Goal: Task Accomplishment & Management: Complete application form

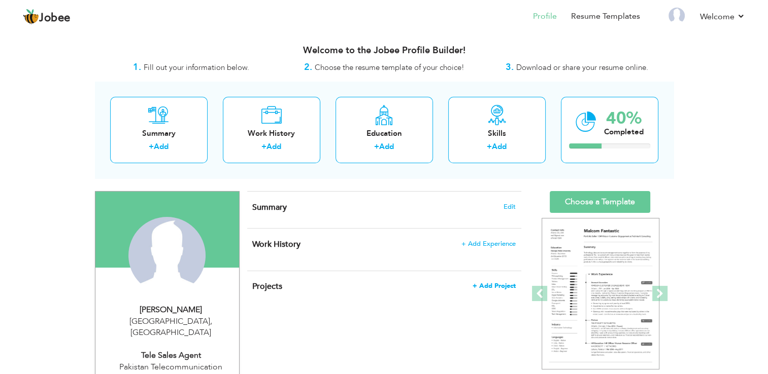
click at [504, 286] on span "+ Add Project" at bounding box center [493, 286] width 43 height 7
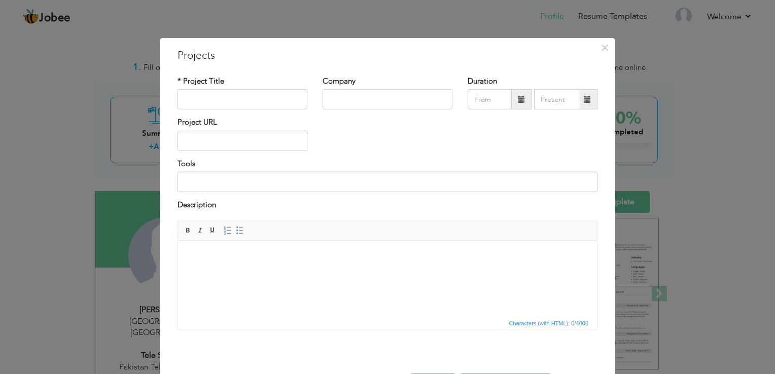
click at [310, 271] on html at bounding box center [387, 255] width 419 height 31
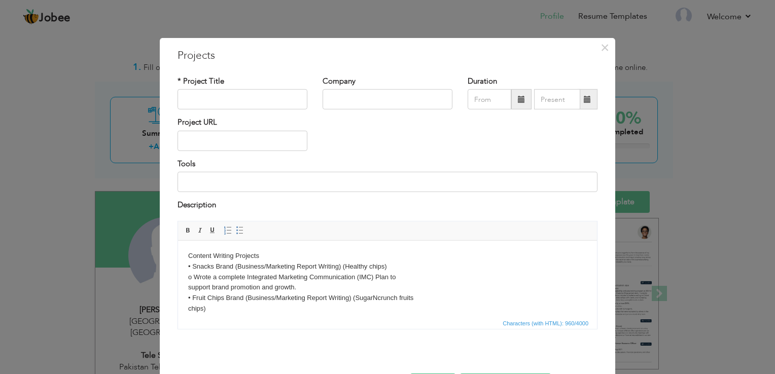
click at [274, 256] on body "Content Writing Projects • Snacks Brand (Business/Marketing Report Writing) (He…" at bounding box center [387, 341] width 399 height 180
click at [262, 254] on body "Content Writing Projects • Snacks Brand (Business/Marketing Report Writing) (He…" at bounding box center [387, 341] width 399 height 180
click at [602, 39] on span "×" at bounding box center [605, 48] width 9 height 18
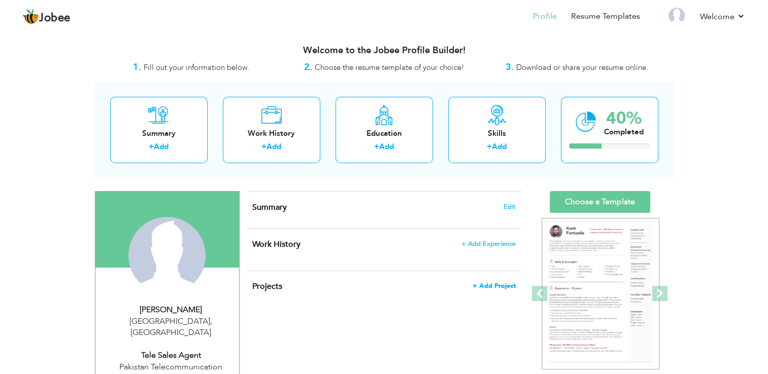
click at [489, 285] on span "+ Add Project" at bounding box center [493, 286] width 43 height 7
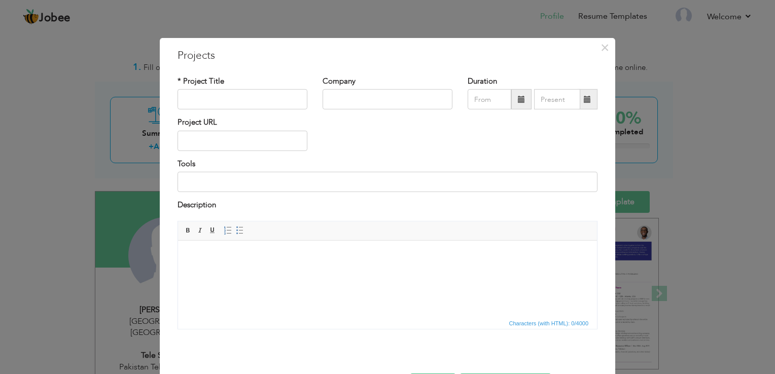
click at [346, 271] on html at bounding box center [387, 255] width 419 height 31
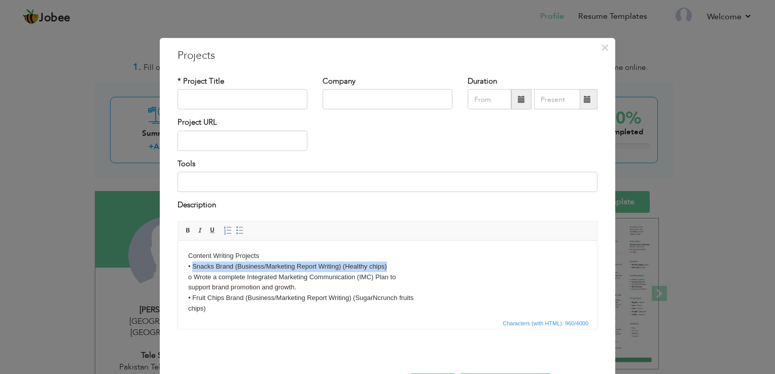
drag, startPoint x: 193, startPoint y: 266, endPoint x: 397, endPoint y: 264, distance: 203.5
click at [397, 264] on body "Content Writing Projects • Snacks Brand (Business/Marketing Report Writing) (He…" at bounding box center [387, 341] width 399 height 180
copy body "Snacks Brand (Business/Marketing Report Writing) (Healthy chips)"
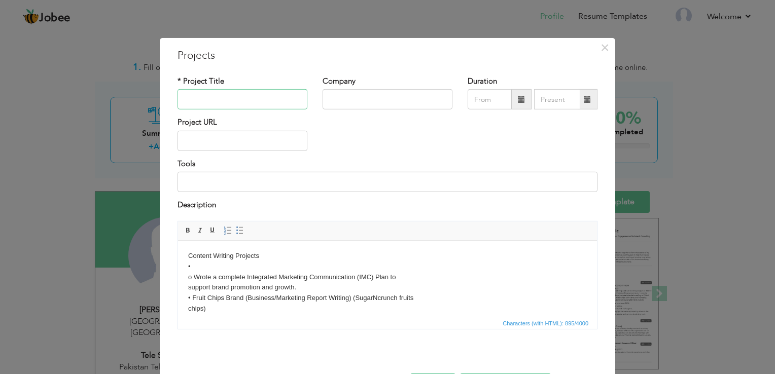
click at [270, 91] on input "text" at bounding box center [243, 99] width 130 height 20
paste input "Snacks Brand (Business/Marketing Report Writing) (Healthy chips)"
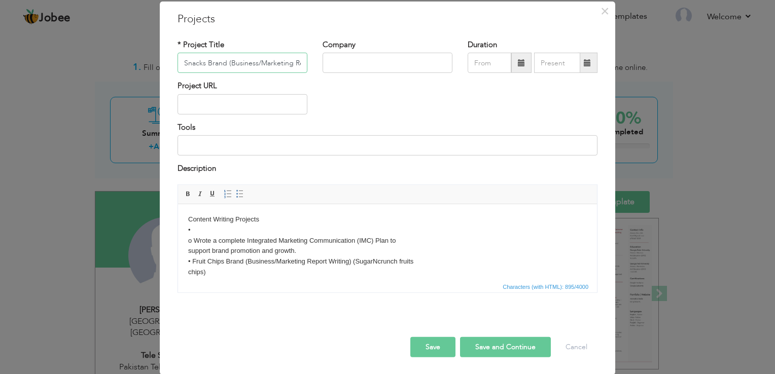
click at [237, 66] on input "Snacks Brand (Business/Marketing Report Writing) (Healthy chips)" at bounding box center [243, 63] width 130 height 20
paste input "Content Writing Projects"
type input "Content Writing Projects"
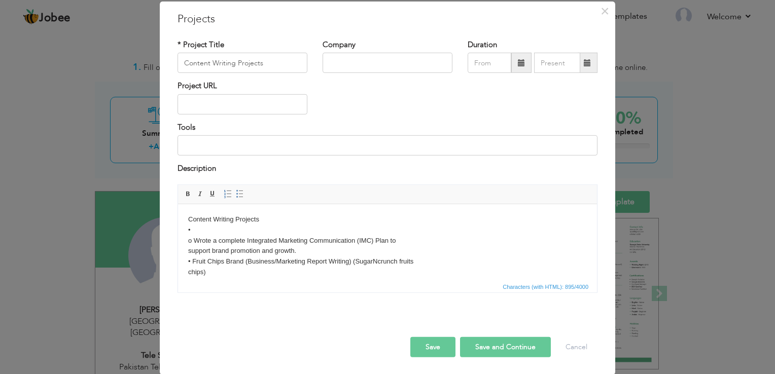
click at [260, 268] on body "Content Writing Projects • o Wrote a complete Integrated Marketing Communicatio…" at bounding box center [387, 304] width 399 height 180
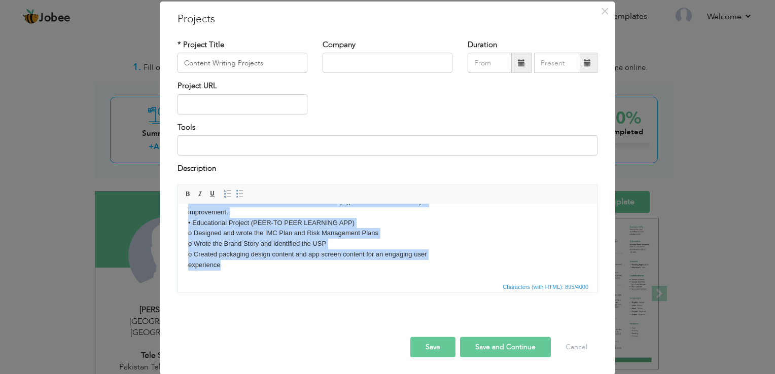
drag, startPoint x: 190, startPoint y: 232, endPoint x: 365, endPoint y: 318, distance: 194.7
click at [365, 281] on html "Content Writing Projects • o Wrote a complete Integrated Marketing Communicatio…" at bounding box center [387, 181] width 419 height 200
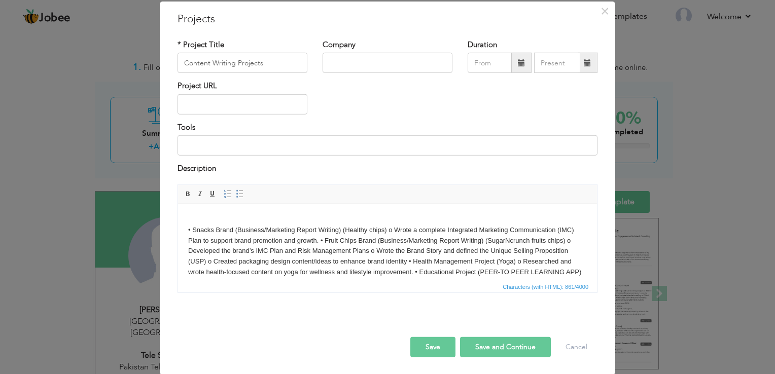
click at [388, 227] on body "• Snacks Brand (Business/Marketing Report Writing) (Healthy chips) o Wrote a co…" at bounding box center [387, 256] width 399 height 84
click at [389, 231] on body "• Snacks Brand (Business/Marketing Report Writing) (Healthy chips) o Wrote a co…" at bounding box center [387, 256] width 399 height 84
click at [507, 244] on body "• Snacks Brand (Business/Marketing Report Writing) (Healthy chips) ​​​​​​​ o Wr…" at bounding box center [387, 261] width 399 height 95
click at [436, 251] on body "• Snacks Brand (Business/Marketing Report Writing) (Healthy chips) o Wrote a co…" at bounding box center [387, 261] width 399 height 95
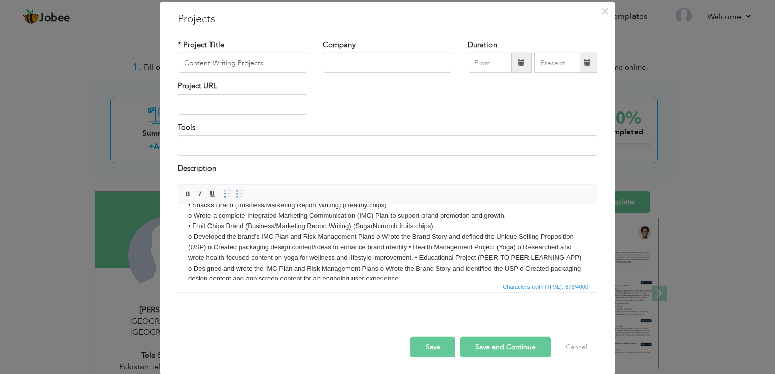
scroll to position [39, 0]
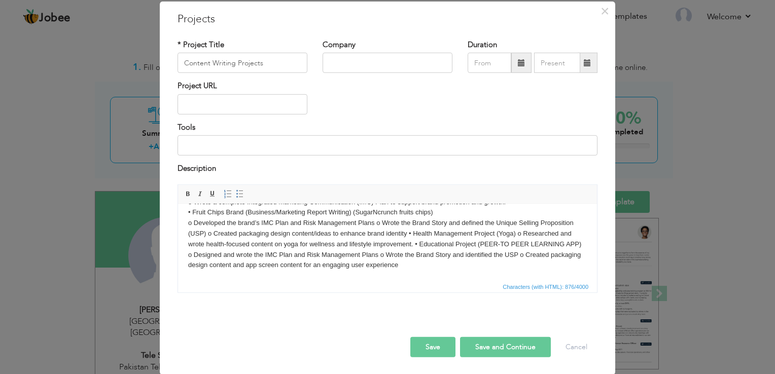
click at [378, 224] on body "• Snacks Brand (Business/Marketing Report Writing) (Healthy chips) o Wrote a co…" at bounding box center [387, 223] width 399 height 95
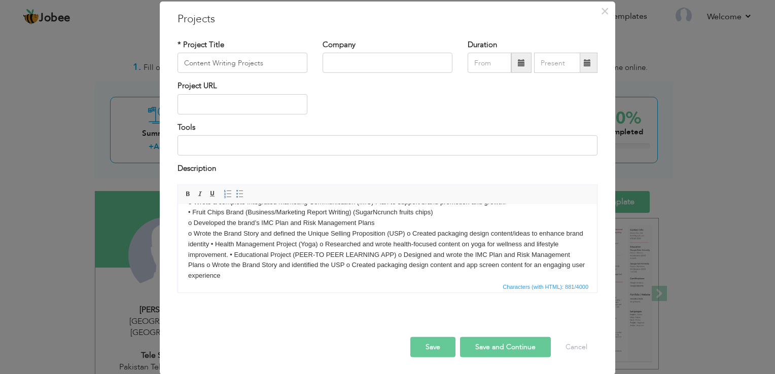
click at [227, 245] on body "• Snacks Brand (Business/Marketing Report Writing) (Healthy chips) o Wrote a co…" at bounding box center [387, 229] width 399 height 106
click at [230, 245] on body "• Snacks Brand (Business/Marketing Report Writing) (Healthy chips) o Wrote a co…" at bounding box center [387, 229] width 399 height 106
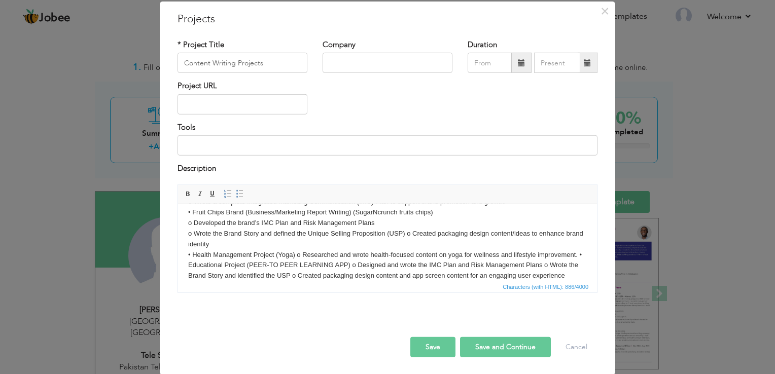
click at [298, 255] on body "• Snacks Brand (Business/Marketing Report Writing) (Healthy chips) o Wrote a co…" at bounding box center [387, 229] width 399 height 106
click at [470, 262] on body "• Snacks Brand (Business/Marketing Report Writing) (Healthy chips) o Wrote a co…" at bounding box center [387, 234] width 399 height 116
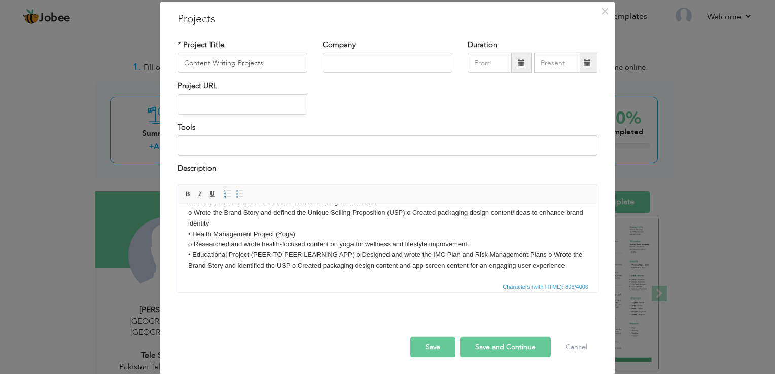
scroll to position [60, 0]
click at [357, 254] on body "• Snacks Brand (Business/Marketing Report Writing) (Healthy chips) o Wrote a co…" at bounding box center [387, 212] width 399 height 116
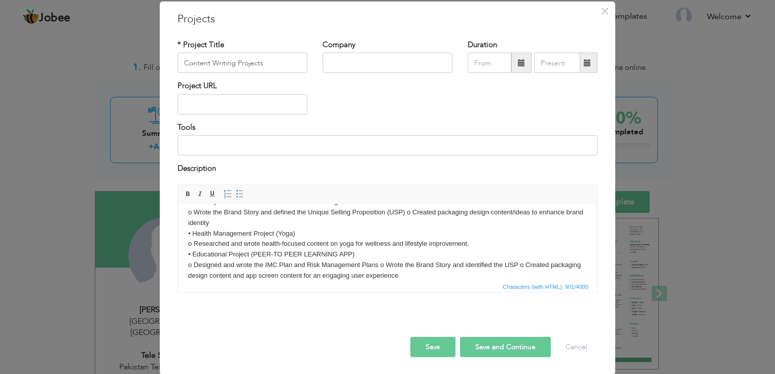
click at [380, 264] on body "• Snacks Brand (Business/Marketing Report Writing) (Healthy chips) o Wrote a co…" at bounding box center [387, 217] width 399 height 127
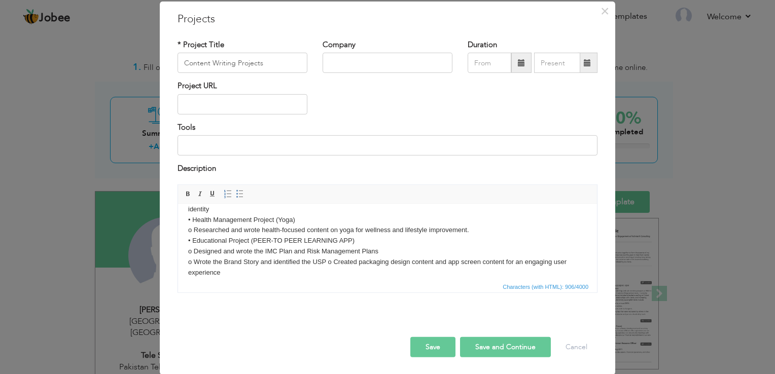
scroll to position [81, 0]
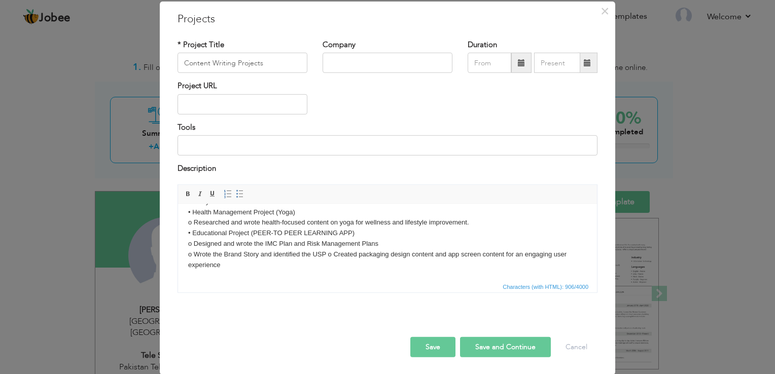
click at [327, 253] on body "• Snacks Brand (Business/Marketing Report Writing) (Healthy chips) o Wrote a co…" at bounding box center [387, 201] width 399 height 137
click at [328, 254] on body "• Snacks Brand (Business/Marketing Report Writing) (Healthy chips) o Wrote a co…" at bounding box center [387, 201] width 399 height 137
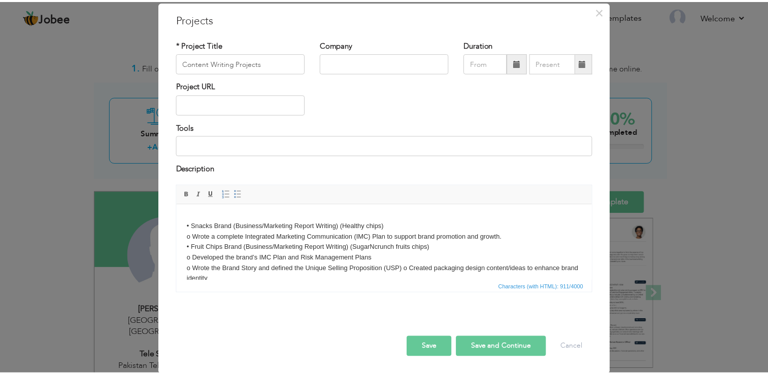
scroll to position [0, 0]
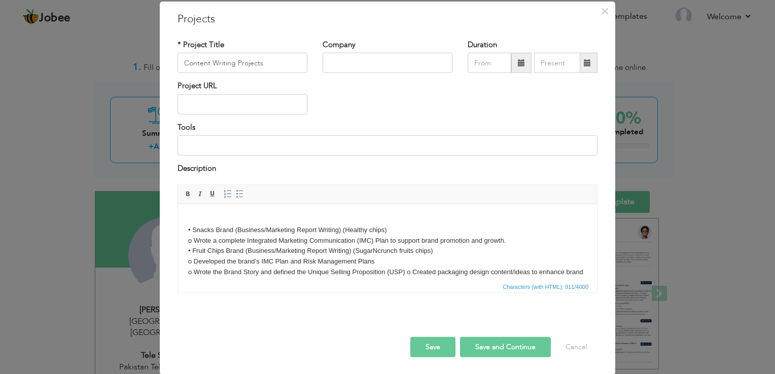
click at [279, 228] on body "• Snacks Brand (Business/Marketing Report Writing) (Healthy chips) o Wrote a co…" at bounding box center [387, 282] width 399 height 137
click at [281, 220] on body "• Snacks Brand (Business/Marketing Report Writing) (Healthy chips) o Wrote a co…" at bounding box center [387, 282] width 399 height 137
click at [349, 61] on input "text" at bounding box center [388, 63] width 130 height 20
click at [193, 223] on body "• Snacks Brand (Business/Marketing Report Writing) (Healthy chips) o Wrote a co…" at bounding box center [387, 282] width 399 height 137
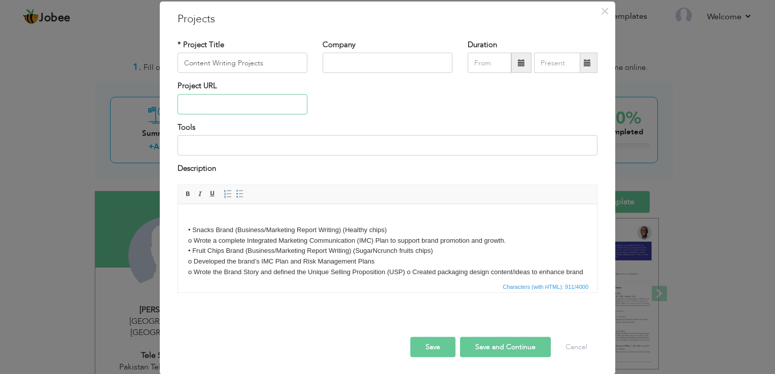
click at [235, 113] on input "text" at bounding box center [243, 104] width 130 height 20
click at [233, 213] on html "• Snacks Brand (Business/Marketing Report Writing) (Healthy chips) o Wrote a co…" at bounding box center [387, 282] width 419 height 157
click at [232, 216] on body "• Snacks Brand (Business/Marketing Report Writing) (Healthy chips) o Wrote a co…" at bounding box center [387, 282] width 399 height 137
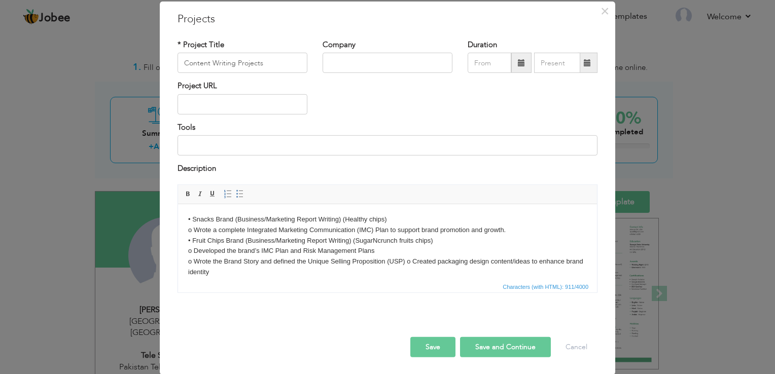
click at [331, 54] on input "text" at bounding box center [388, 63] width 130 height 20
type input "Freelancing"
click at [431, 356] on button "Save" at bounding box center [432, 347] width 45 height 20
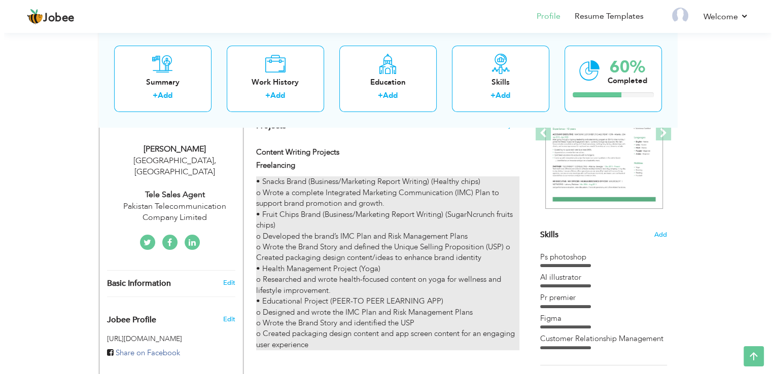
scroll to position [152, 0]
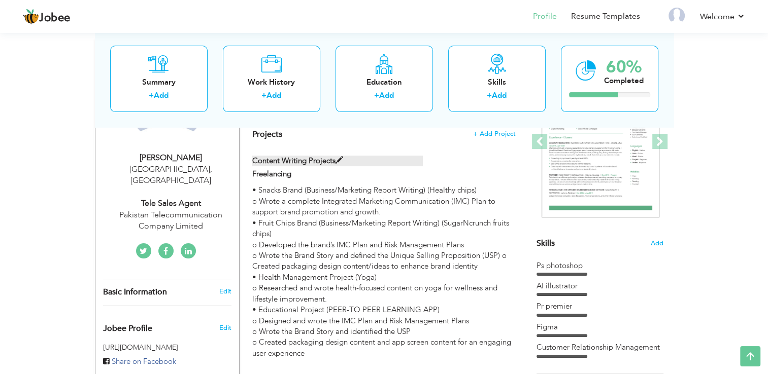
click at [339, 160] on span at bounding box center [339, 161] width 8 height 8
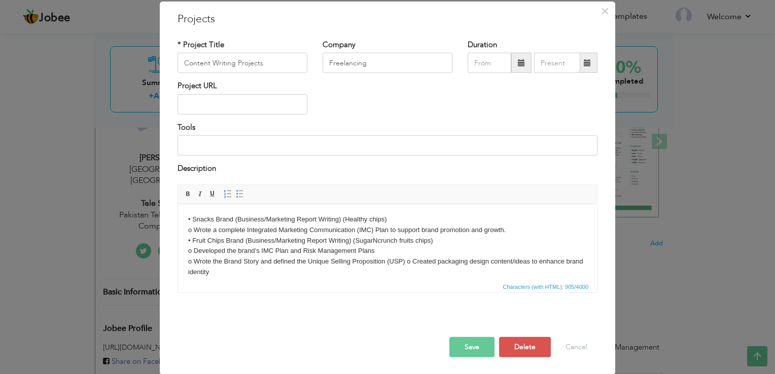
scroll to position [0, 0]
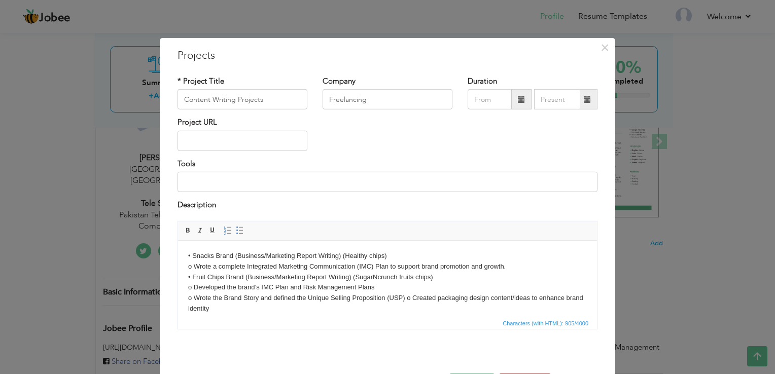
click at [191, 264] on body "• Snacks Brand (Business/Marketing Report Writing) (Healthy chips) o Wrote a co…" at bounding box center [387, 314] width 399 height 127
click at [193, 264] on body "• Snacks Brand (Business/Marketing Report Writing) (Healthy chips) o Wrote a co…" at bounding box center [387, 314] width 399 height 127
click at [193, 288] on body "• Snacks Brand (Business/Marketing Report Writing) (Healthy chips) Wrote a comp…" at bounding box center [387, 314] width 399 height 127
click at [193, 296] on body "• Snacks Brand (Business/Marketing Report Writing) (Healthy chips) Wrote a comp…" at bounding box center [387, 314] width 399 height 127
click at [406, 300] on body "• Snacks Brand (Business/Marketing Report Writing) (Healthy chips) Wrote a comp…" at bounding box center [387, 314] width 399 height 127
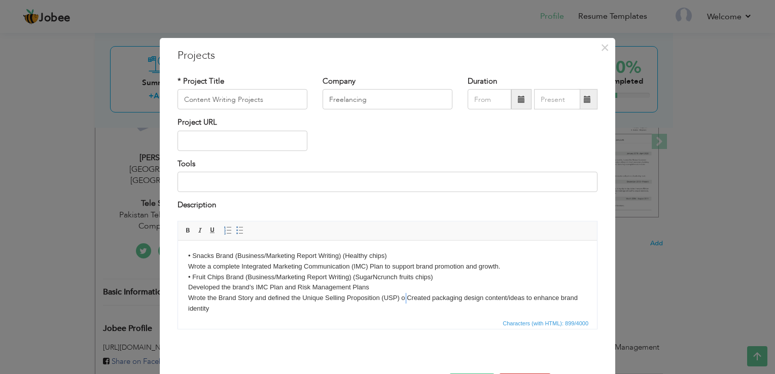
click at [403, 300] on body "• Snacks Brand (Business/Marketing Report Writing) (Healthy chips) Wrote a comp…" at bounding box center [387, 314] width 399 height 127
click at [399, 299] on body "• Snacks Brand (Business/Marketing Report Writing) (Healthy chips) Wrote a comp…" at bounding box center [387, 314] width 399 height 127
click at [401, 299] on body "• Snacks Brand (Business/Marketing Report Writing) (Healthy chips) Wrote a comp…" at bounding box center [387, 314] width 399 height 127
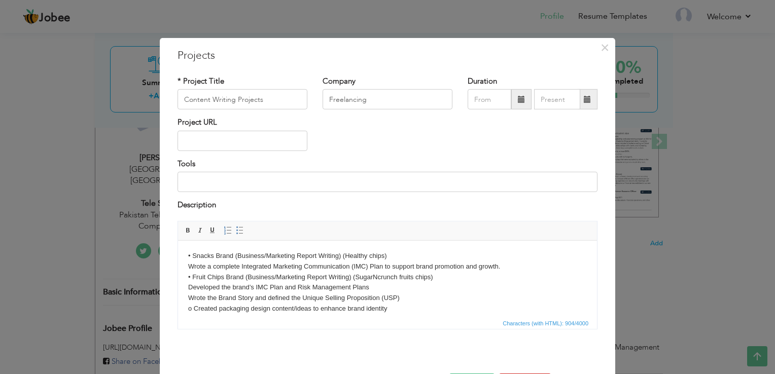
click at [195, 308] on body "• Snacks Brand (Business/Marketing Report Writing) (Healthy chips) Wrote a comp…" at bounding box center [387, 314] width 399 height 127
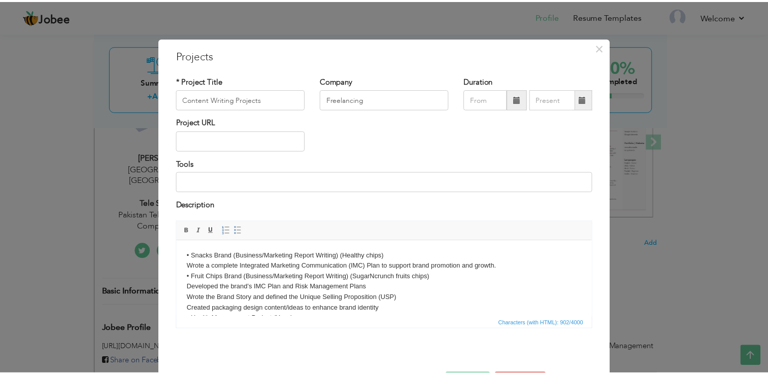
scroll to position [37, 0]
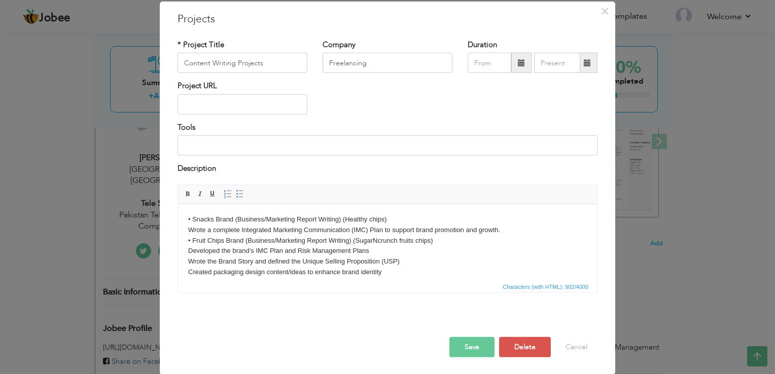
click at [483, 347] on button "Save" at bounding box center [472, 347] width 45 height 20
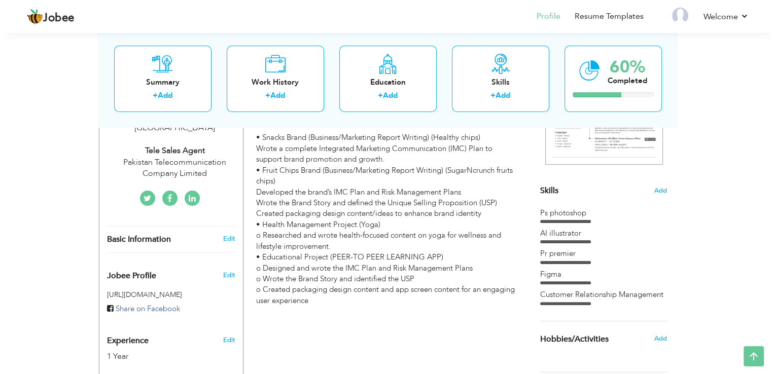
scroll to position [152, 0]
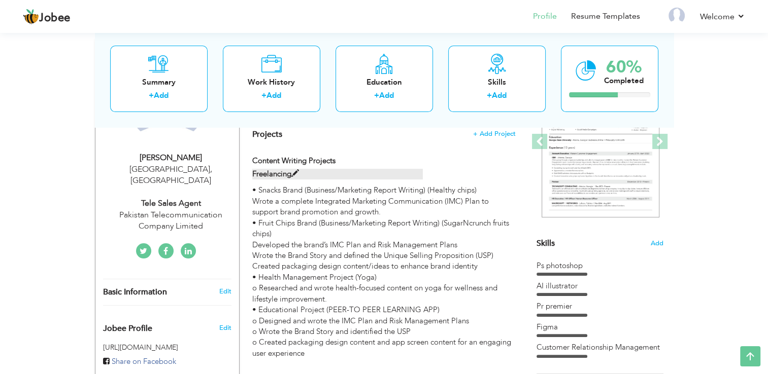
click at [293, 172] on span at bounding box center [295, 174] width 8 height 8
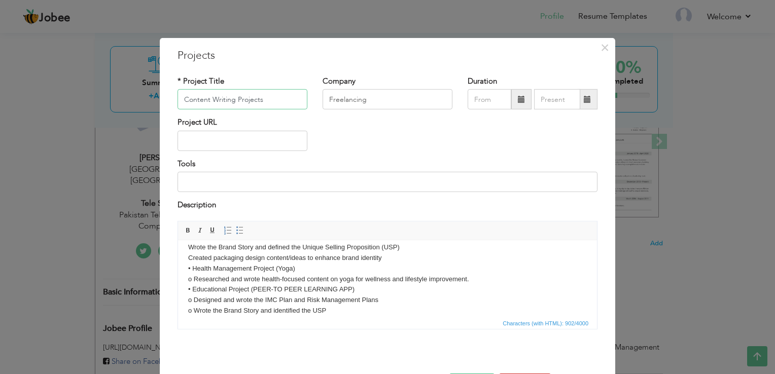
scroll to position [71, 0]
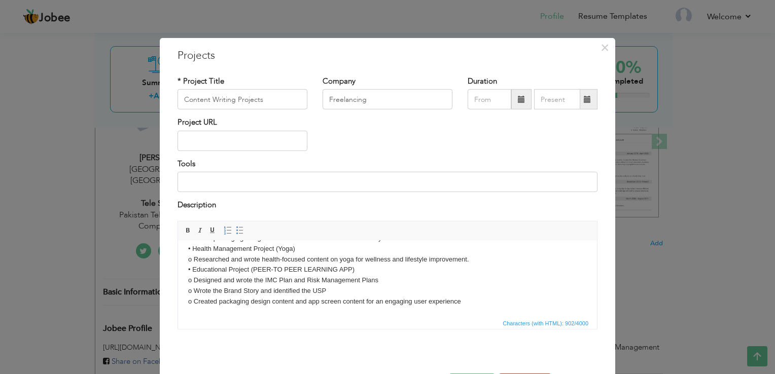
click at [193, 261] on body "• Snacks Brand (Business/Marketing Report Writing) (Healthy chips) Wrote a comp…" at bounding box center [387, 243] width 399 height 127
click at [195, 282] on body "• Snacks Brand (Business/Marketing Report Writing) (Healthy chips) Wrote a comp…" at bounding box center [387, 243] width 399 height 127
click at [195, 293] on body "• Snacks Brand (Business/Marketing Report Writing) (Healthy chips) Wrote a comp…" at bounding box center [387, 243] width 399 height 127
click at [195, 292] on body "• Snacks Brand (Business/Marketing Report Writing) (Healthy chips) Wrote a comp…" at bounding box center [387, 243] width 399 height 127
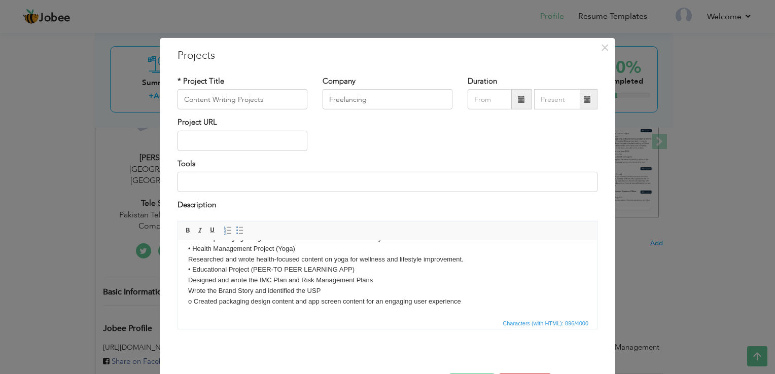
click at [194, 300] on body "• Snacks Brand (Business/Marketing Report Writing) (Healthy chips) Wrote a comp…" at bounding box center [387, 243] width 399 height 127
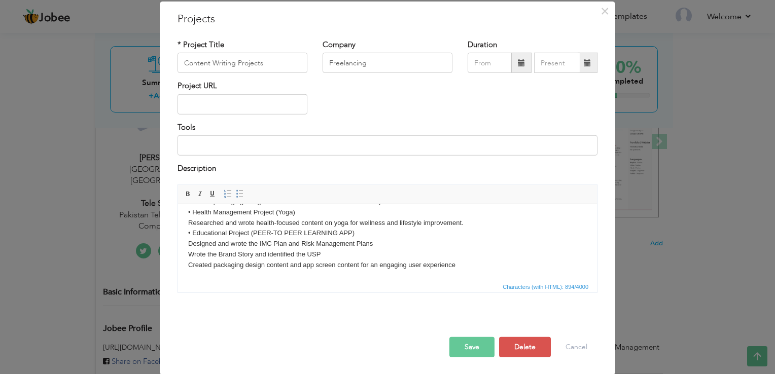
click at [471, 353] on button "Save" at bounding box center [472, 347] width 45 height 20
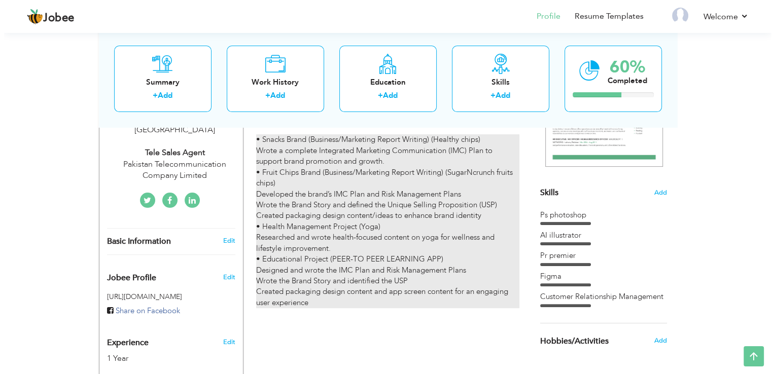
scroll to position [101, 0]
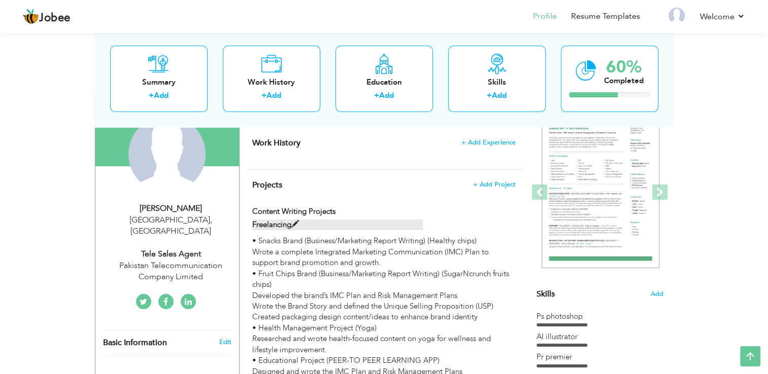
click at [296, 222] on span at bounding box center [295, 225] width 8 height 8
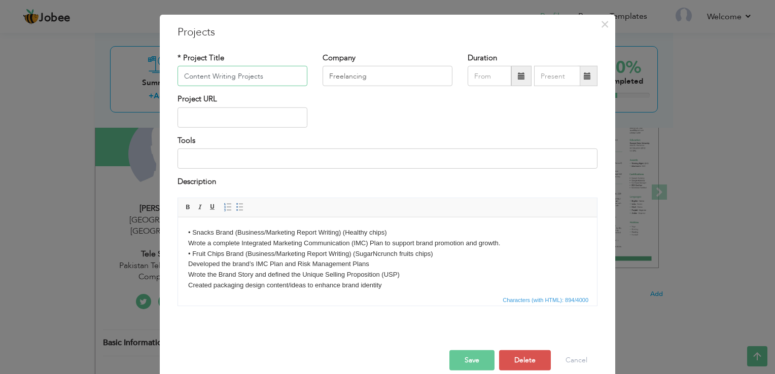
scroll to position [37, 0]
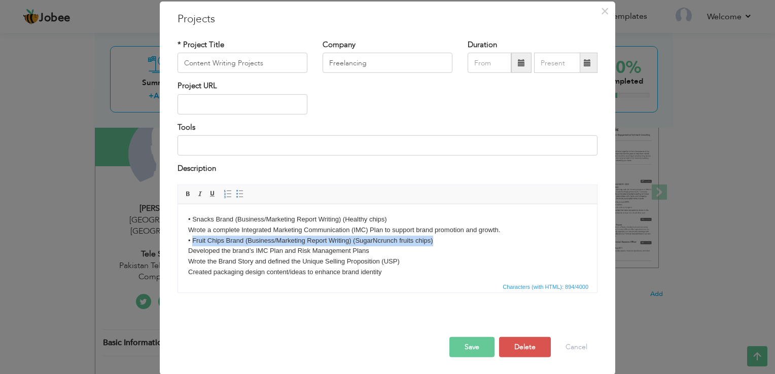
drag, startPoint x: 193, startPoint y: 243, endPoint x: 435, endPoint y: 242, distance: 241.5
click at [435, 242] on body "• Snacks Brand (Business/Marketing Report Writing) (Healthy chips) Wrote a comp…" at bounding box center [387, 277] width 399 height 127
click at [184, 193] on span at bounding box center [188, 194] width 8 height 8
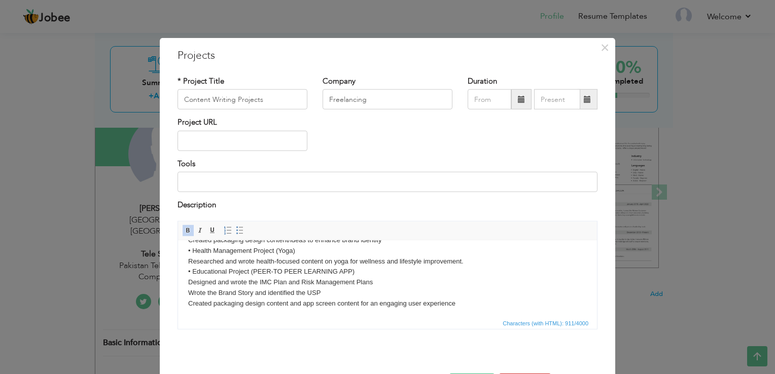
scroll to position [71, 0]
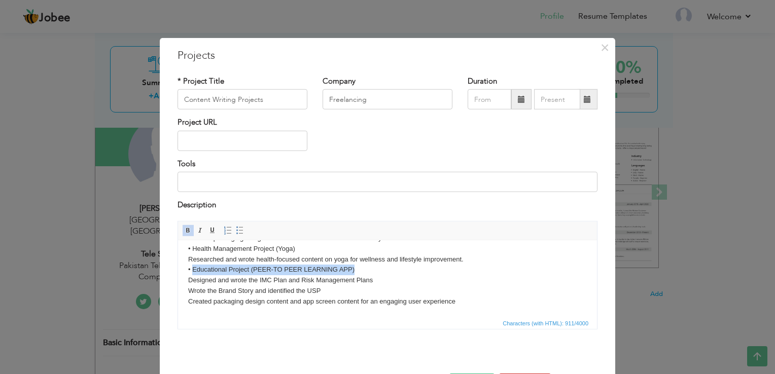
drag, startPoint x: 193, startPoint y: 270, endPoint x: 367, endPoint y: 273, distance: 174.6
click at [367, 273] on body "• Snacks Brand (Business/Marketing Report Writing) (Healthy chips) Wrote a comp…" at bounding box center [387, 243] width 399 height 127
click at [184, 231] on span at bounding box center [188, 230] width 8 height 8
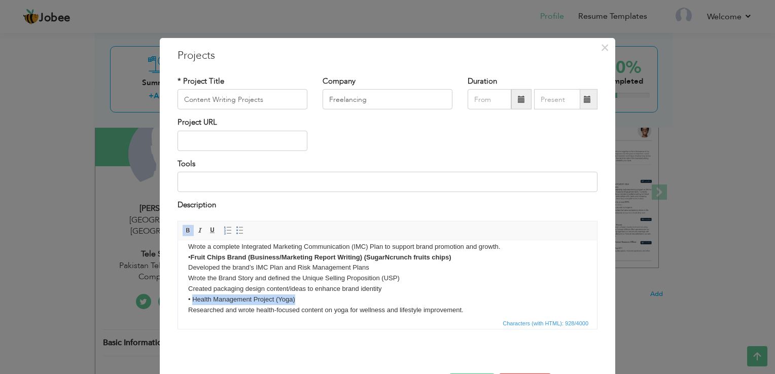
drag, startPoint x: 211, startPoint y: 301, endPoint x: 298, endPoint y: 300, distance: 86.8
click at [298, 300] on body "• Snacks Brand (Business/Marketing Report Writing) (Healthy chips) Wrote a comp…" at bounding box center [387, 294] width 399 height 127
click at [188, 230] on link "Bold" at bounding box center [188, 230] width 11 height 11
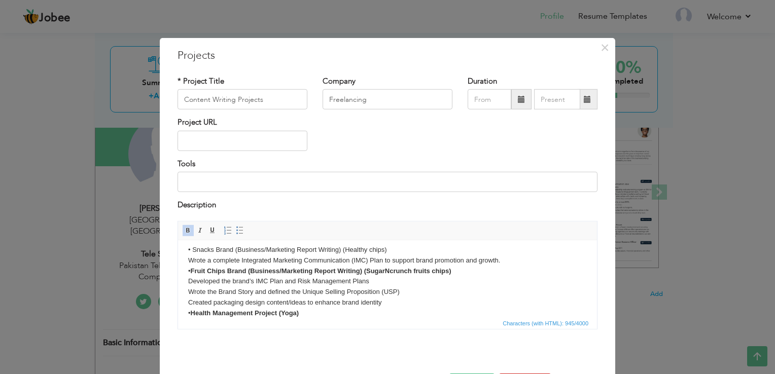
scroll to position [0, 0]
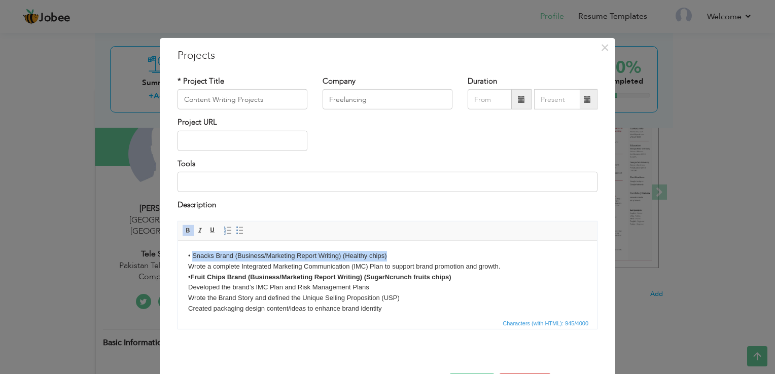
drag, startPoint x: 192, startPoint y: 254, endPoint x: 398, endPoint y: 256, distance: 206.0
click at [398, 256] on body "• Snacks Brand (Business/Marketing Report Writing) (Healthy chips) Wrote a comp…" at bounding box center [387, 314] width 399 height 127
click at [184, 229] on span at bounding box center [188, 230] width 8 height 8
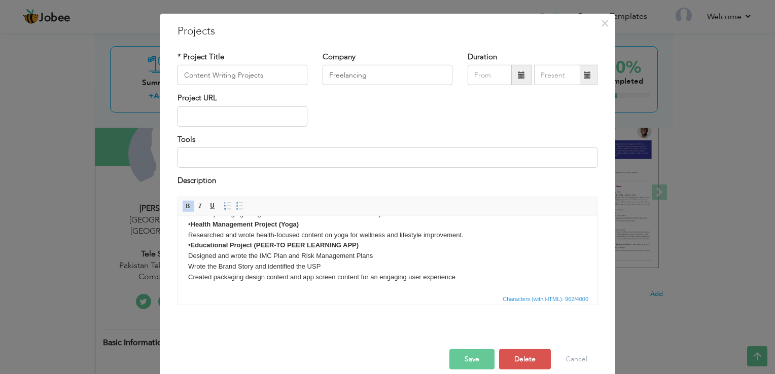
scroll to position [37, 0]
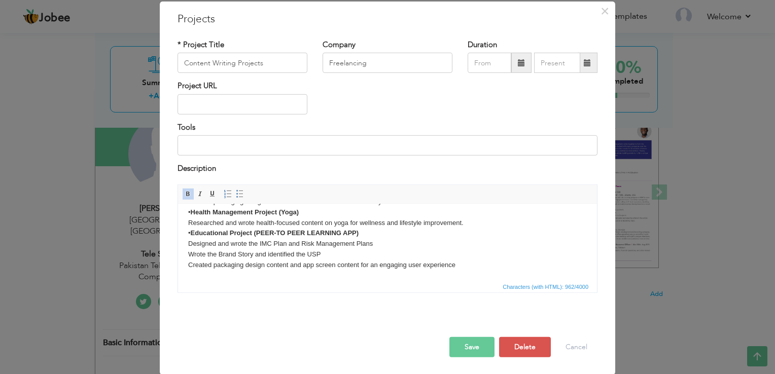
click at [471, 342] on button "Save" at bounding box center [472, 347] width 45 height 20
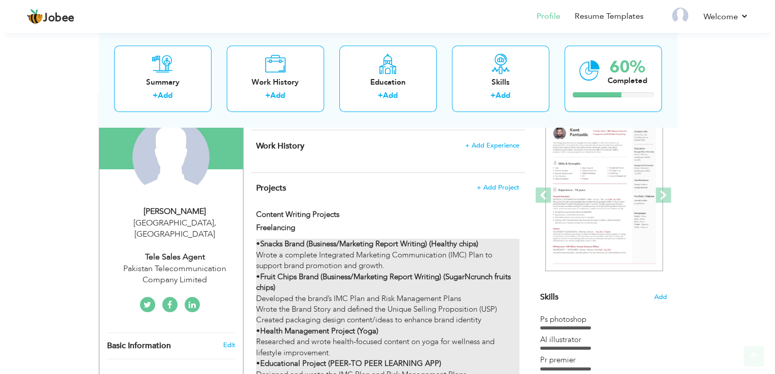
scroll to position [101, 0]
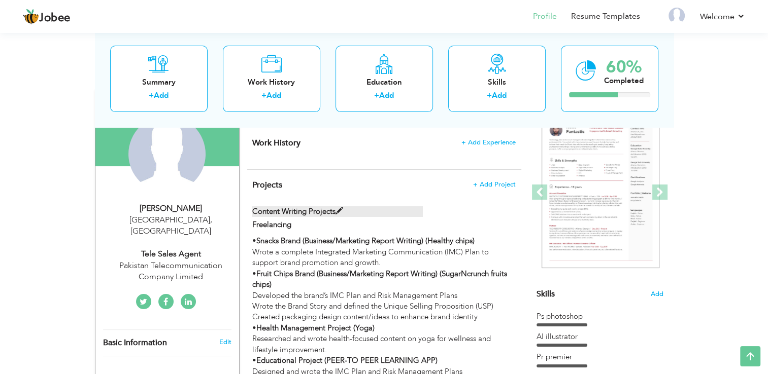
click at [339, 210] on span at bounding box center [339, 212] width 8 height 8
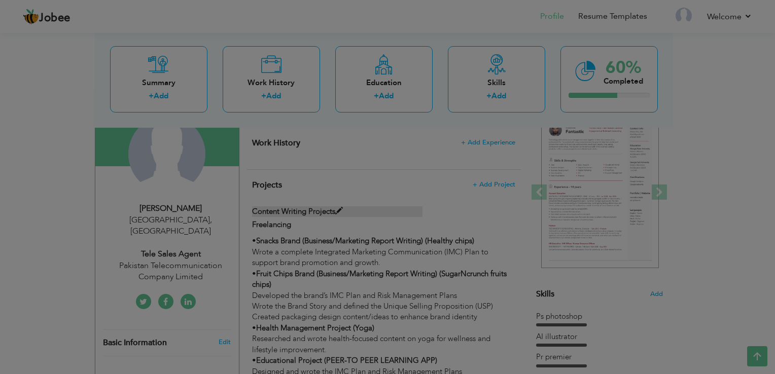
scroll to position [0, 0]
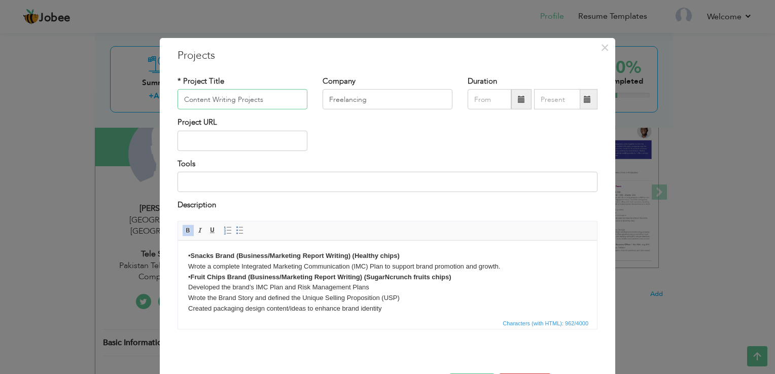
click at [253, 100] on input "Content Writing Projects" at bounding box center [243, 99] width 130 height 20
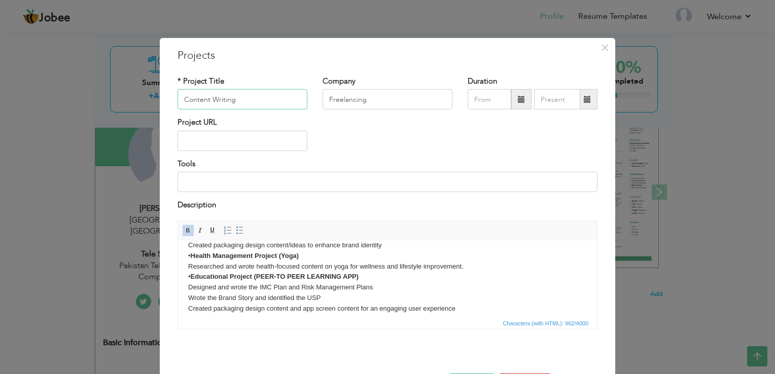
scroll to position [71, 0]
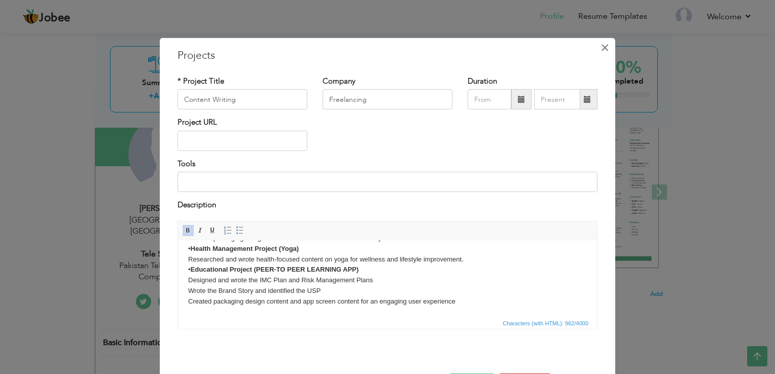
click at [601, 52] on span "×" at bounding box center [605, 48] width 9 height 18
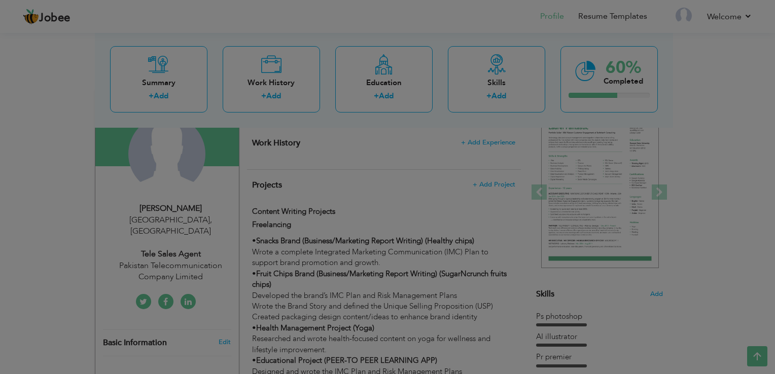
scroll to position [0, 0]
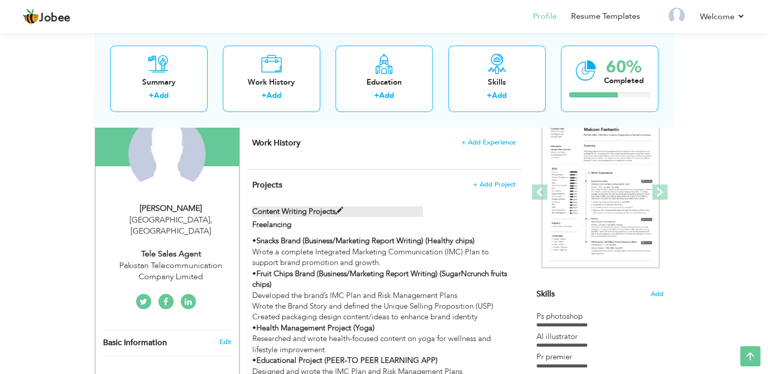
click at [341, 211] on span at bounding box center [339, 212] width 8 height 8
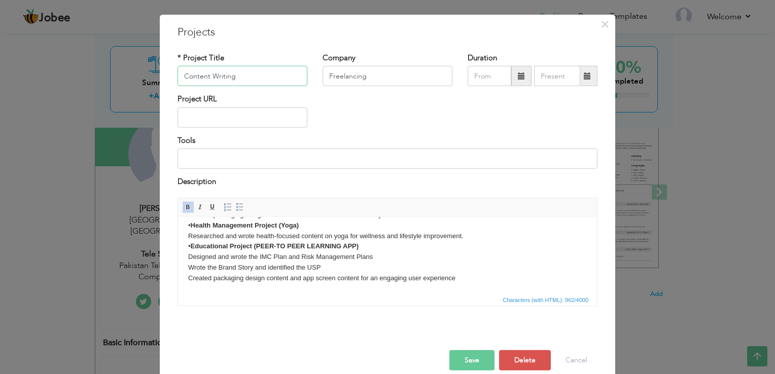
scroll to position [37, 0]
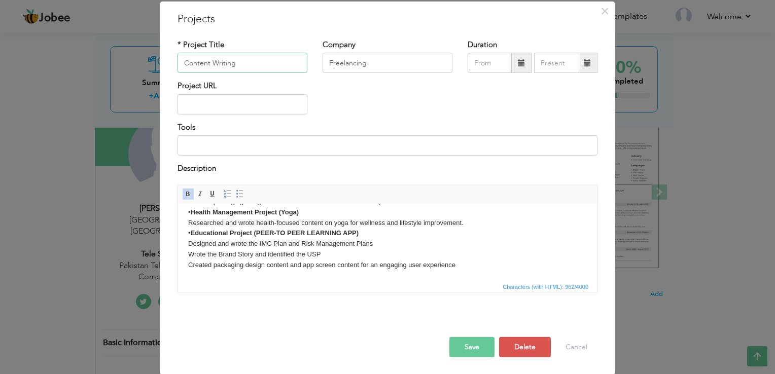
type input "Content Writing"
click at [466, 348] on button "Save" at bounding box center [472, 347] width 45 height 20
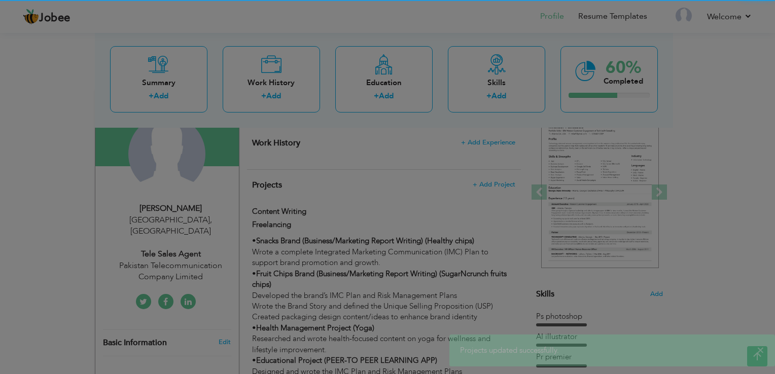
scroll to position [0, 0]
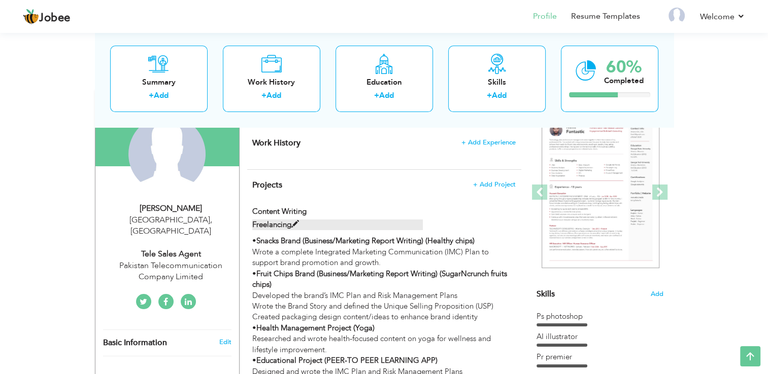
click at [298, 224] on span at bounding box center [295, 225] width 8 height 8
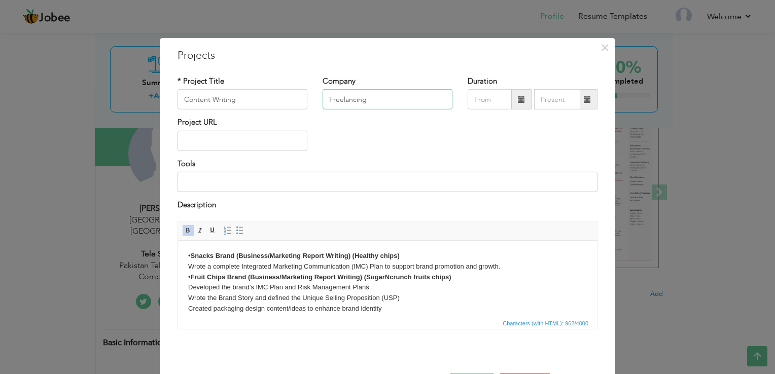
click at [352, 100] on input "Freelancing" at bounding box center [388, 99] width 130 height 20
click at [605, 46] on button "×" at bounding box center [605, 48] width 16 height 16
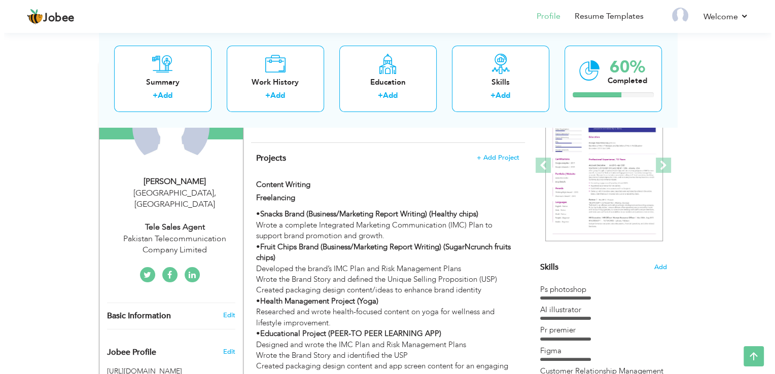
scroll to position [152, 0]
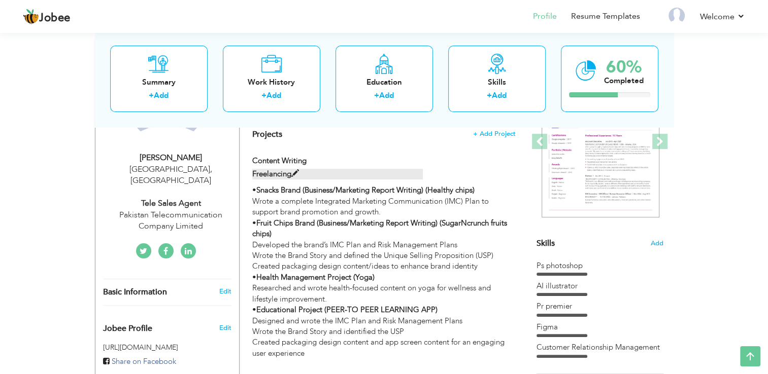
click at [294, 170] on span at bounding box center [295, 174] width 8 height 8
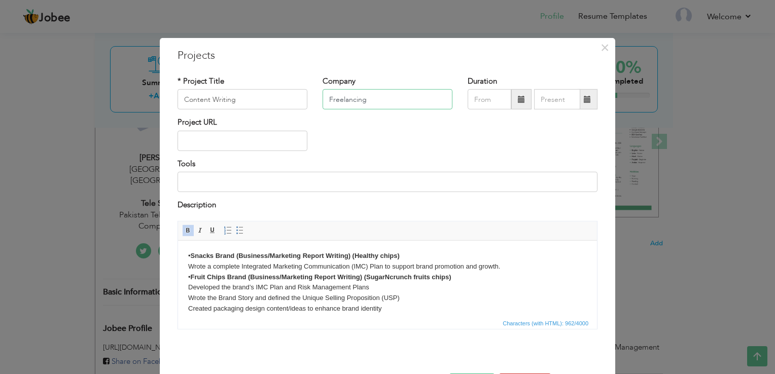
click at [357, 104] on input "Freelancing" at bounding box center [388, 99] width 130 height 20
click at [298, 107] on input "Content Writing" at bounding box center [243, 99] width 130 height 20
paste input "Freelancing"
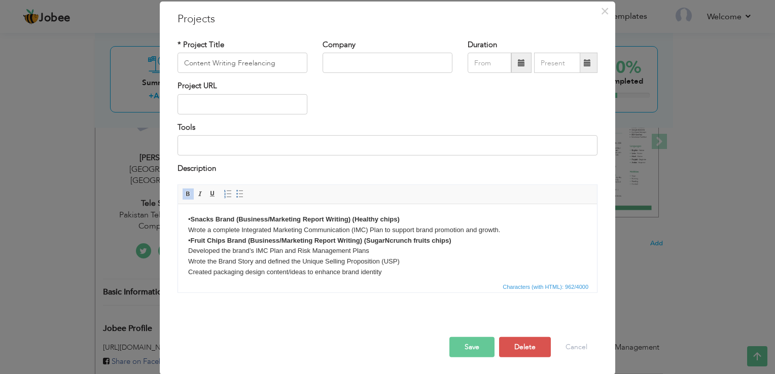
click at [482, 347] on button "Save" at bounding box center [472, 347] width 45 height 20
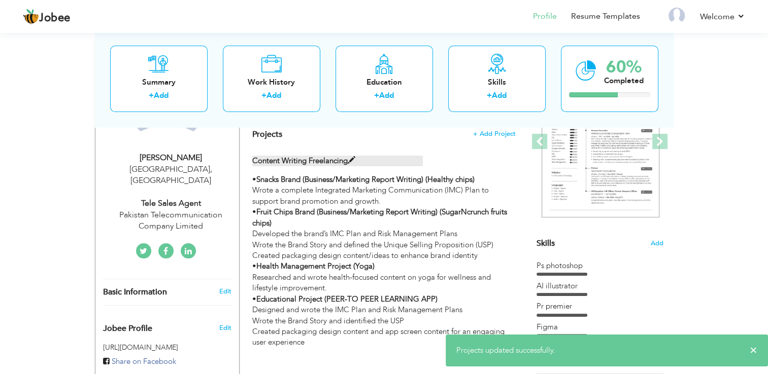
click at [350, 163] on span at bounding box center [352, 161] width 8 height 8
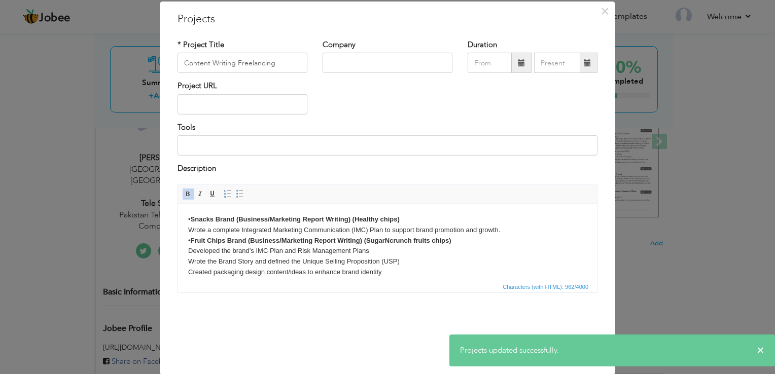
scroll to position [0, 0]
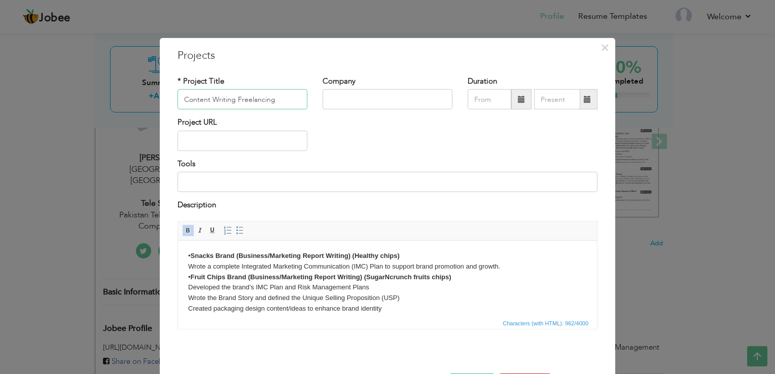
click at [234, 97] on input "Content Writing Freelancing" at bounding box center [243, 99] width 130 height 20
click at [233, 99] on input "Content Writing Freelancing" at bounding box center [243, 99] width 130 height 20
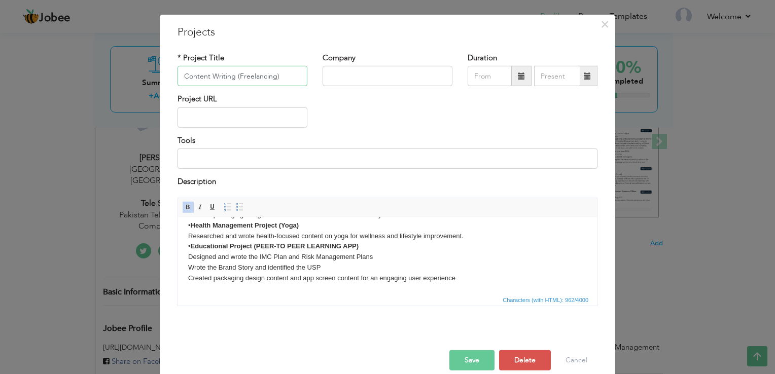
scroll to position [37, 0]
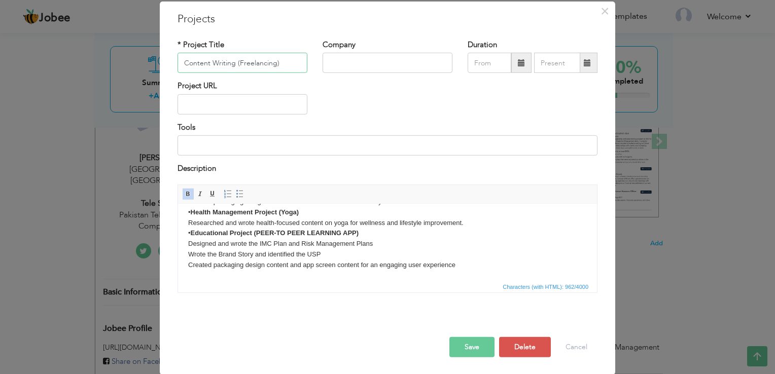
type input "Content Writing (Freelancing)"
click at [473, 341] on button "Save" at bounding box center [472, 347] width 45 height 20
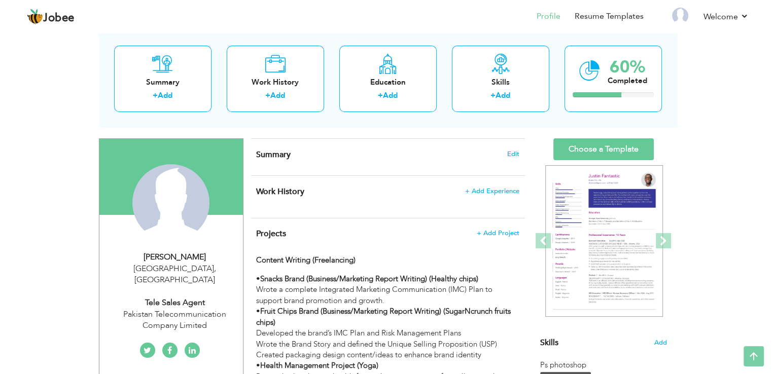
scroll to position [51, 0]
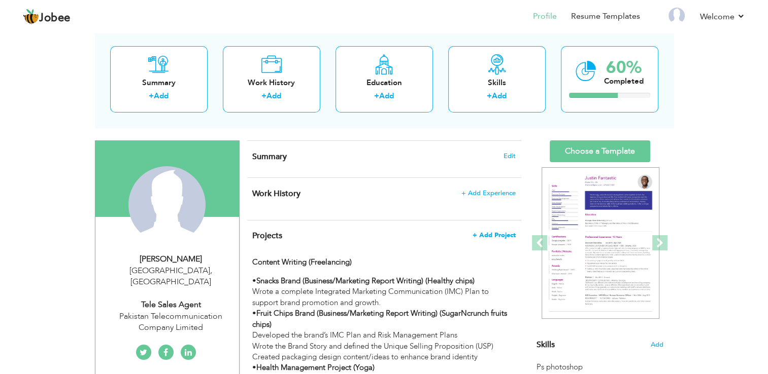
click at [502, 234] on span "+ Add Project" at bounding box center [493, 235] width 43 height 7
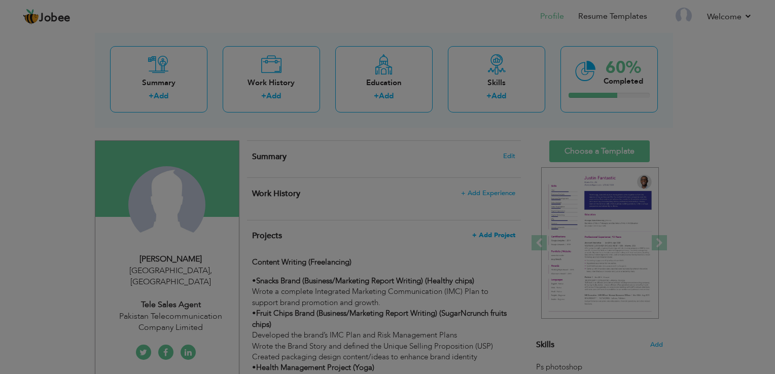
scroll to position [0, 0]
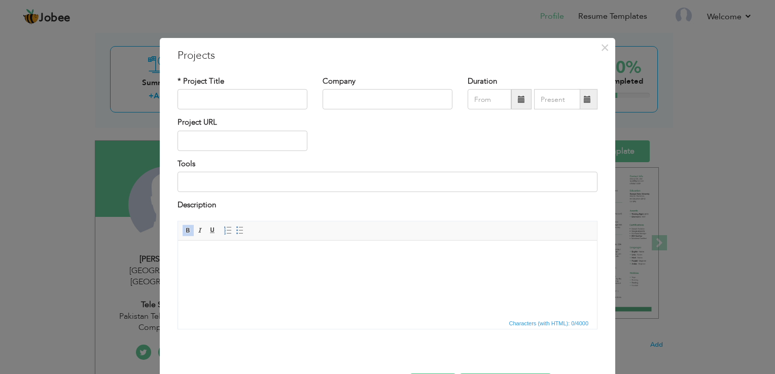
click at [335, 271] on html at bounding box center [387, 255] width 419 height 31
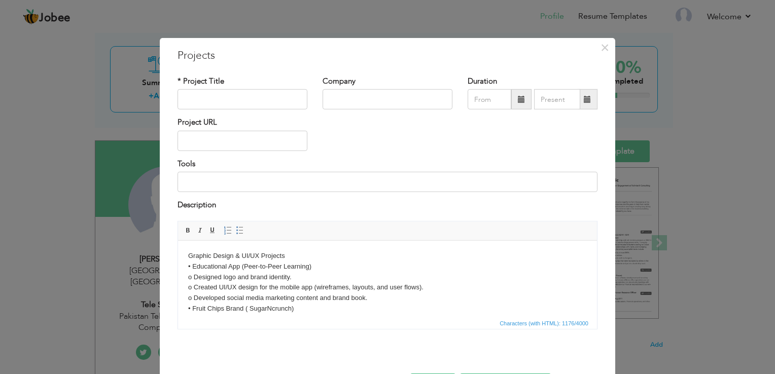
click at [195, 276] on body "Graphic Design & UI/UX Projects • Educational App (Peer-to-Peer Learning) o Des…" at bounding box center [387, 362] width 399 height 222
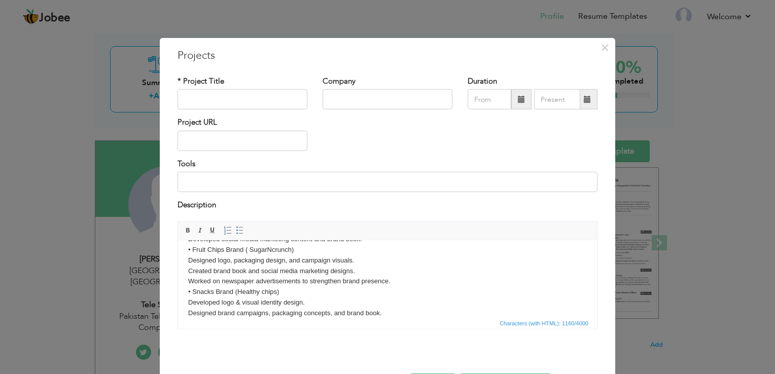
scroll to position [110, 0]
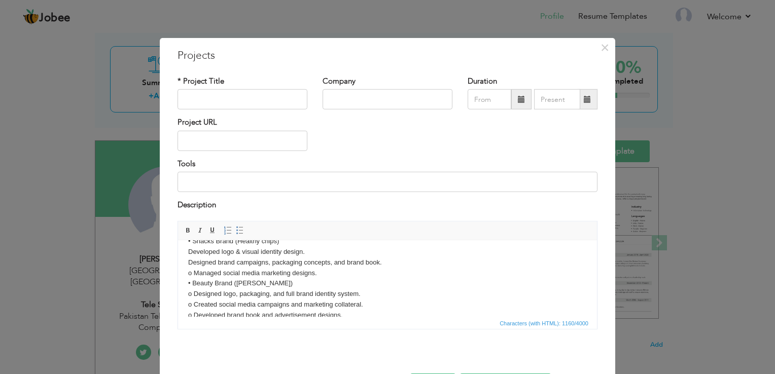
click at [192, 273] on body "Graphic Design & UI/UX Projects • Educational App (Peer-to-Peer Learning) Desig…" at bounding box center [387, 252] width 399 height 222
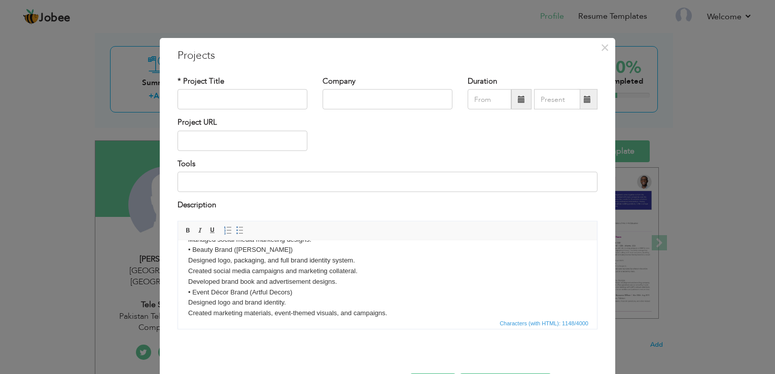
scroll to position [154, 0]
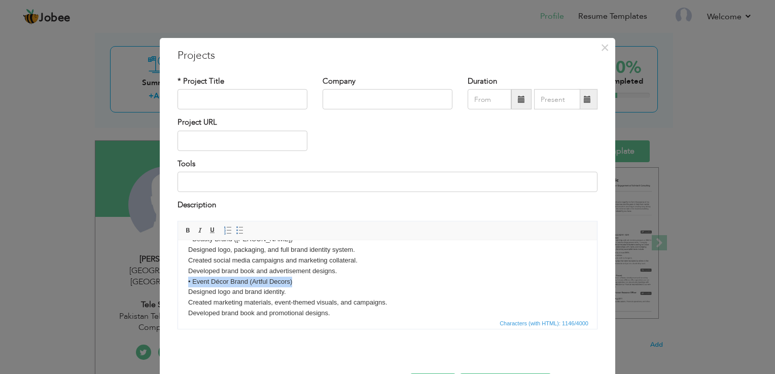
drag, startPoint x: 297, startPoint y: 280, endPoint x: 167, endPoint y: 280, distance: 129.9
click at [178, 280] on html "Graphic Design & UI/UX Projects • Educational App (Peer-to-Peer Learning) Desig…" at bounding box center [387, 208] width 419 height 242
click at [184, 232] on span at bounding box center [188, 230] width 8 height 8
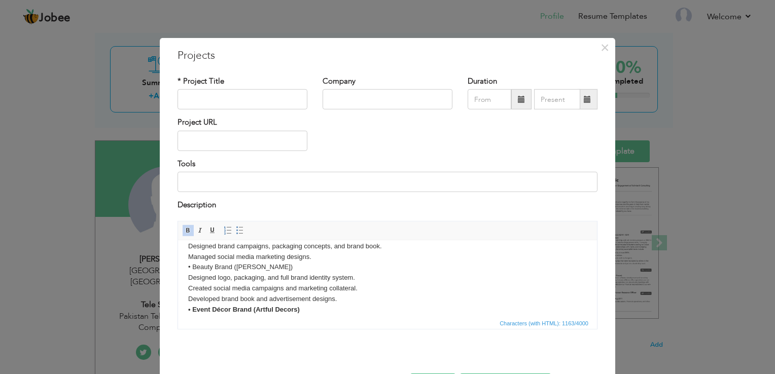
scroll to position [103, 0]
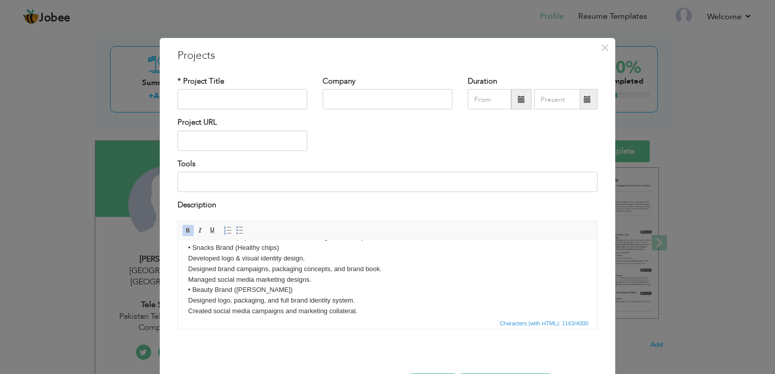
drag, startPoint x: 283, startPoint y: 292, endPoint x: 351, endPoint y: 528, distance: 246.2
click at [178, 290] on html "Graphic Design & UI/UX Projects • Educational App (Peer-to-Peer Learning) Desig…" at bounding box center [387, 259] width 419 height 242
click at [184, 230] on span at bounding box center [188, 230] width 8 height 8
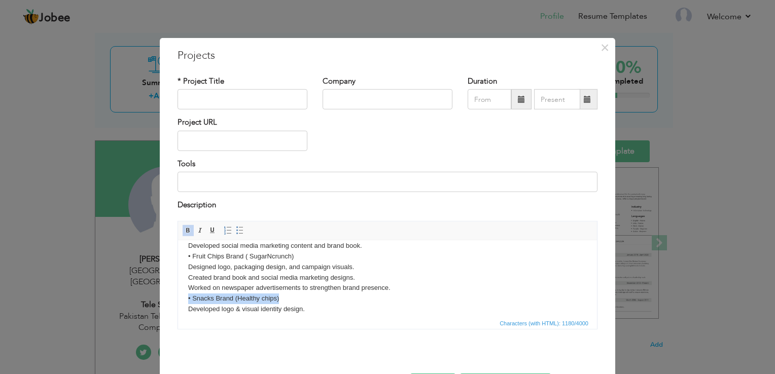
drag, startPoint x: 283, startPoint y: 302, endPoint x: 179, endPoint y: 297, distance: 104.2
click at [179, 297] on html "Graphic Design & UI/UX Projects • Educational App (Peer-to-Peer Learning) Desig…" at bounding box center [387, 309] width 419 height 242
click at [186, 230] on span at bounding box center [188, 230] width 8 height 8
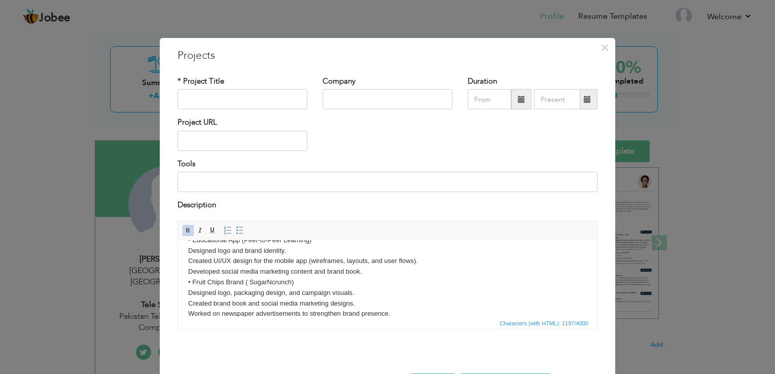
scroll to position [2, 0]
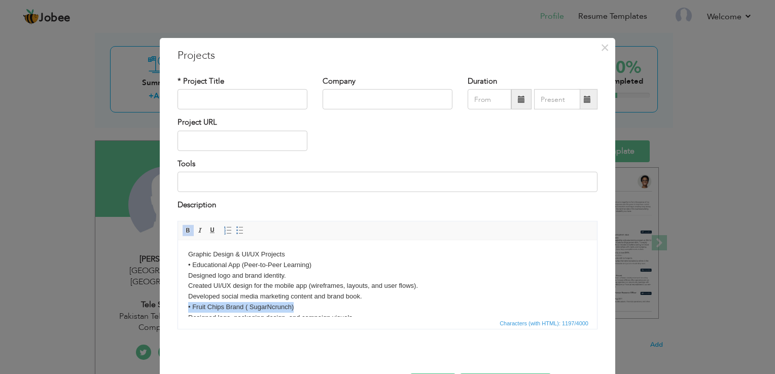
drag, startPoint x: 301, startPoint y: 308, endPoint x: 189, endPoint y: 303, distance: 112.8
click at [189, 303] on body "Graphic Design & UI/UX Projects • Educational App (Peer-to-Peer Learning) Desig…" at bounding box center [387, 360] width 399 height 222
click at [185, 226] on span at bounding box center [188, 230] width 8 height 8
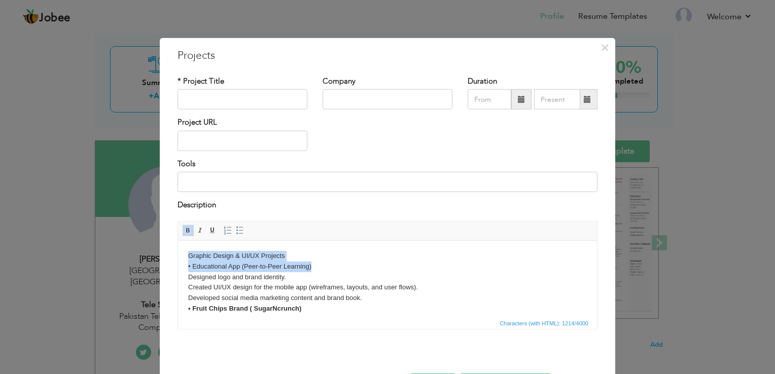
drag, startPoint x: 314, startPoint y: 267, endPoint x: 184, endPoint y: 261, distance: 129.5
click at [184, 261] on html "Graphic Design & UI/UX Projects • Educational App (Peer-to-Peer Learning) Desig…" at bounding box center [387, 361] width 419 height 242
click at [189, 265] on body "Graphic Design & UI/UX Projects • Educational App (Peer-to-Peer Learning) Desig…" at bounding box center [387, 362] width 399 height 222
click at [190, 267] on body "Graphic Design & UI/UX Projects • Educational App (Peer-to-Peer Learning) Desig…" at bounding box center [387, 362] width 399 height 222
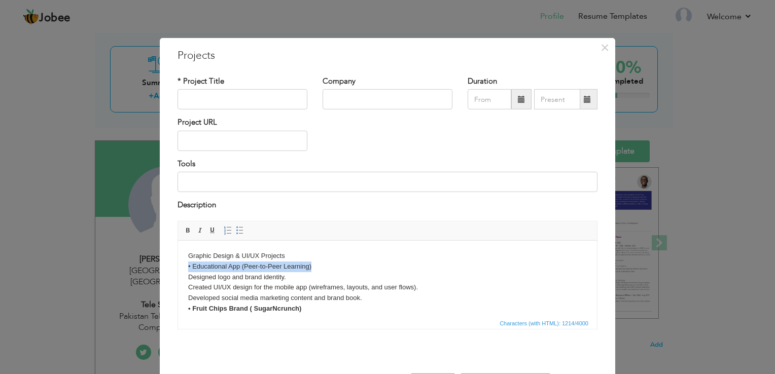
drag, startPoint x: 187, startPoint y: 266, endPoint x: 312, endPoint y: 271, distance: 125.4
click at [312, 271] on html "Graphic Design & UI/UX Projects • Educational App (Peer-to-Peer Learning) Desig…" at bounding box center [387, 361] width 419 height 242
click at [184, 228] on span at bounding box center [188, 230] width 8 height 8
click at [278, 258] on body "Graphic Design & UI/UX Projects • Educational App (Peer-to-Peer Learning) Desig…" at bounding box center [387, 362] width 399 height 222
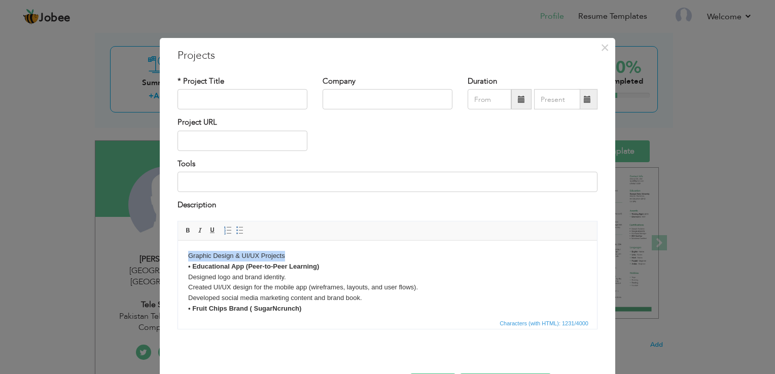
drag, startPoint x: 295, startPoint y: 257, endPoint x: 170, endPoint y: 253, distance: 124.9
click at [178, 253] on html "Graphic Design & UI/UX Projects • Educational App (Peer-to-Peer Learning) Desig…" at bounding box center [387, 361] width 419 height 242
click at [194, 103] on input "text" at bounding box center [243, 99] width 130 height 20
paste input "Graphic Design & UI/UX Projects"
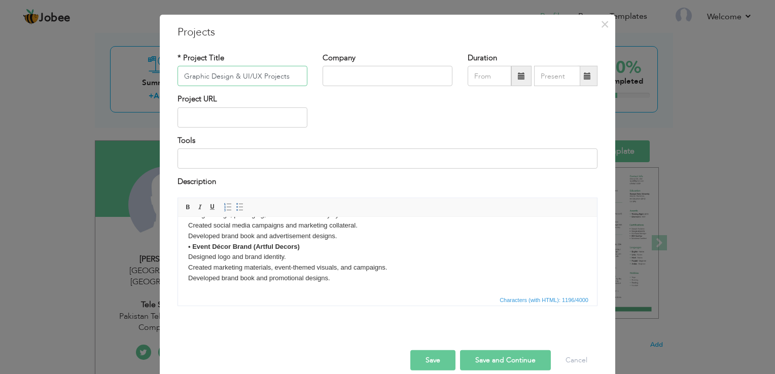
scroll to position [37, 0]
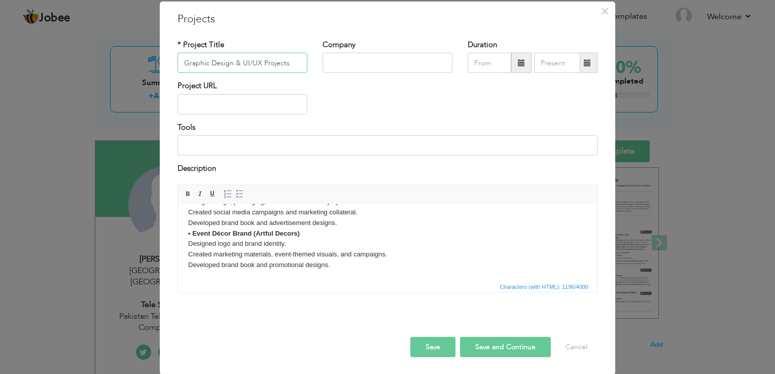
type input "Graphic Design & UI/UX Projects"
click at [444, 350] on button "Save" at bounding box center [432, 347] width 45 height 20
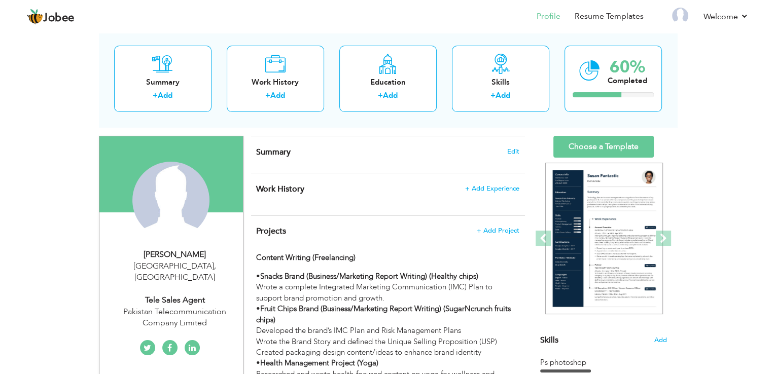
scroll to position [355, 0]
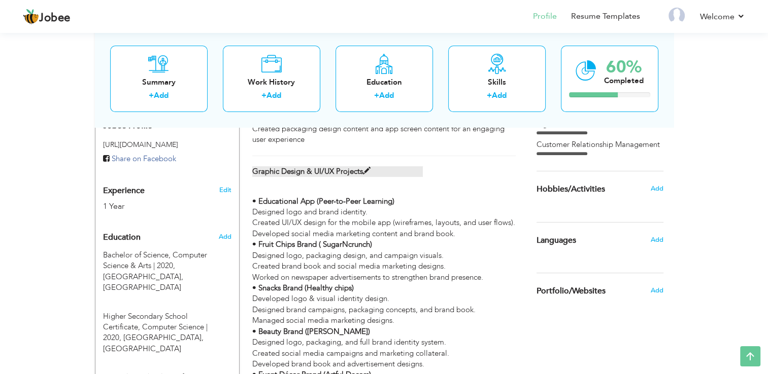
click at [367, 170] on span at bounding box center [367, 171] width 8 height 8
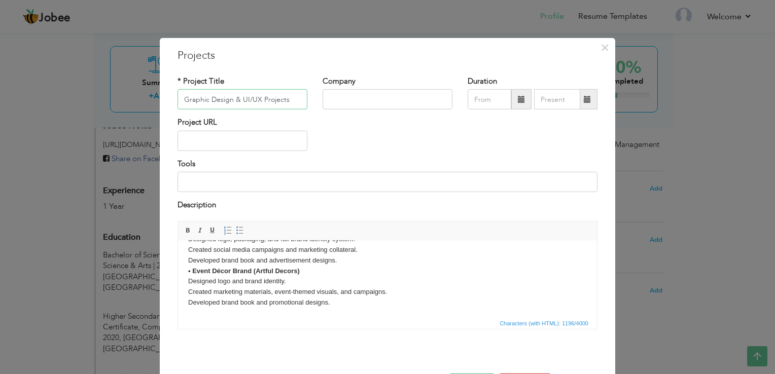
scroll to position [165, 0]
click at [220, 270] on strong "• Event Décor Brand (Artful Decors)" at bounding box center [244, 270] width 112 height 8
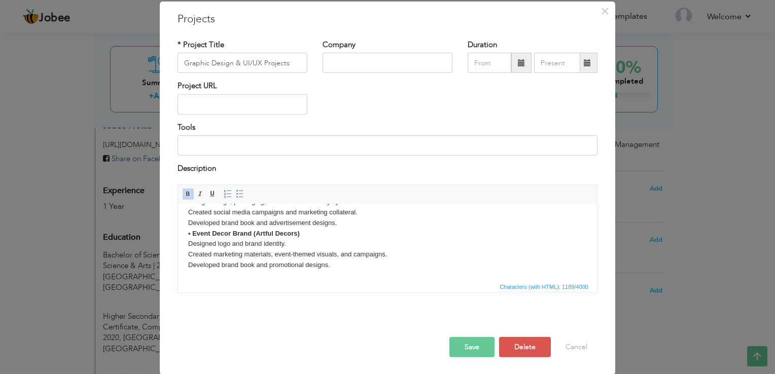
click at [470, 340] on button "Save" at bounding box center [472, 347] width 45 height 20
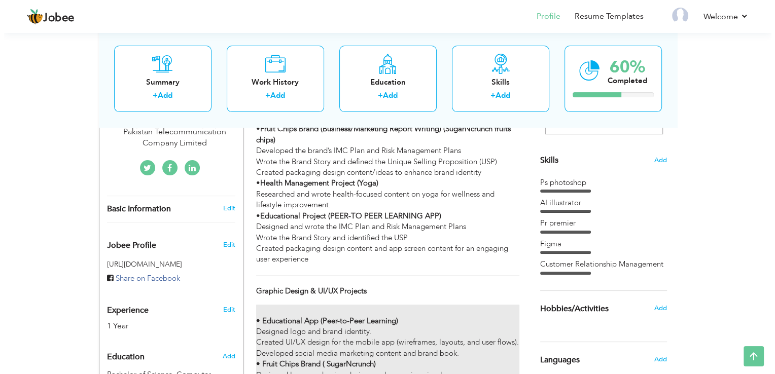
scroll to position [101, 0]
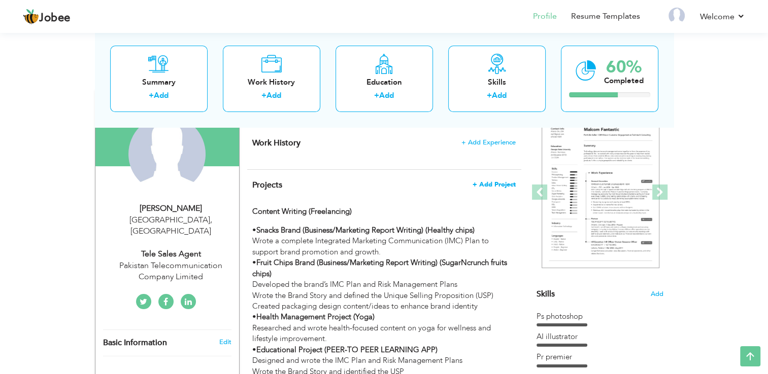
click at [478, 186] on span "+ Add Project" at bounding box center [493, 184] width 43 height 7
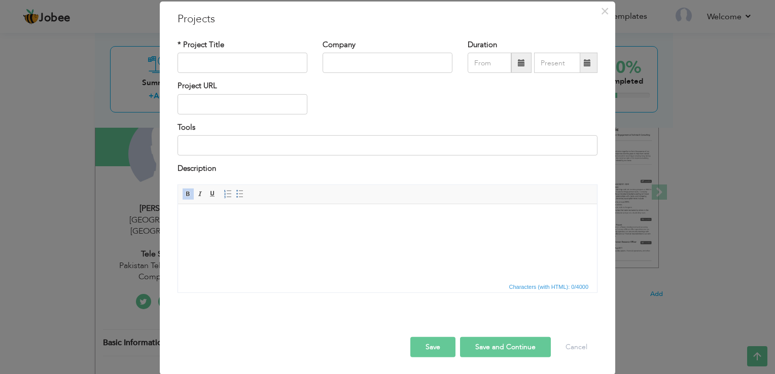
scroll to position [0, 0]
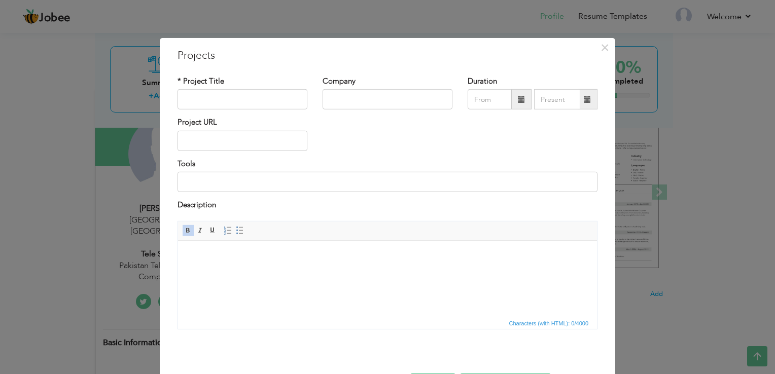
click at [246, 268] on html at bounding box center [387, 255] width 419 height 31
click at [234, 110] on div "* Project Title" at bounding box center [242, 96] width 145 height 41
click at [233, 105] on input "text" at bounding box center [243, 99] width 130 height 20
paste input "Designed illustration books with original artwork and creative layouts. • Worke…"
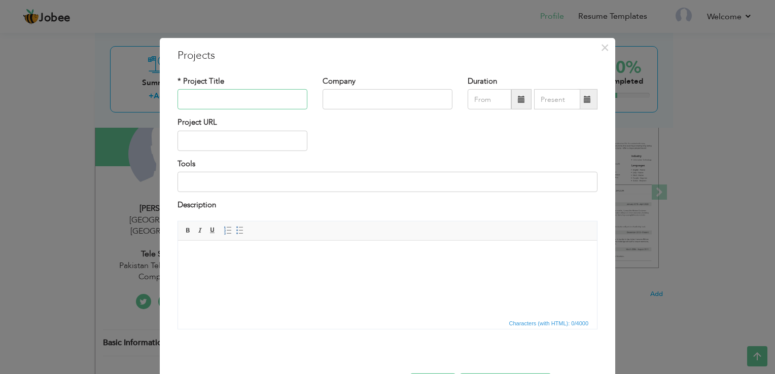
type input "Designed illustration books with original artwork and creative layouts. • Worke…"
click at [259, 262] on html at bounding box center [387, 255] width 419 height 31
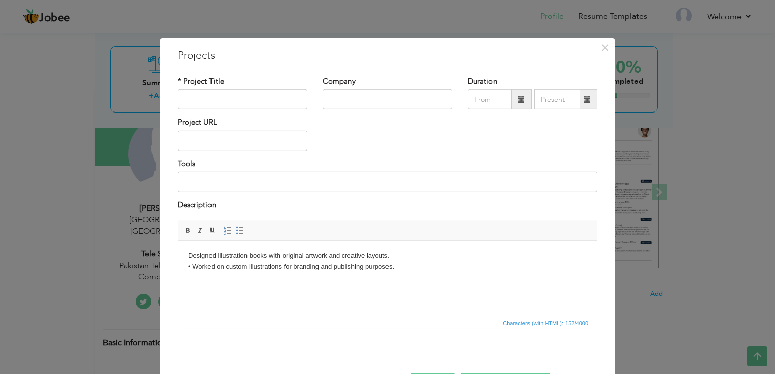
click at [184, 256] on html "Designed illustration books with original artwork and creative layouts. • Worke…" at bounding box center [387, 261] width 419 height 42
click at [188, 257] on html "Designed illustration books with original artwork and creative layouts. • Worke…" at bounding box center [387, 261] width 419 height 42
click at [188, 258] on body "Designed illustration books with original artwork and creative layouts. • Worke…" at bounding box center [387, 261] width 399 height 21
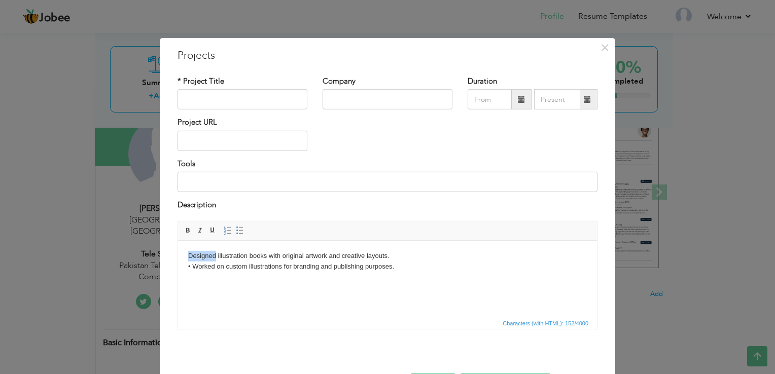
click at [184, 258] on html "Designed illustration books with original artwork and creative layouts. • Worke…" at bounding box center [387, 261] width 419 height 42
click at [189, 258] on body "Designed illustration books with original artwork and creative layouts. • Worke…" at bounding box center [387, 261] width 399 height 21
click at [236, 230] on span at bounding box center [240, 230] width 8 height 8
click at [226, 229] on span at bounding box center [228, 230] width 8 height 8
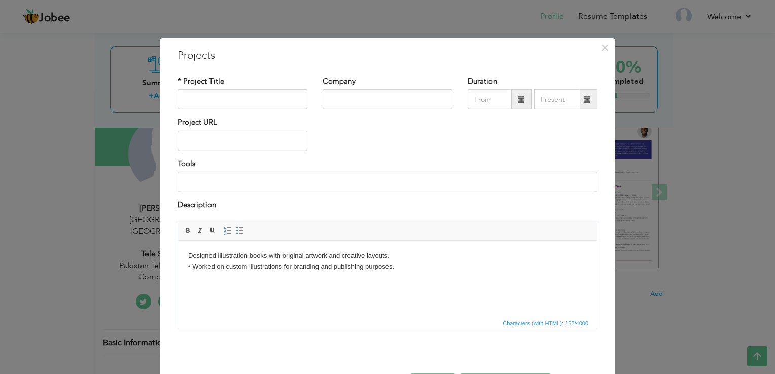
click at [215, 233] on span "Basic Styles Bold Italic Underline" at bounding box center [202, 231] width 40 height 15
click at [236, 227] on span at bounding box center [240, 230] width 8 height 8
click at [199, 256] on ul "Designed illustration books with original artwork and creative layouts." at bounding box center [387, 256] width 399 height 11
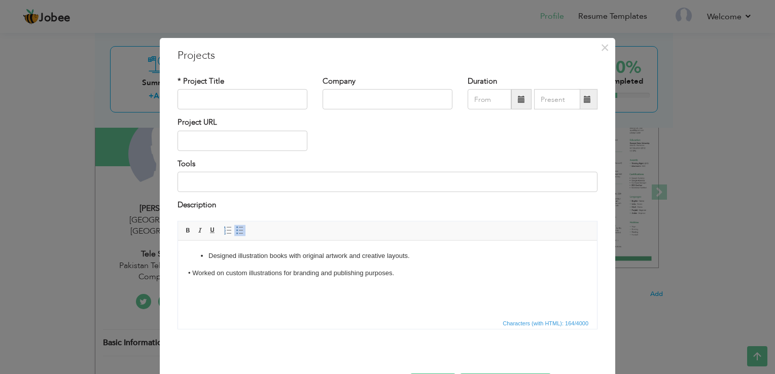
click at [190, 272] on body "Designed illustration books with original artwork and creative layouts. • Worke…" at bounding box center [387, 265] width 399 height 28
click at [234, 229] on link "Insert/Remove Bulleted List" at bounding box center [239, 230] width 11 height 11
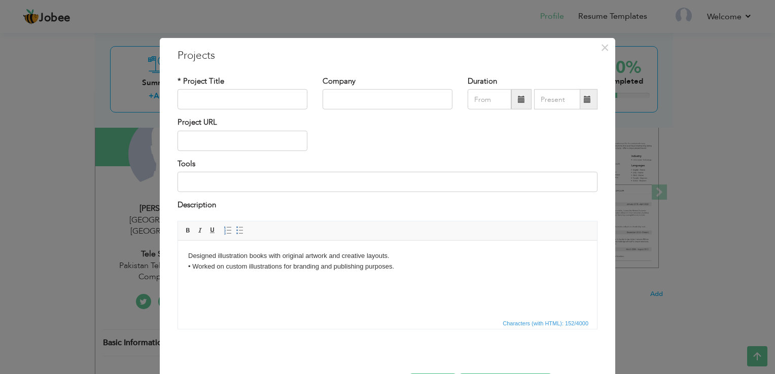
click at [193, 267] on body "Designed illustration books with original artwork and creative layouts. • Worke…" at bounding box center [387, 261] width 399 height 21
click at [188, 267] on body "Designed illustration books with original artwork and creative layouts. • Worke…" at bounding box center [387, 261] width 399 height 21
click at [193, 268] on body "Designed illustration books with original artwork and creative layouts. • Worke…" at bounding box center [387, 261] width 399 height 21
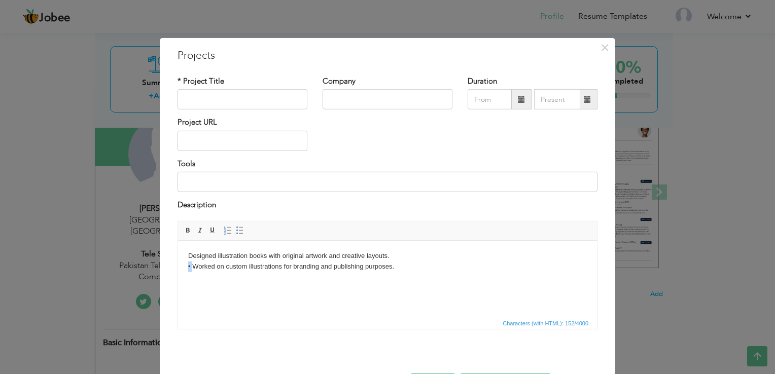
drag, startPoint x: 192, startPoint y: 268, endPoint x: 184, endPoint y: 267, distance: 8.7
click at [184, 267] on html "Designed illustration books with original artwork and creative layouts. • Worke…" at bounding box center [387, 261] width 419 height 42
click at [188, 267] on body "Designed illustration books with original artwork and creative layouts. • Worke…" at bounding box center [387, 261] width 399 height 21
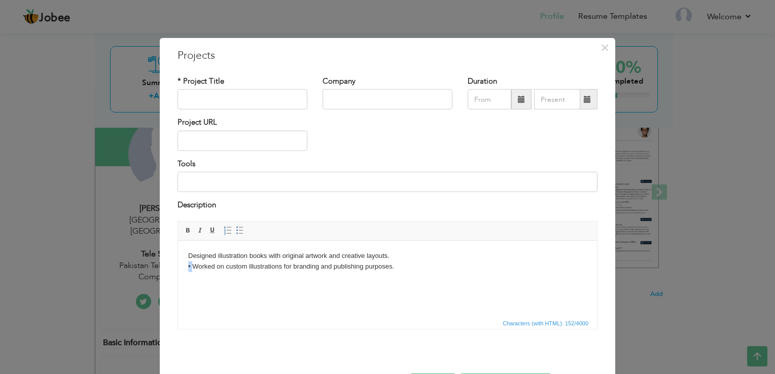
copy body "•"
click at [187, 259] on html "Designed illustration books with original artwork and creative layouts. • Worke…" at bounding box center [387, 261] width 419 height 42
click at [187, 258] on html "Designed illustration books with original artwork and creative layouts. • Worke…" at bounding box center [387, 261] width 419 height 42
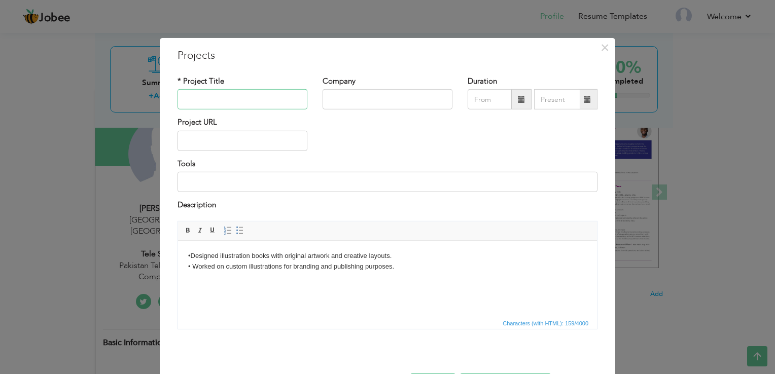
click at [242, 108] on input "text" at bounding box center [243, 99] width 130 height 20
paste input "Illustration Projects"
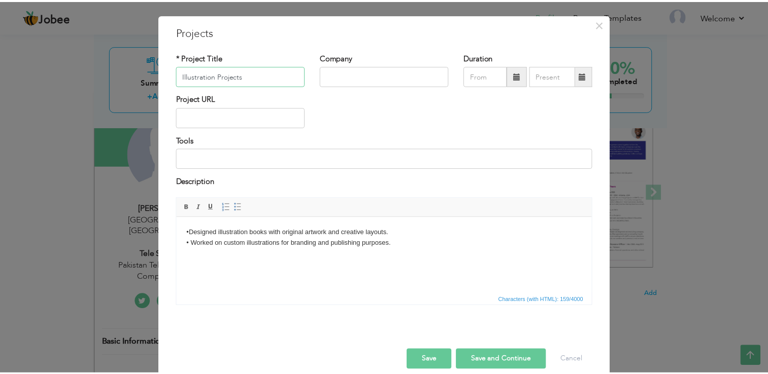
scroll to position [37, 0]
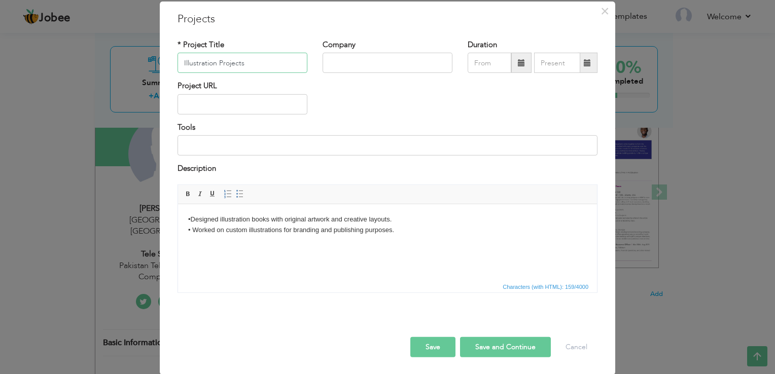
type input "Illustration Projects"
click at [427, 348] on button "Save" at bounding box center [432, 347] width 45 height 20
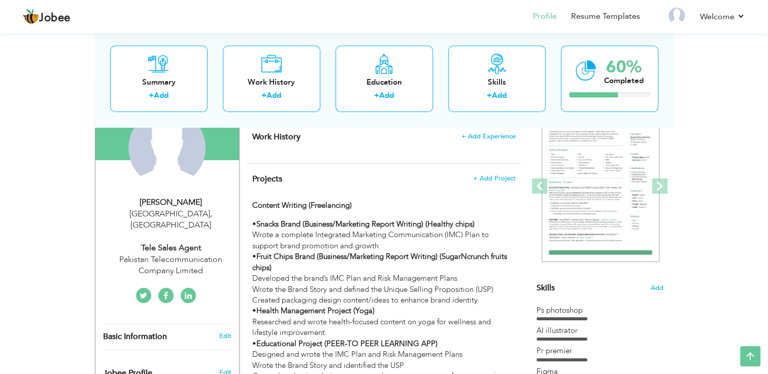
scroll to position [101, 0]
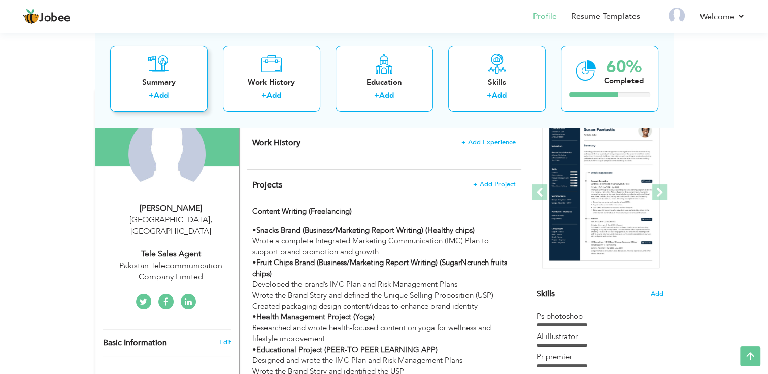
click at [146, 84] on div "Summary" at bounding box center [158, 82] width 81 height 11
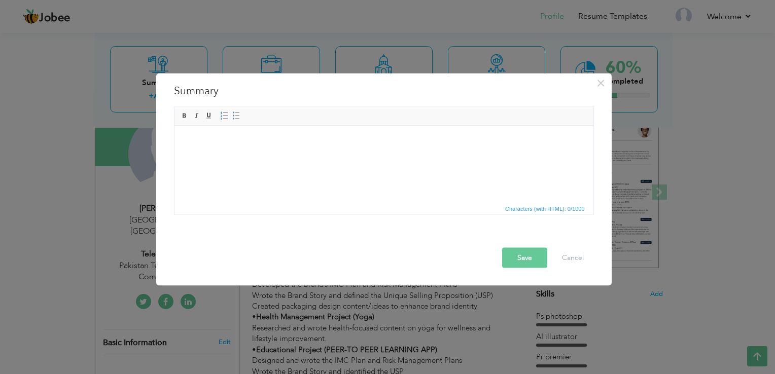
click at [325, 157] on html at bounding box center [383, 141] width 419 height 31
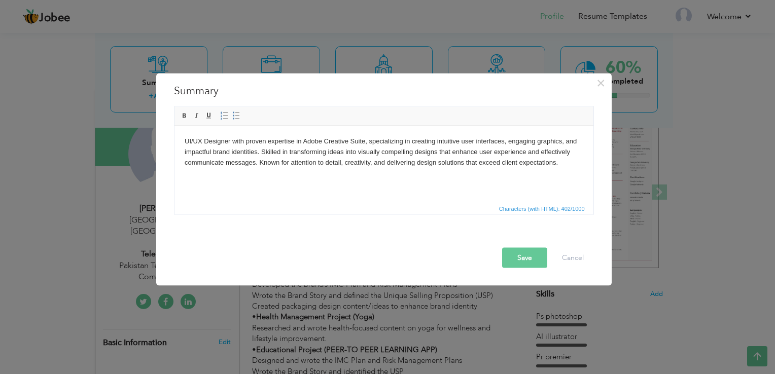
click at [520, 263] on button "Save" at bounding box center [524, 258] width 45 height 20
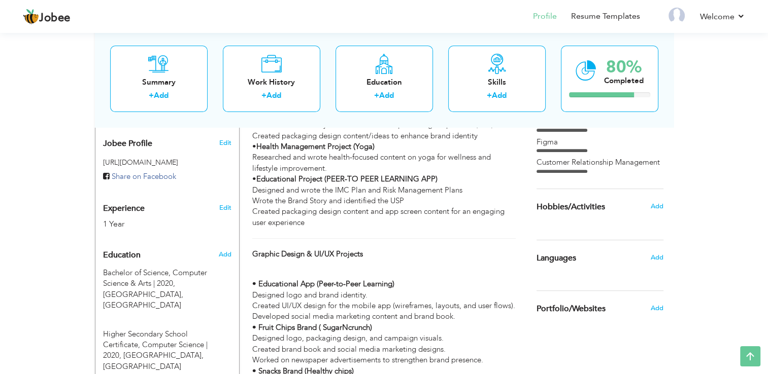
scroll to position [355, 0]
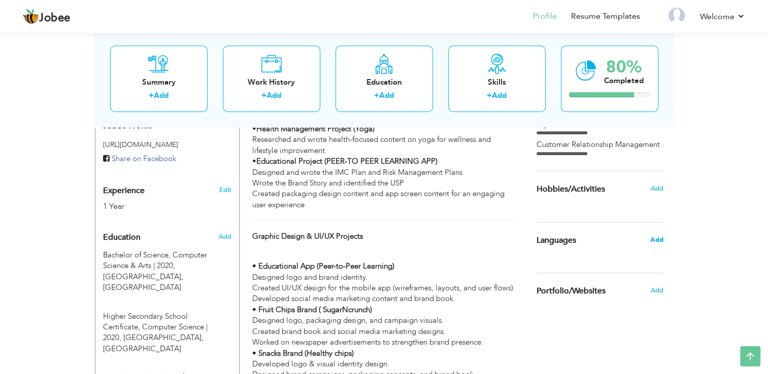
click at [656, 235] on span "Add" at bounding box center [655, 239] width 13 height 9
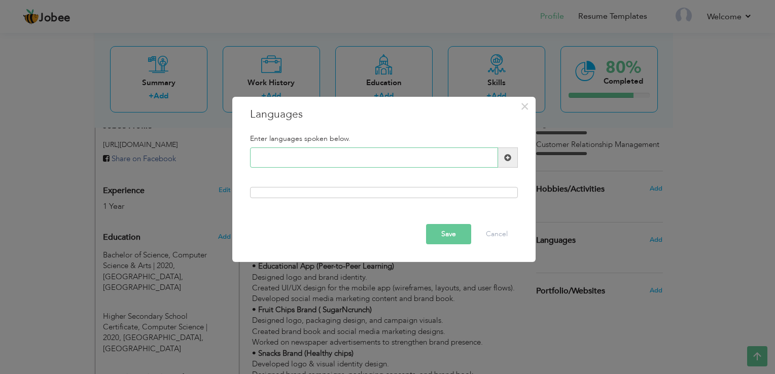
click at [433, 151] on input "text" at bounding box center [374, 158] width 248 height 20
type input "English"
click at [512, 156] on span at bounding box center [508, 158] width 20 height 20
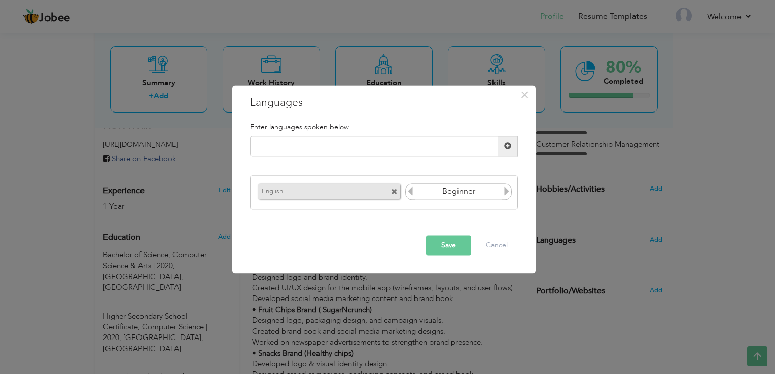
click at [510, 196] on icon at bounding box center [506, 191] width 9 height 9
click at [414, 195] on icon at bounding box center [410, 191] width 9 height 9
click at [442, 144] on input "text" at bounding box center [374, 146] width 248 height 20
type input "Urdu"
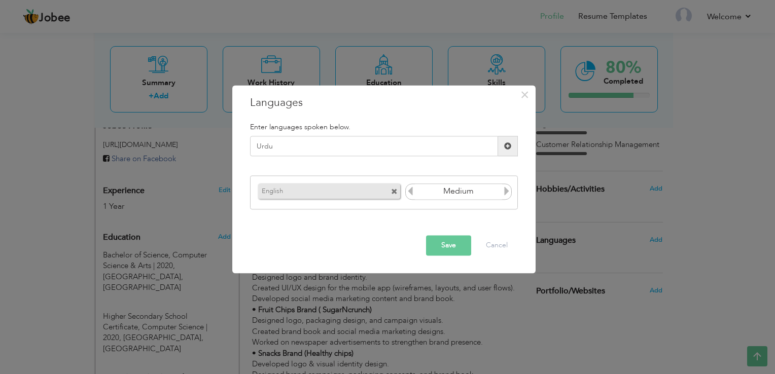
click at [506, 147] on span at bounding box center [507, 146] width 7 height 7
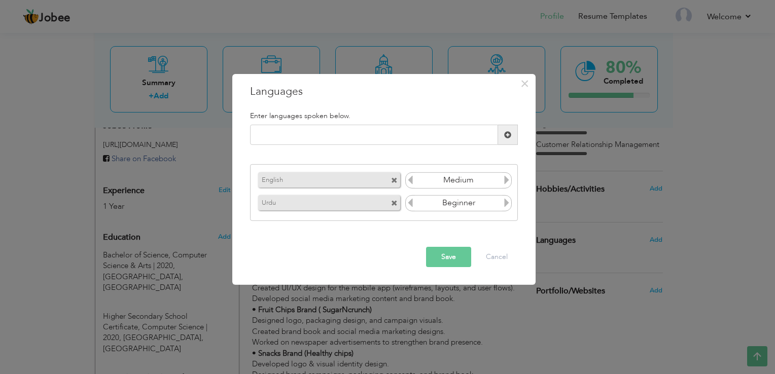
click at [507, 200] on icon at bounding box center [506, 202] width 9 height 9
click at [506, 200] on icon at bounding box center [506, 202] width 9 height 9
click at [462, 253] on button "Save" at bounding box center [448, 257] width 45 height 20
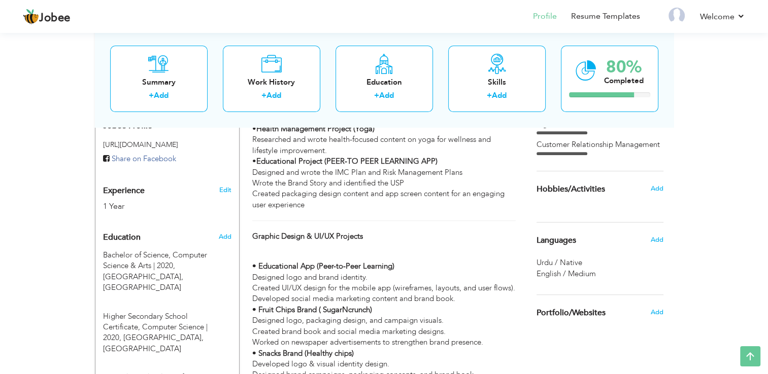
drag, startPoint x: 536, startPoint y: 190, endPoint x: 601, endPoint y: 188, distance: 65.5
click at [601, 188] on span "Hobbies/Activities" at bounding box center [570, 189] width 68 height 9
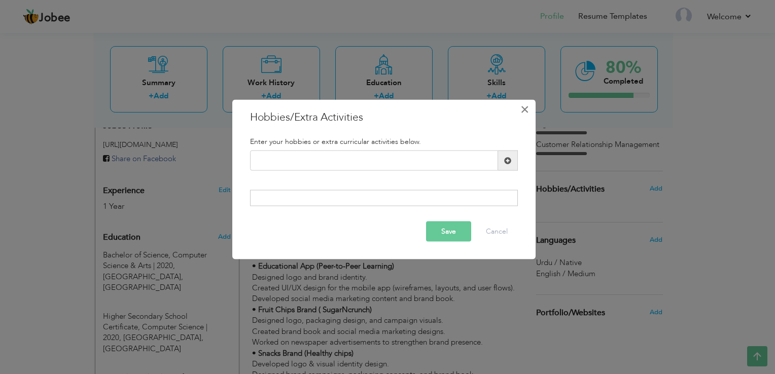
click at [526, 108] on span "×" at bounding box center [525, 109] width 9 height 18
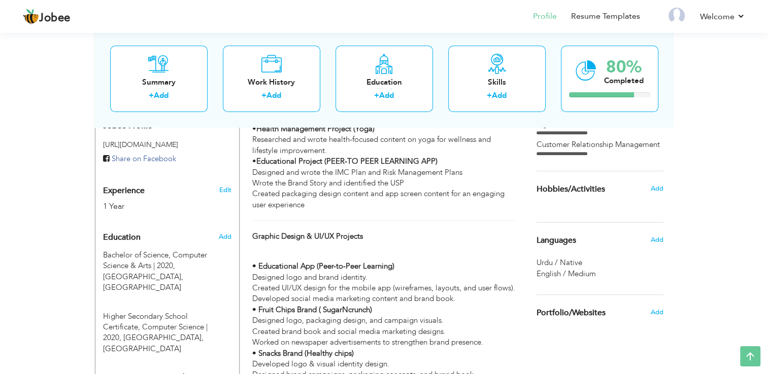
drag, startPoint x: 591, startPoint y: 192, endPoint x: 612, endPoint y: 188, distance: 21.7
click at [612, 188] on div "Hobbies/Activities" at bounding box center [588, 189] width 118 height 20
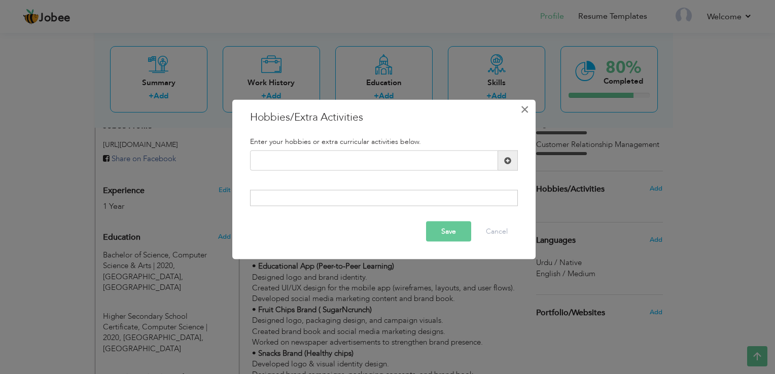
drag, startPoint x: 527, startPoint y: 108, endPoint x: 529, endPoint y: 114, distance: 6.4
click at [527, 108] on span "×" at bounding box center [525, 109] width 9 height 18
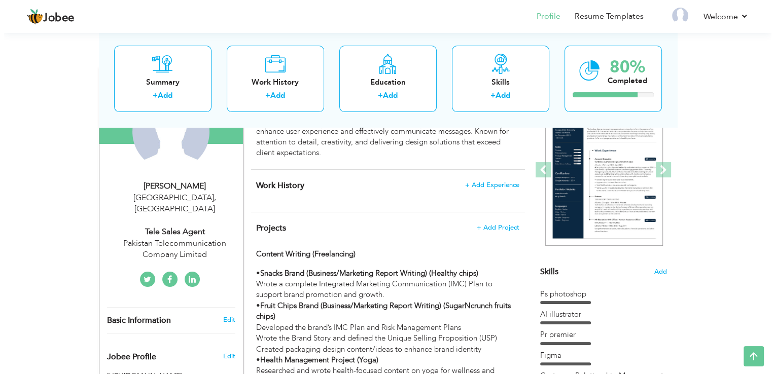
scroll to position [101, 0]
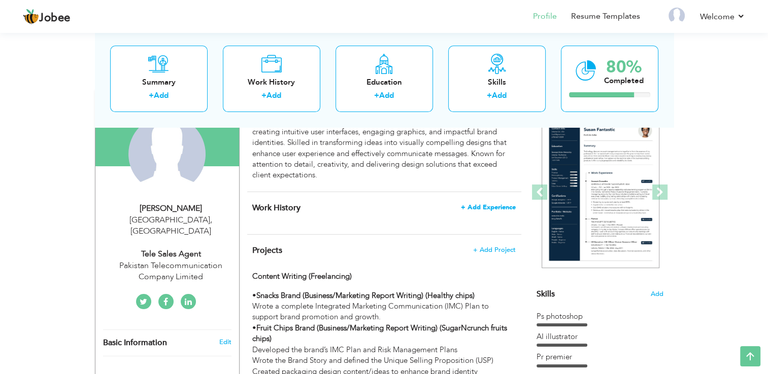
click at [497, 204] on span "+ Add Experience" at bounding box center [488, 207] width 55 height 7
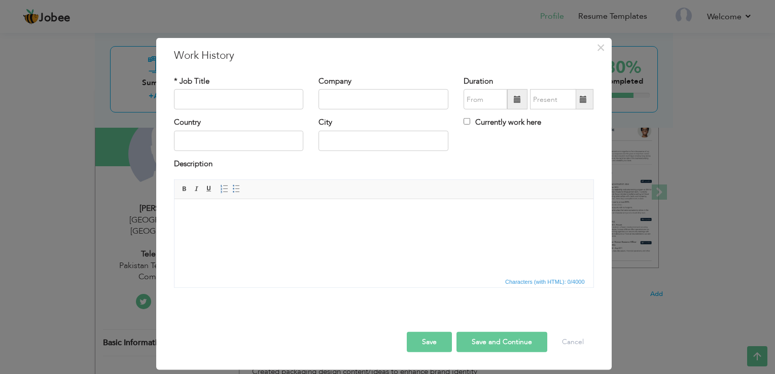
click at [332, 229] on html at bounding box center [383, 214] width 419 height 31
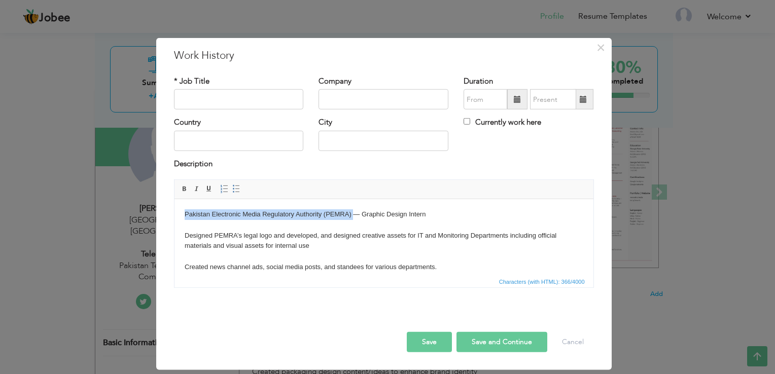
drag, startPoint x: 184, startPoint y: 213, endPoint x: 353, endPoint y: 218, distance: 169.5
click at [353, 218] on body "Pakistan Electronic Media Regulatory Authority (PEMRA) — Graphic Design Intern …" at bounding box center [383, 241] width 399 height 63
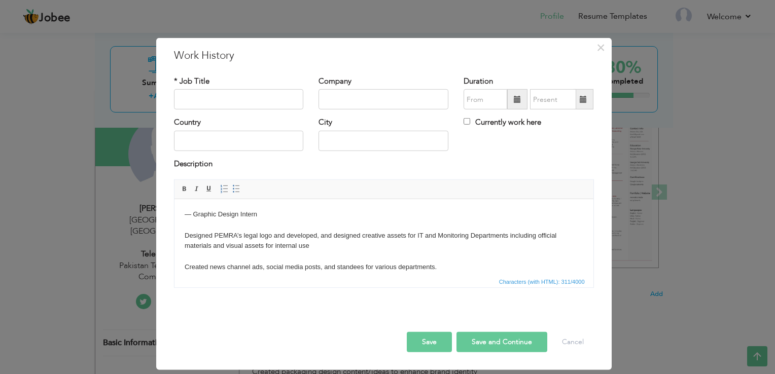
click at [341, 103] on input "text" at bounding box center [384, 99] width 130 height 20
type input "Pakistan Electronic Media Regulatory Authority (PEMRA)"
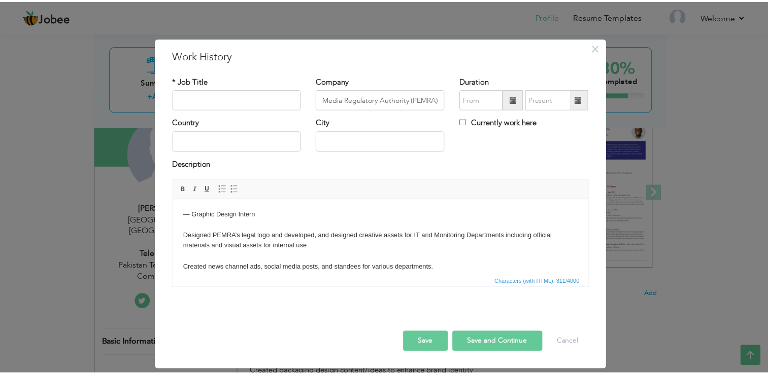
scroll to position [0, 0]
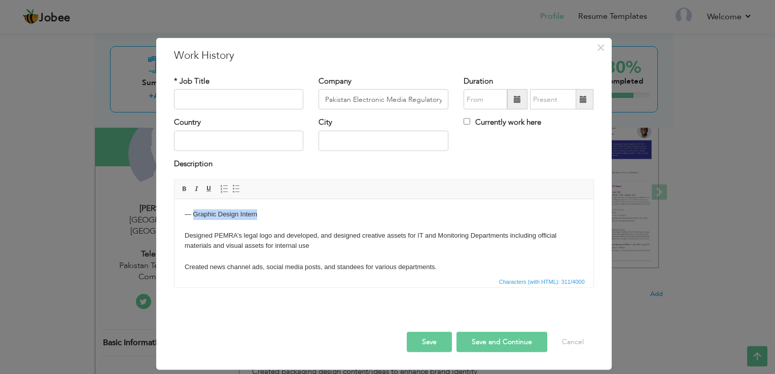
drag, startPoint x: 241, startPoint y: 216, endPoint x: 193, endPoint y: 217, distance: 47.7
click at [193, 217] on body "— Graphic Design Intern Designed PEMRA’s legal logo and developed, and designed…" at bounding box center [383, 241] width 399 height 63
click at [199, 105] on input "text" at bounding box center [239, 99] width 130 height 20
paste input "Graphic Design Intern"
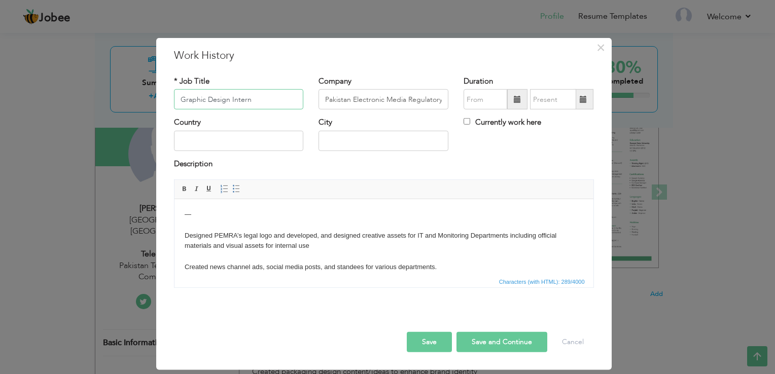
type input "Graphic Design Intern"
click at [286, 147] on input "text" at bounding box center [239, 141] width 130 height 20
click at [352, 143] on input "text" at bounding box center [384, 141] width 130 height 20
type input "[DEMOGRAPHIC_DATA]"
click at [516, 100] on span at bounding box center [517, 99] width 7 height 7
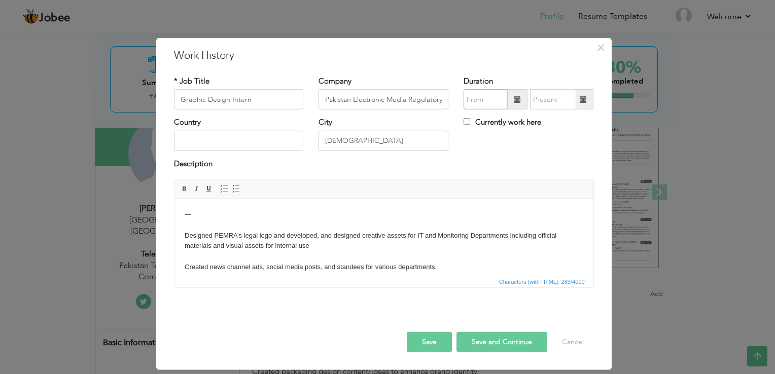
type input "09/2025"
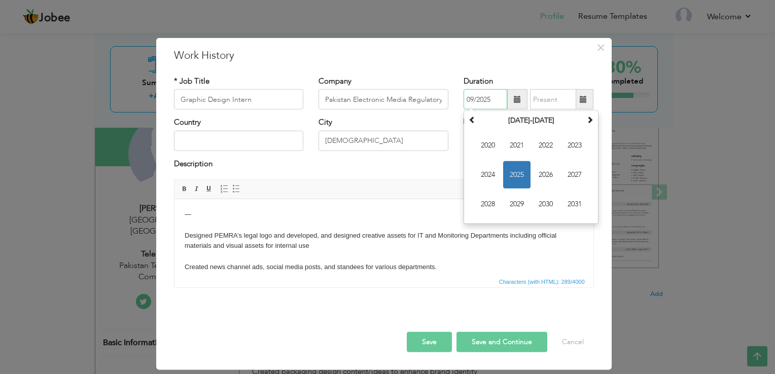
click at [483, 101] on input "09/2025" at bounding box center [486, 99] width 44 height 20
click at [251, 149] on input "text" at bounding box center [239, 141] width 130 height 20
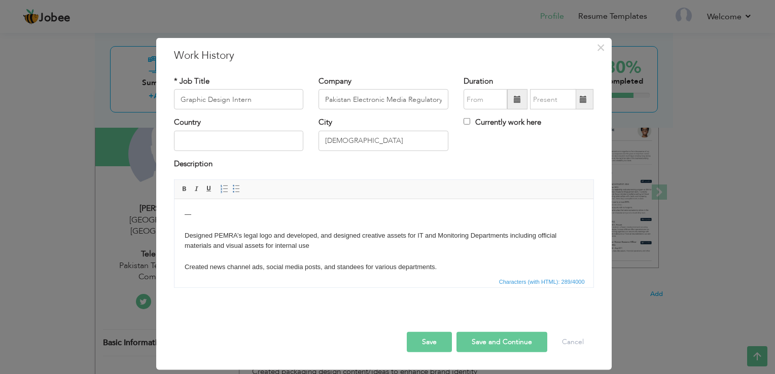
click at [262, 121] on div "Country" at bounding box center [239, 133] width 130 height 33
click at [267, 106] on input "Graphic Design Intern" at bounding box center [239, 99] width 130 height 20
click at [263, 101] on input "Graphic Design Intern (^ Months)" at bounding box center [239, 99] width 130 height 20
click at [261, 101] on input "Graphic Design Intern (^ Months)" at bounding box center [239, 99] width 130 height 20
type input "Graphic Design Intern (6 Months)"
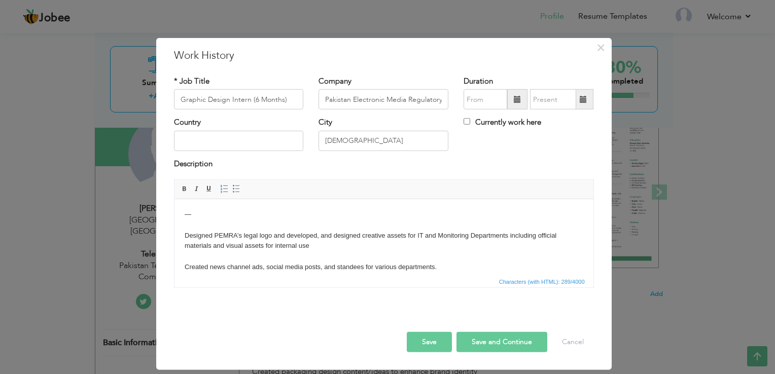
click at [437, 336] on button "Save" at bounding box center [429, 342] width 45 height 20
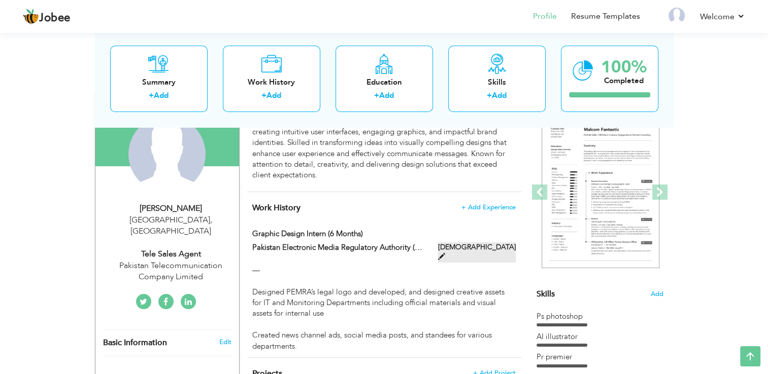
click at [445, 253] on span at bounding box center [441, 256] width 7 height 7
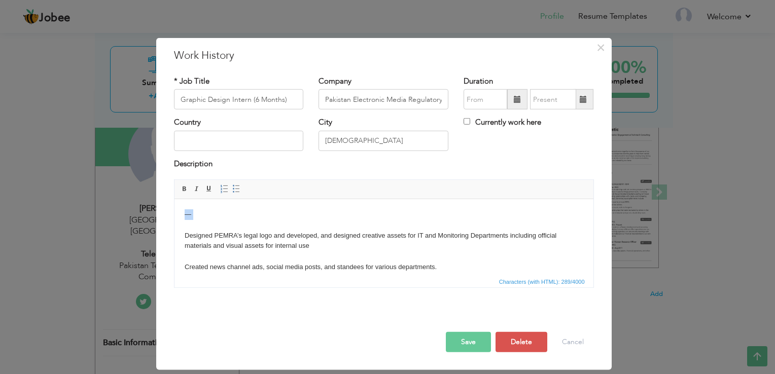
drag, startPoint x: 207, startPoint y: 220, endPoint x: 176, endPoint y: 214, distance: 31.5
click at [176, 215] on html "— Designed PEMRA’s legal logo and developed, and designed creative assets for I…" at bounding box center [383, 241] width 419 height 84
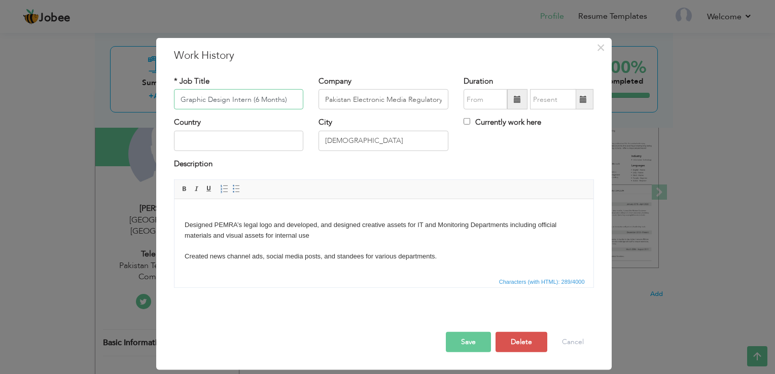
click at [252, 98] on input "Graphic Design Intern (6 Months)" at bounding box center [239, 99] width 130 height 20
click at [250, 200] on html "Designed PEMRA’s legal logo and developed, and designed creative assets for IT …" at bounding box center [383, 235] width 419 height 73
click at [254, 102] on input "Graphic Design Intern (6 Months)" at bounding box center [239, 99] width 130 height 20
click at [294, 105] on input "Graphic Design Intern —6 Months)" at bounding box center [239, 99] width 130 height 20
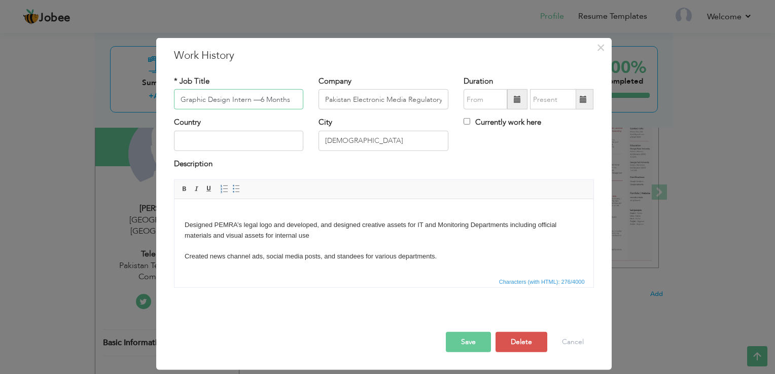
click at [258, 98] on input "Graphic Design Intern —6 Months" at bounding box center [239, 99] width 130 height 20
click at [261, 99] on input "Graphic Design Intern —6 Months" at bounding box center [239, 99] width 130 height 20
click at [259, 98] on input "Graphic Design Intern —6 Months" at bounding box center [239, 99] width 130 height 20
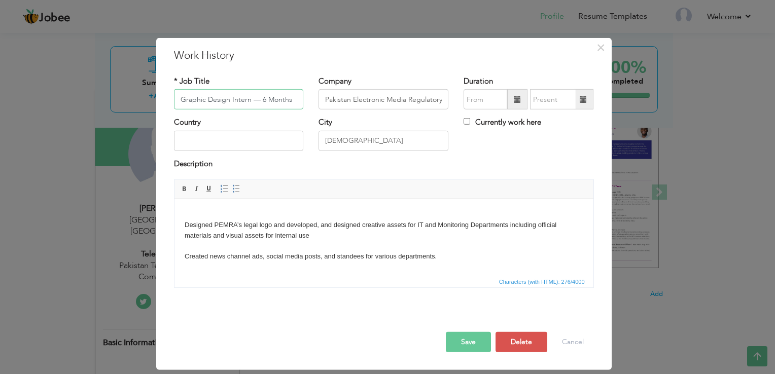
type input "Graphic Design Intern — 6 Months"
click at [282, 211] on body "Designed PEMRA’s legal logo and developed, and designed creative assets for IT …" at bounding box center [383, 236] width 399 height 53
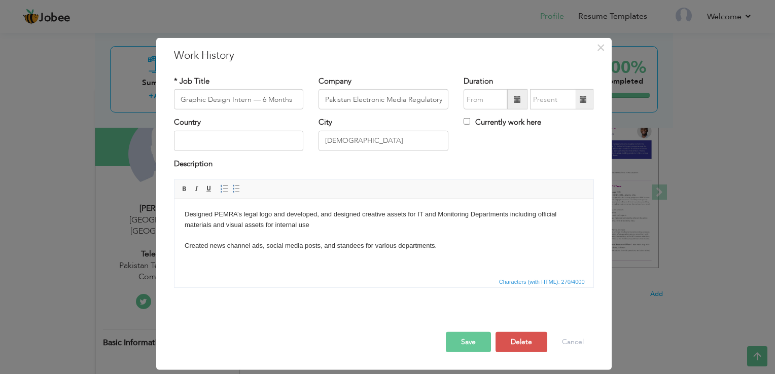
click at [473, 338] on button "Save" at bounding box center [468, 342] width 45 height 20
click at [0, 0] on span "button" at bounding box center [0, 0] width 0 height 0
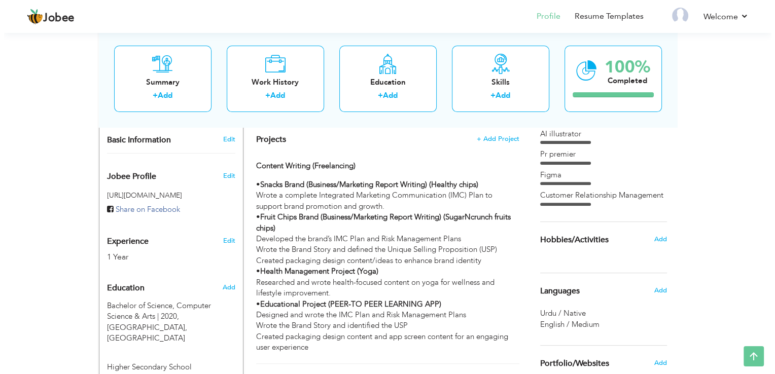
scroll to position [406, 0]
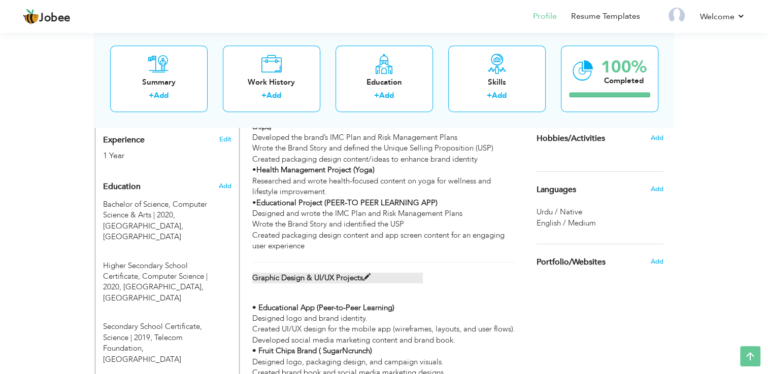
click at [365, 276] on span at bounding box center [367, 278] width 8 height 8
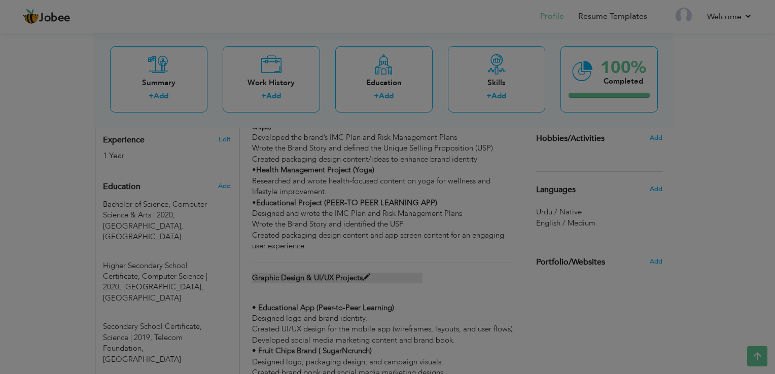
scroll to position [0, 0]
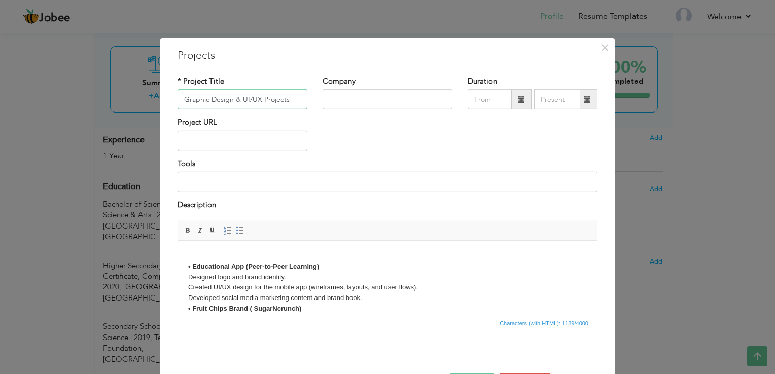
click at [267, 104] on input "Graphic Design & UI/UX Projects" at bounding box center [243, 99] width 130 height 20
click at [268, 105] on input "Graphic Design & UI/UX Projects" at bounding box center [243, 99] width 130 height 20
click at [270, 102] on input "Graphic Design & UI/UX Projects" at bounding box center [243, 99] width 130 height 20
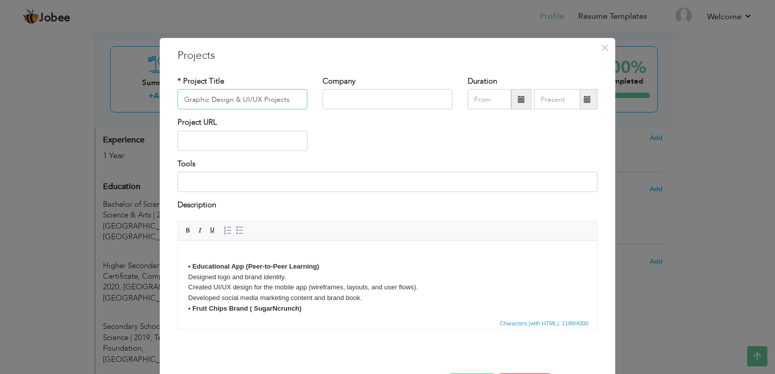
click at [270, 102] on input "Graphic Design & UI/UX Projects" at bounding box center [243, 99] width 130 height 20
click at [275, 100] on input "Graphic Design & UI/UX Projects" at bounding box center [243, 99] width 130 height 20
click at [291, 99] on input "Graphic Design & UI/UX Projects" at bounding box center [243, 99] width 130 height 20
click at [292, 100] on input "Graphic Design & UI/UX Projects" at bounding box center [243, 99] width 130 height 20
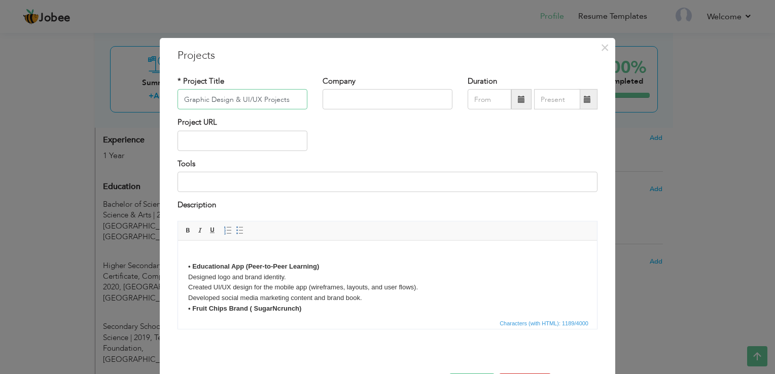
click at [260, 99] on input "Graphic Design & UI/UX Projects" at bounding box center [243, 99] width 130 height 20
click at [301, 99] on input "Graphic Design & UI/UX Projects" at bounding box center [243, 99] width 130 height 20
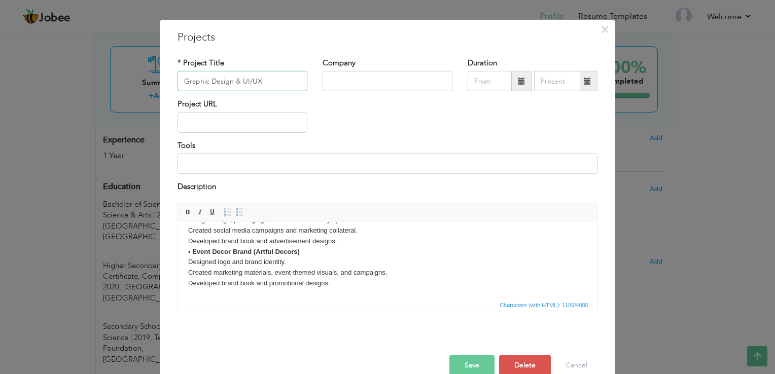
scroll to position [37, 0]
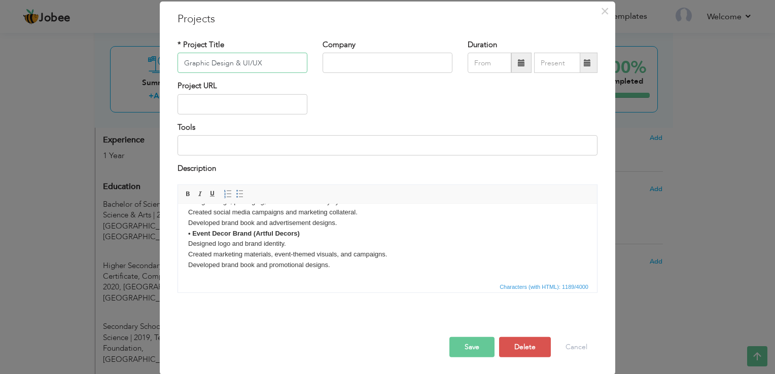
type input "Graphic Design & UI/UX"
click at [472, 350] on button "Save" at bounding box center [472, 347] width 45 height 20
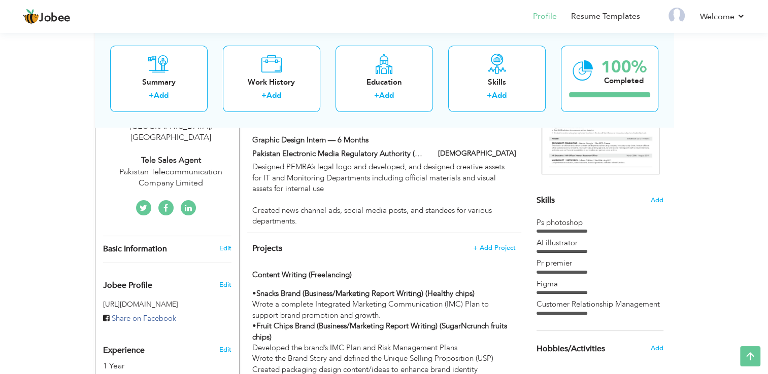
scroll to position [195, 0]
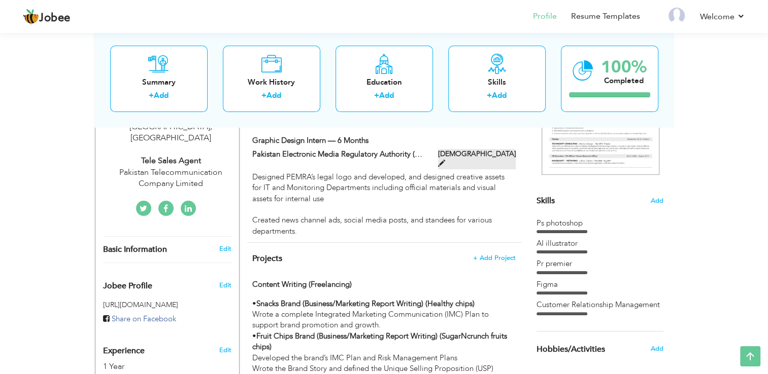
click at [445, 160] on span at bounding box center [441, 163] width 7 height 7
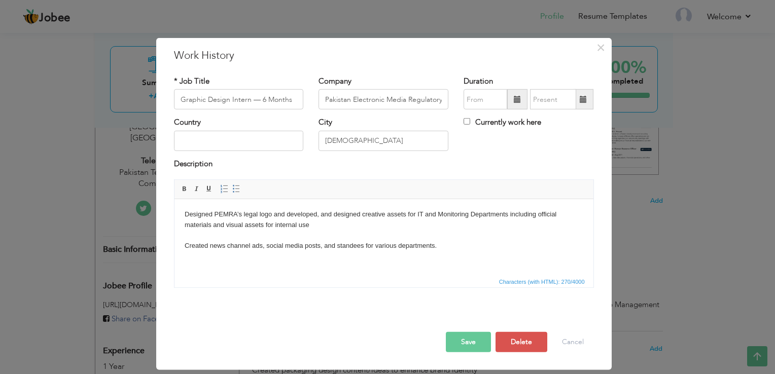
click at [354, 233] on body "Designed PEMRA’s legal logo and developed, and designed creative assets for IT …" at bounding box center [383, 231] width 399 height 42
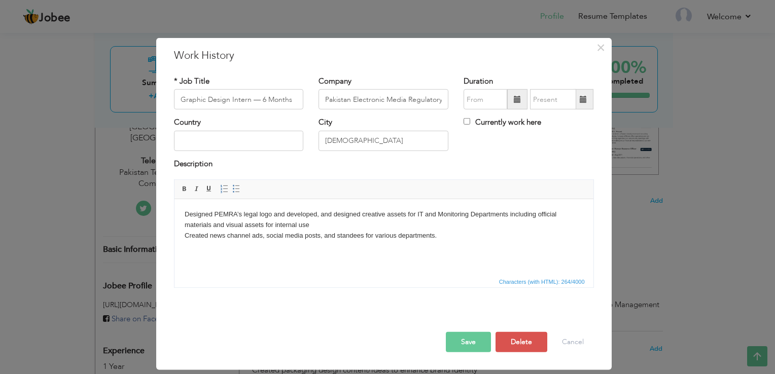
click at [458, 343] on button "Save" at bounding box center [468, 342] width 45 height 20
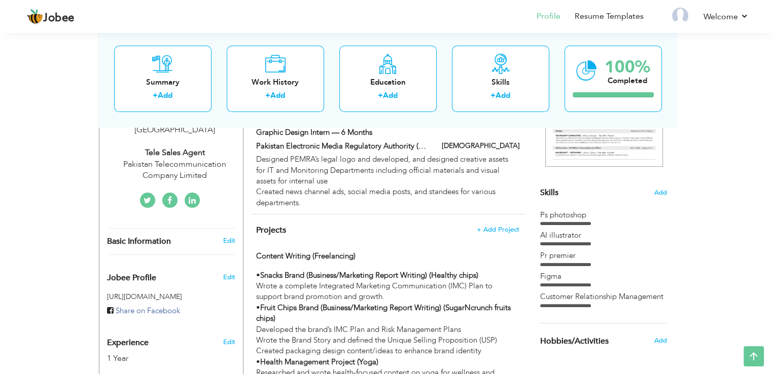
scroll to position [152, 0]
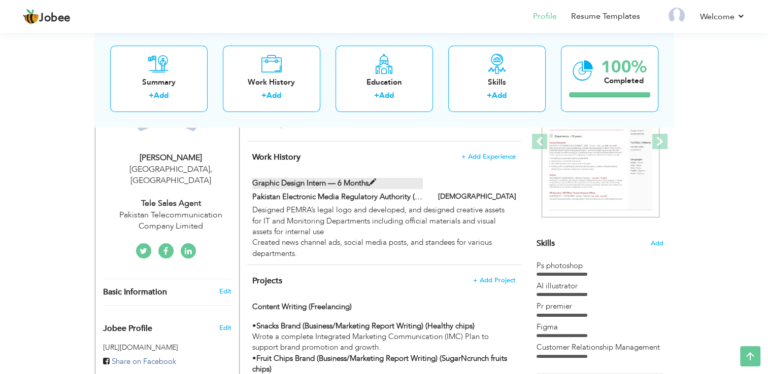
click at [371, 183] on span at bounding box center [372, 183] width 8 height 8
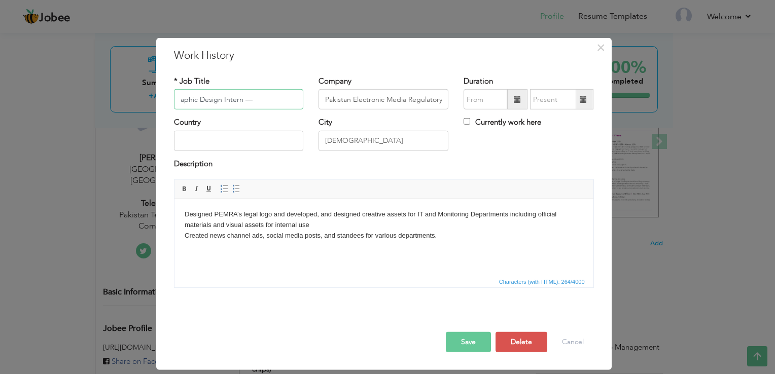
scroll to position [0, 10]
type input "Graphic Design Intern — 6 Months"
click at [465, 343] on button "Save" at bounding box center [468, 342] width 45 height 20
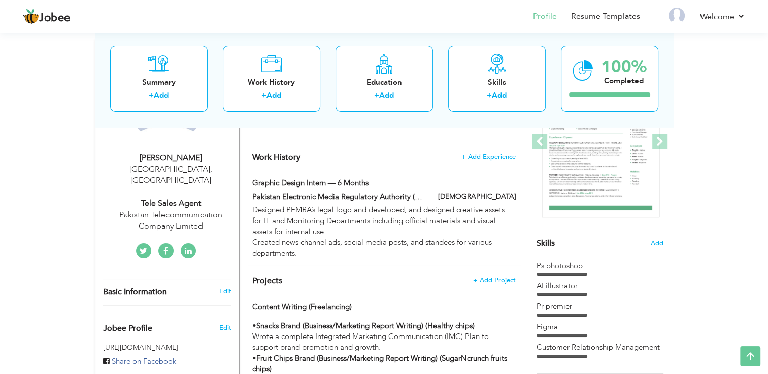
click at [424, 196] on div "Pakistan Electronic Media Regulatory Authority (PEMRA)" at bounding box center [338, 198] width 186 height 13
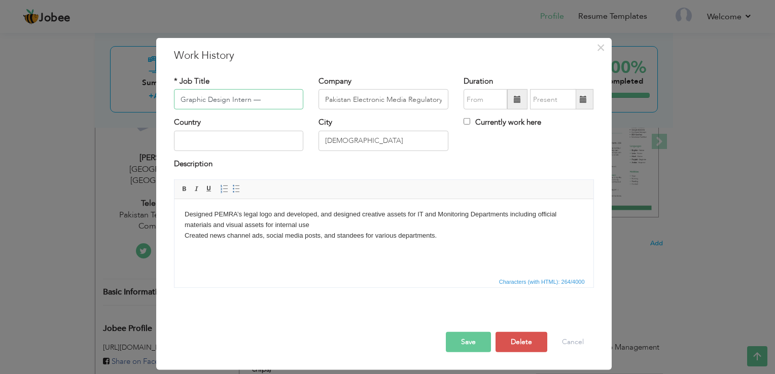
scroll to position [0, 39]
click at [603, 51] on span "×" at bounding box center [601, 48] width 9 height 18
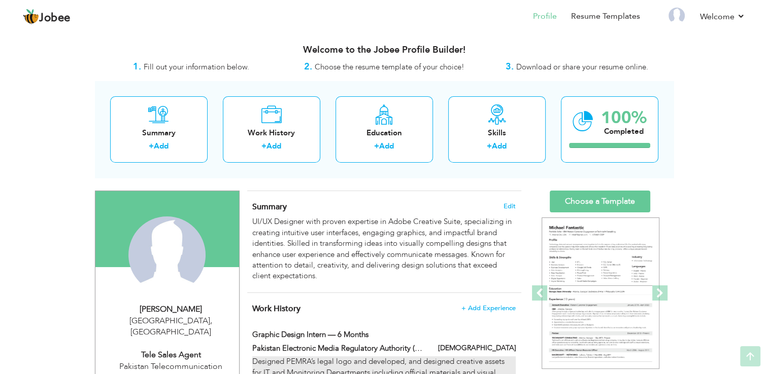
scroll to position [0, 0]
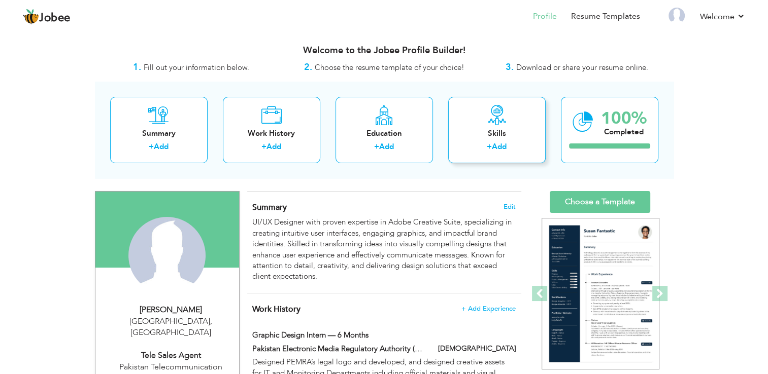
click at [489, 136] on div "Skills" at bounding box center [496, 133] width 81 height 11
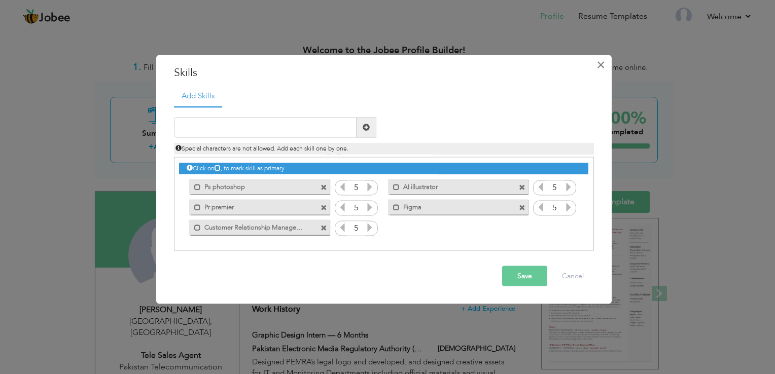
click at [595, 66] on button "×" at bounding box center [601, 65] width 16 height 16
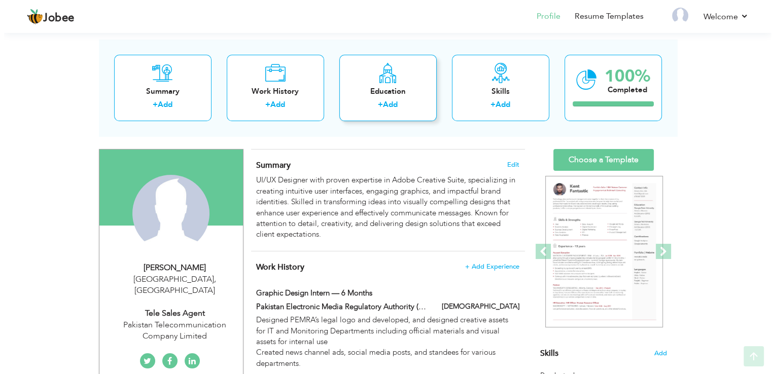
scroll to position [101, 0]
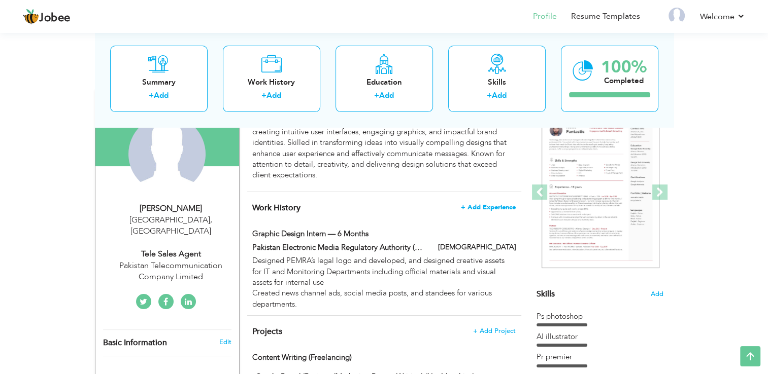
click at [485, 210] on span "+ Add Experience" at bounding box center [488, 207] width 55 height 7
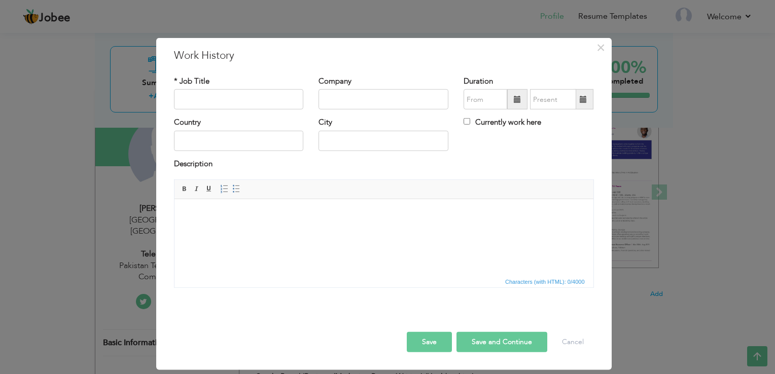
click at [324, 230] on html at bounding box center [383, 214] width 419 height 31
click at [599, 45] on span "×" at bounding box center [601, 48] width 9 height 18
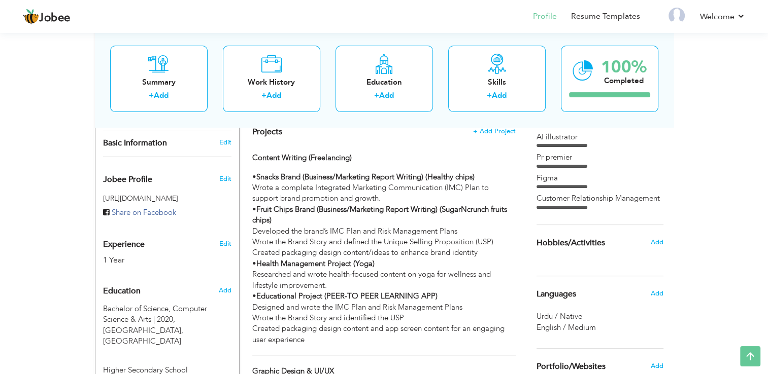
scroll to position [304, 0]
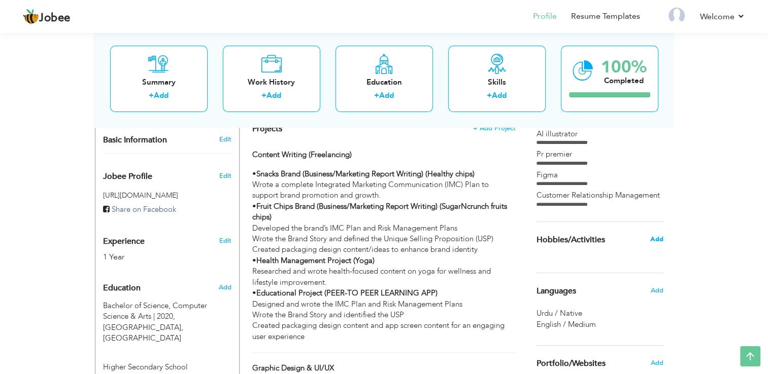
click at [651, 237] on h6 "Add" at bounding box center [655, 239] width 13 height 9
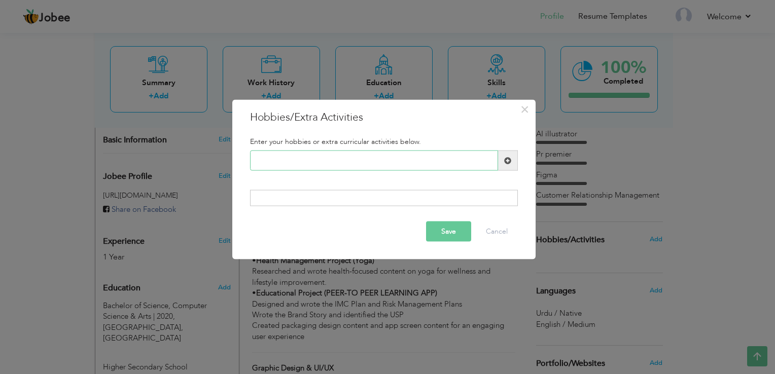
paste input "Book reading, plantation"
type input "Book reading, plantation"
type input "Book Reading"
click at [513, 159] on span at bounding box center [508, 161] width 20 height 20
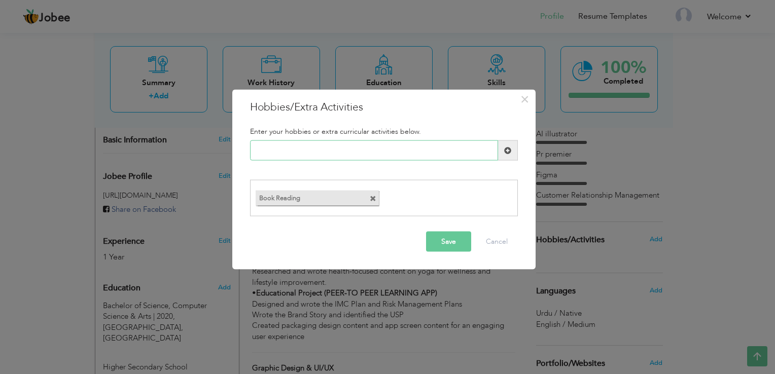
click at [288, 158] on input "text" at bounding box center [374, 151] width 248 height 20
click at [279, 155] on input "text" at bounding box center [374, 151] width 248 height 20
type input "Exploring Digital Trends"
click at [511, 146] on span at bounding box center [508, 151] width 20 height 20
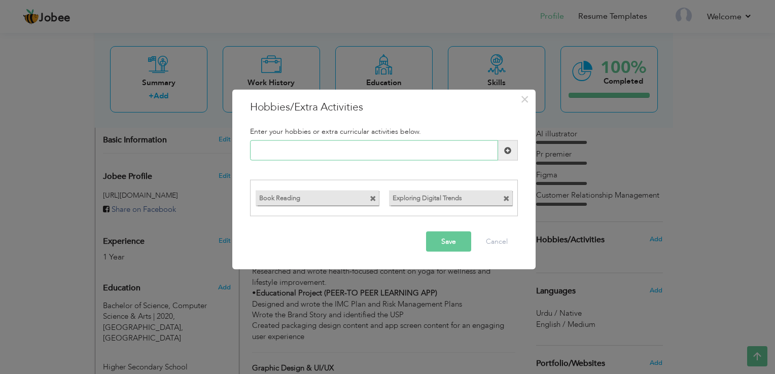
click at [331, 147] on input "text" at bounding box center [374, 151] width 248 height 20
type input "Badminton"
click at [463, 244] on button "Save" at bounding box center [448, 241] width 45 height 20
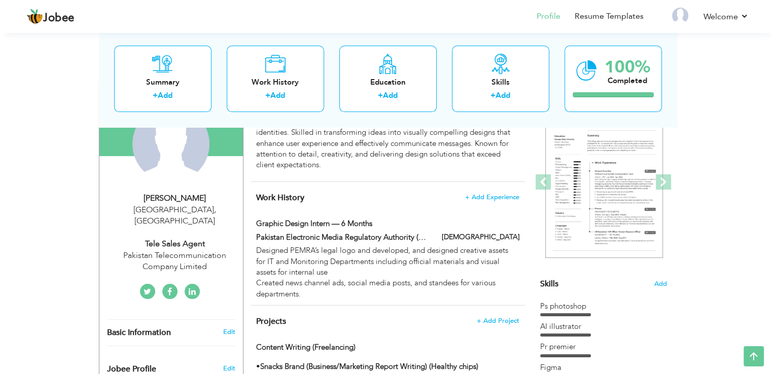
scroll to position [93, 0]
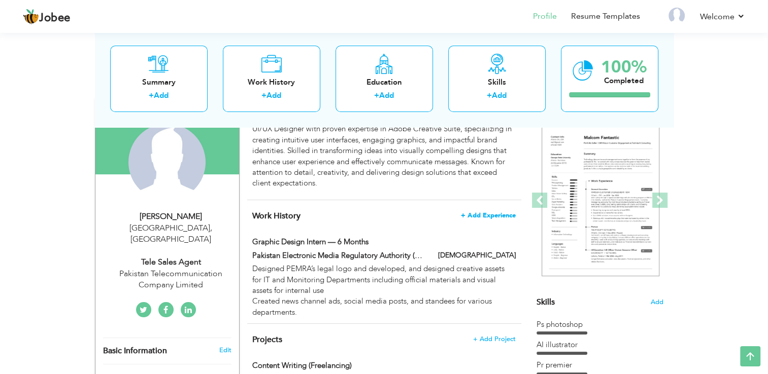
click at [500, 217] on span "+ Add Experience" at bounding box center [488, 215] width 55 height 7
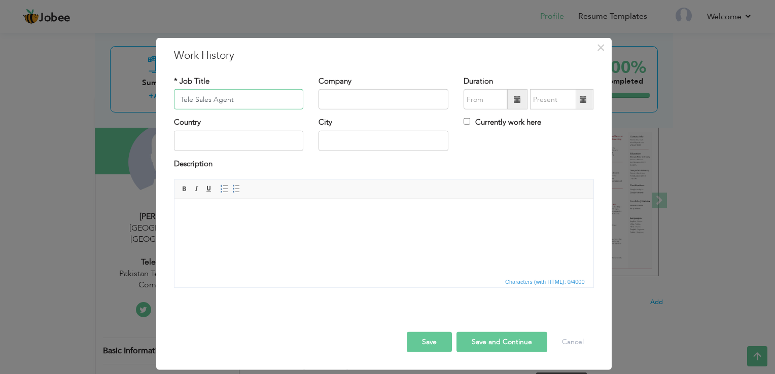
click at [227, 104] on input "Tele Sales Agent" at bounding box center [239, 99] width 130 height 20
type input "Tele Sales Representative"
click at [333, 108] on input "text" at bounding box center [384, 99] width 130 height 20
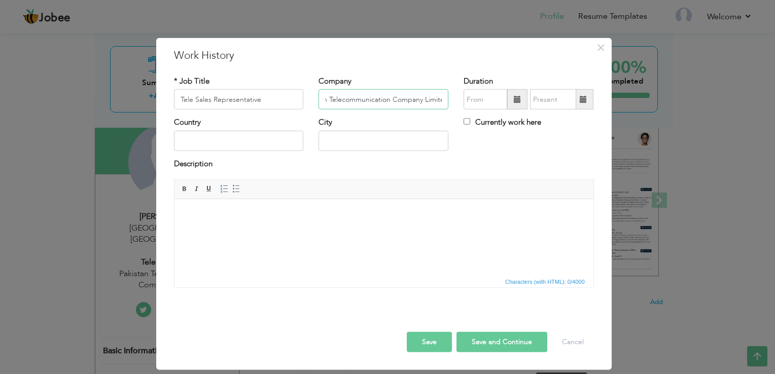
type input "Pakistan Telecommunication Company Limited"
click at [234, 136] on input "text" at bounding box center [239, 141] width 130 height 20
click at [356, 148] on input "text" at bounding box center [384, 141] width 130 height 20
type input "[GEOGRAPHIC_DATA]"
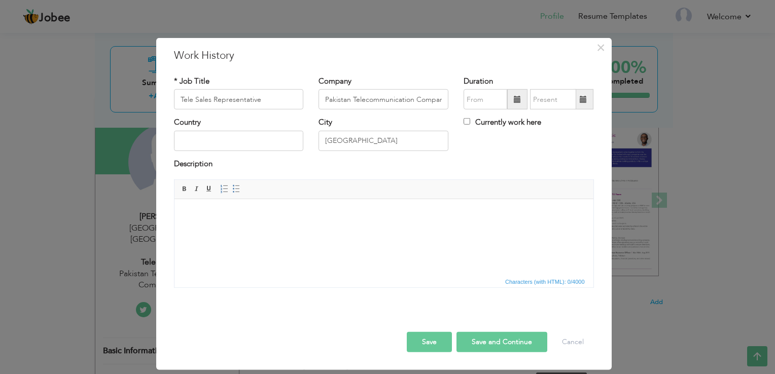
click at [421, 343] on button "Save" at bounding box center [429, 342] width 45 height 20
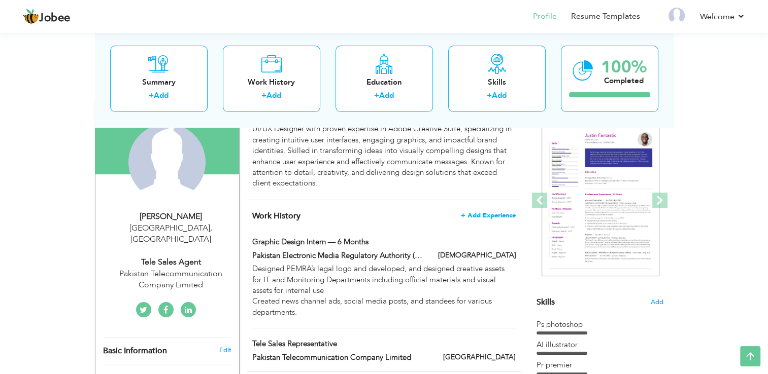
click at [488, 214] on span "+ Add Experience" at bounding box center [488, 215] width 55 height 7
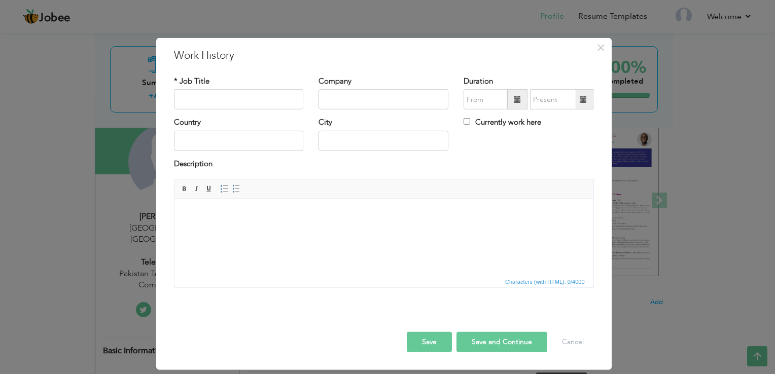
click at [339, 230] on html at bounding box center [383, 214] width 419 height 31
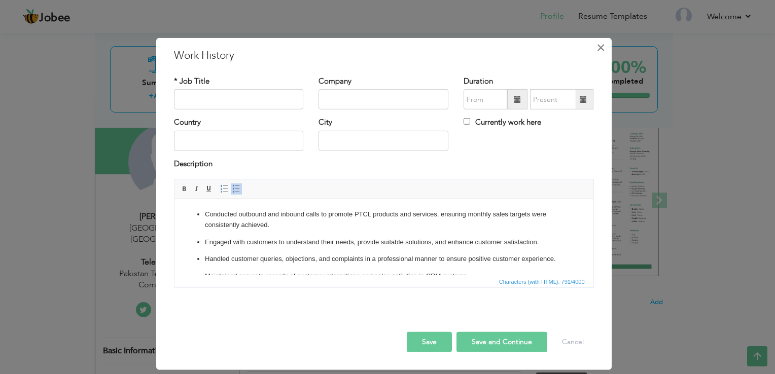
click at [606, 48] on button "×" at bounding box center [601, 48] width 16 height 16
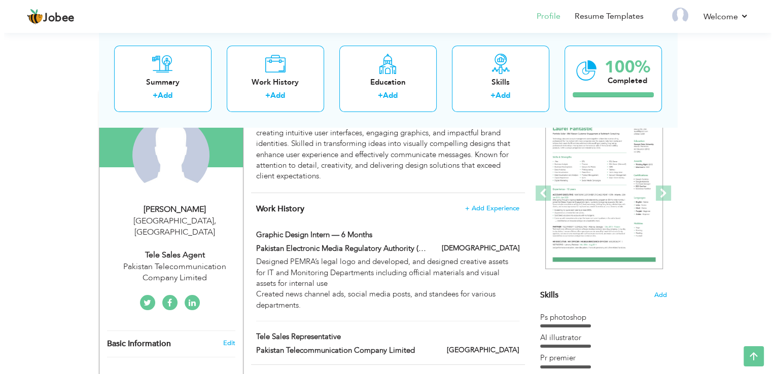
scroll to position [144, 0]
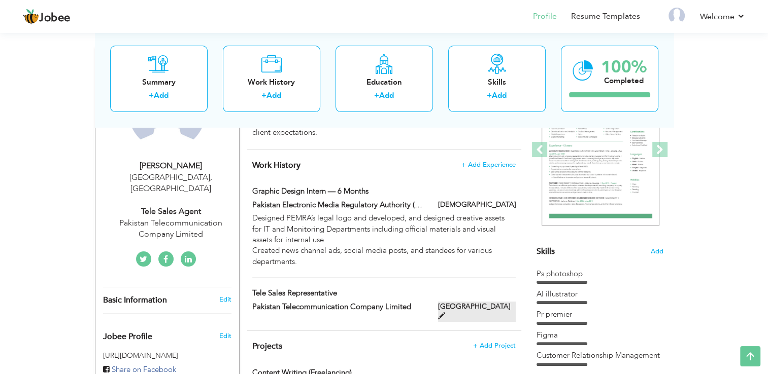
click at [445, 313] on span at bounding box center [441, 316] width 7 height 7
type input "Tele Sales Representative"
type input "Pakistan Telecommunication Company Limited"
type input "[GEOGRAPHIC_DATA]"
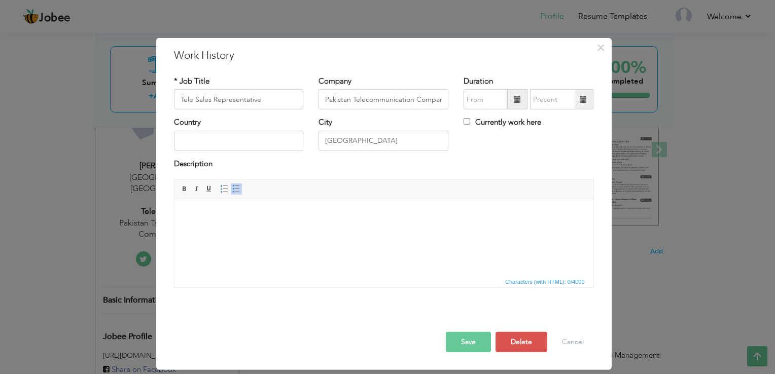
click at [290, 225] on html at bounding box center [383, 214] width 419 height 31
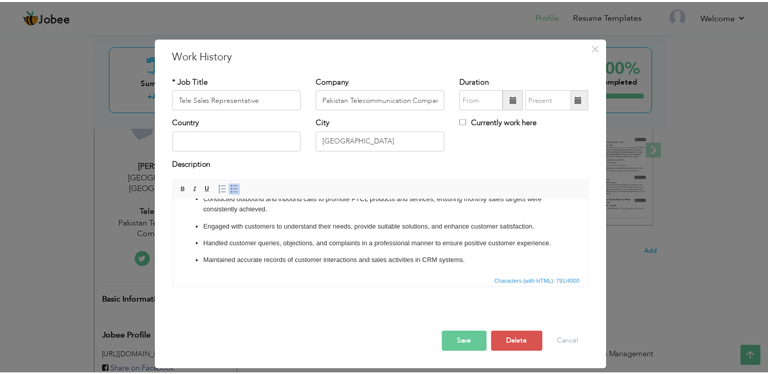
scroll to position [0, 0]
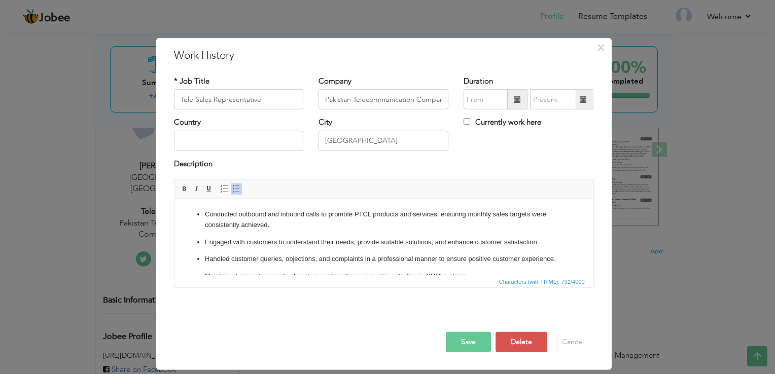
click at [467, 334] on button "Save" at bounding box center [468, 342] width 45 height 20
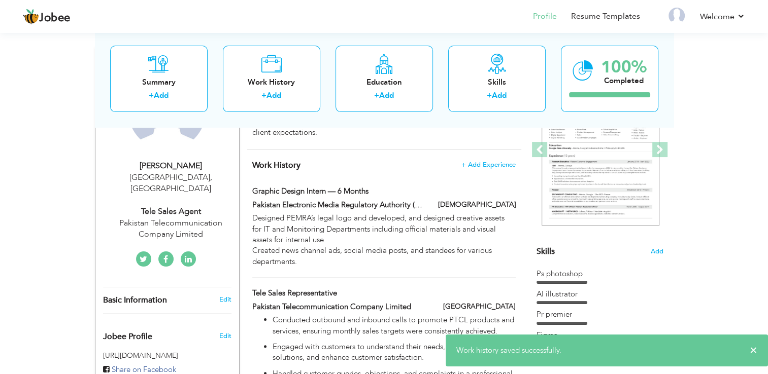
scroll to position [195, 0]
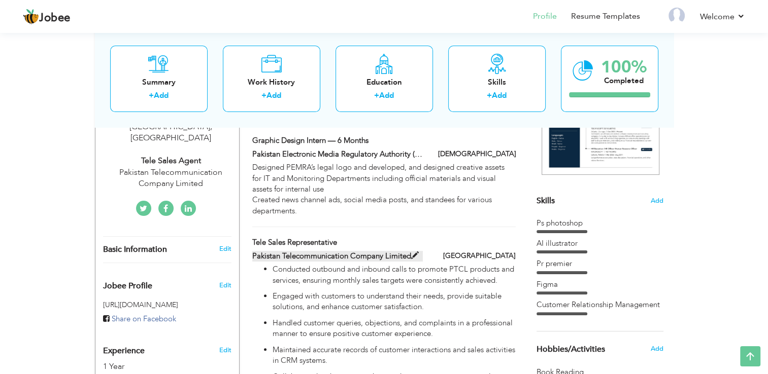
click at [412, 254] on span at bounding box center [415, 256] width 8 height 8
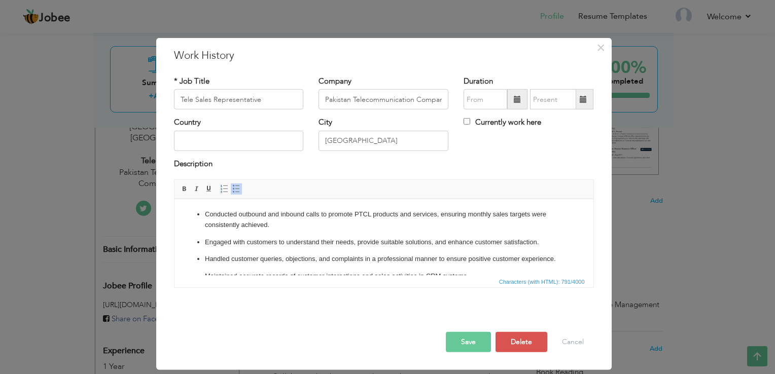
click at [468, 125] on label "Currently work here" at bounding box center [503, 122] width 78 height 11
click at [468, 125] on input "Currently work here" at bounding box center [467, 121] width 7 height 7
click at [468, 125] on label "Currently work here" at bounding box center [503, 122] width 78 height 11
click at [468, 125] on input "Currently work here" at bounding box center [467, 121] width 7 height 7
click at [465, 121] on input "Currently work here" at bounding box center [467, 121] width 7 height 7
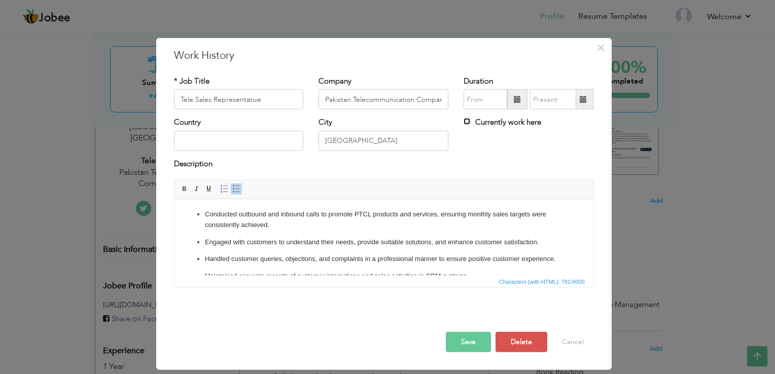
checkbox input "true"
click at [466, 344] on button "Save" at bounding box center [468, 342] width 45 height 20
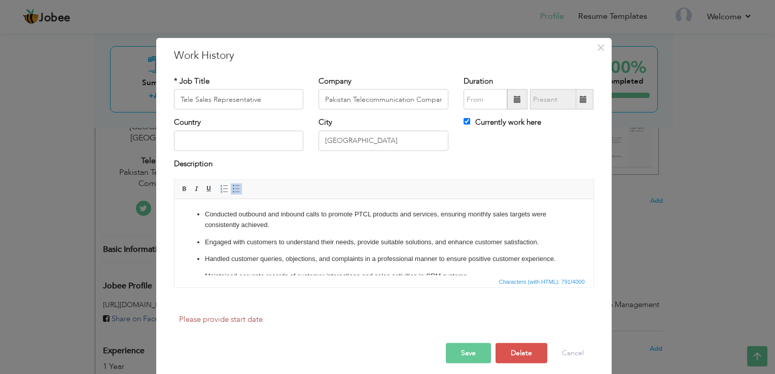
click at [463, 356] on button "Save" at bounding box center [468, 353] width 45 height 20
click at [482, 101] on input "09/2025" at bounding box center [486, 99] width 44 height 20
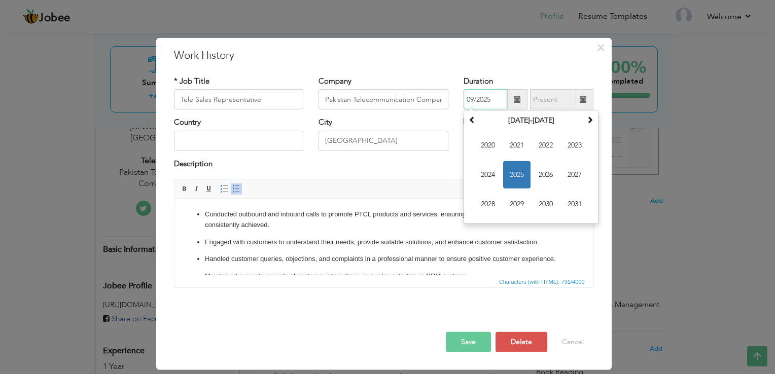
click at [519, 176] on span "2025" at bounding box center [516, 174] width 27 height 27
click at [490, 149] on span "Jan" at bounding box center [487, 145] width 27 height 27
type input "01/2025"
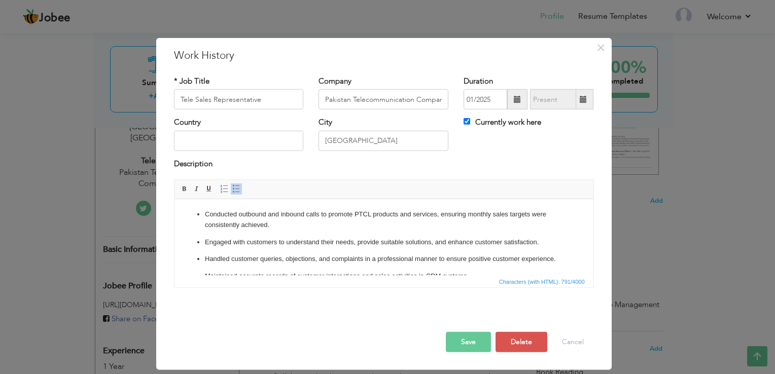
click at [473, 323] on div at bounding box center [383, 321] width 435 height 21
click at [474, 340] on button "Save" at bounding box center [468, 342] width 45 height 20
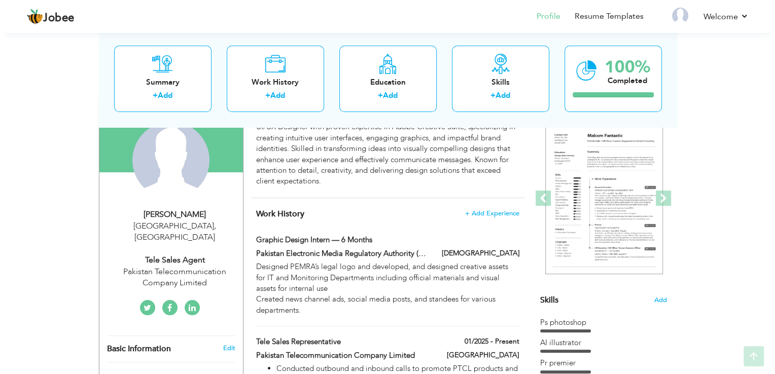
scroll to position [144, 0]
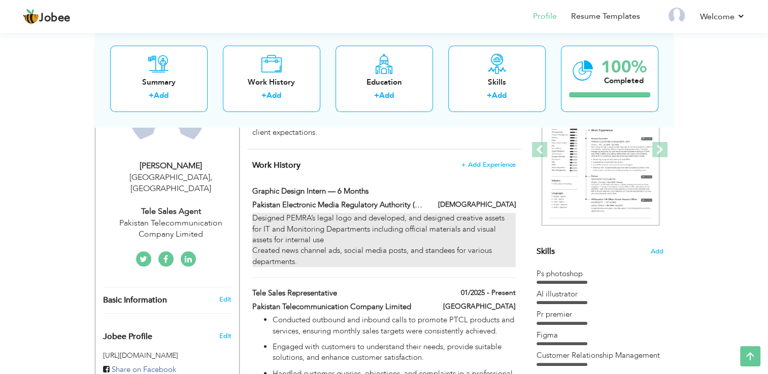
drag, startPoint x: 299, startPoint y: 264, endPoint x: 293, endPoint y: 261, distance: 6.8
click at [293, 261] on div "Designed PEMRA’s legal logo and developed, and designed creative assets for IT …" at bounding box center [383, 240] width 263 height 54
type input "Graphic Design Intern — 6 Months"
type input "Pakistan Electronic Media Regulatory Authority (PEMRA)"
type input "[DEMOGRAPHIC_DATA]"
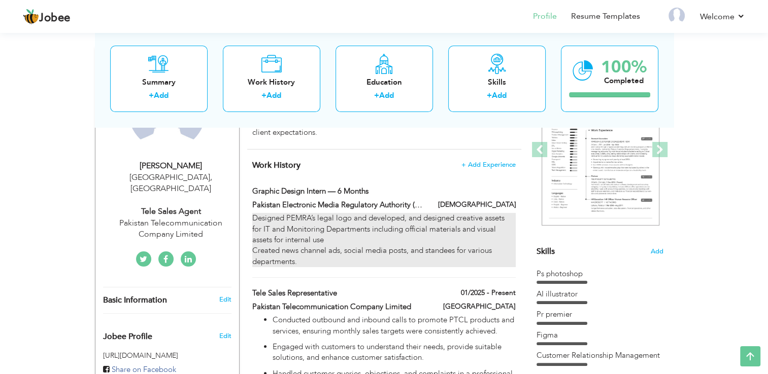
checkbox input "false"
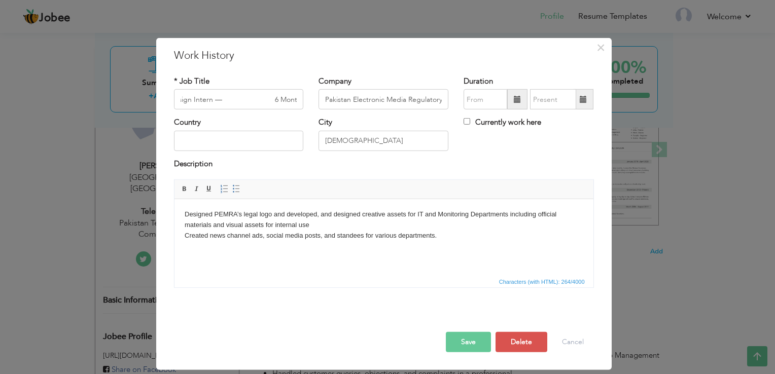
scroll to position [0, 0]
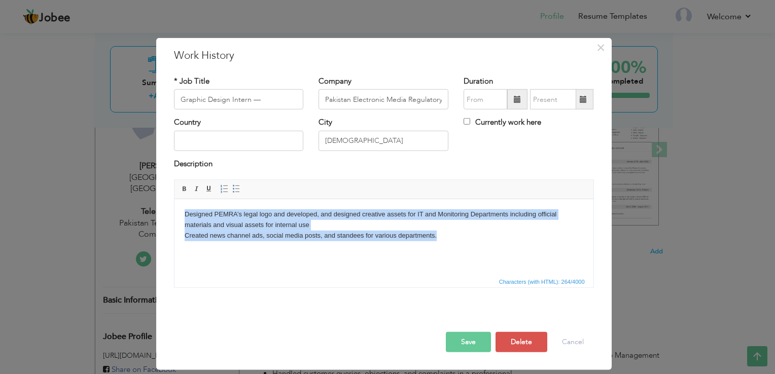
drag, startPoint x: 181, startPoint y: 214, endPoint x: 444, endPoint y: 247, distance: 265.4
click at [444, 247] on html "Designed PEMRA’s legal logo and developed, and designed creative assets for IT …" at bounding box center [383, 225] width 419 height 52
copy body "Designed PEMRA’s legal logo and developed, and designed creative assets for IT …"
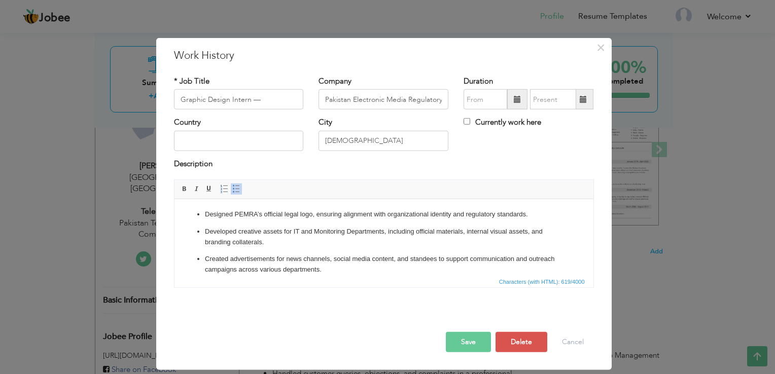
click at [280, 233] on p "Developed creative assets for IT and Monitoring Departments, including official…" at bounding box center [383, 237] width 358 height 21
click at [275, 224] on ul "Designed PEMRA’s official legal logo, ensuring alignment with organizational id…" at bounding box center [383, 257] width 399 height 94
click at [277, 224] on ul "Designed PEMRA’s official legal logo, ensuring alignment with organizational id…" at bounding box center [383, 257] width 399 height 94
click at [267, 226] on ul "Designed PEMRA’s official legal logo, ensuring alignment with organizational id…" at bounding box center [383, 257] width 399 height 94
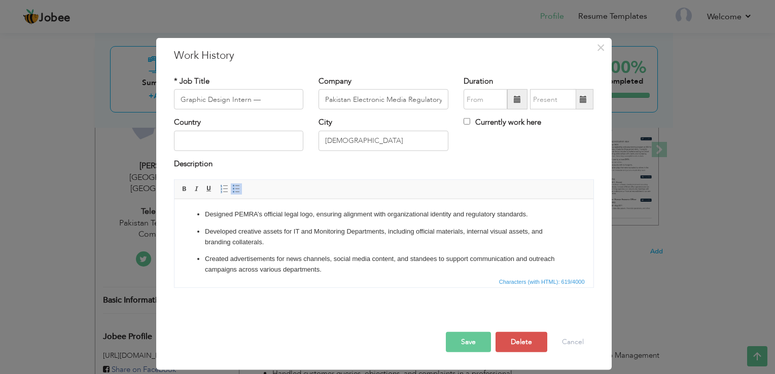
click at [261, 218] on p "Designed PEMRA’s official legal logo, ensuring alignment with organizational id…" at bounding box center [383, 215] width 358 height 11
click at [469, 336] on button "Save" at bounding box center [468, 342] width 45 height 20
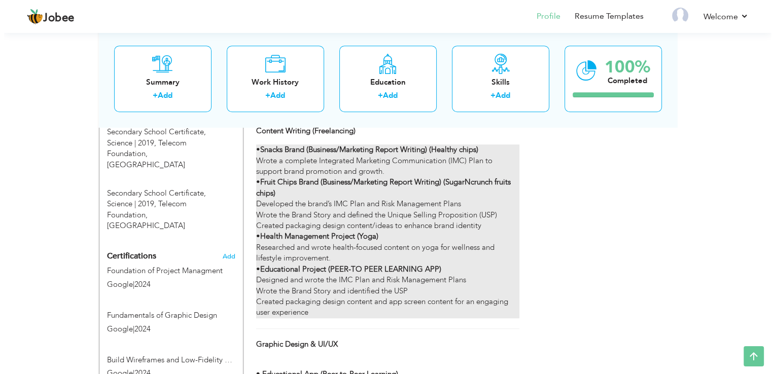
scroll to position [550, 0]
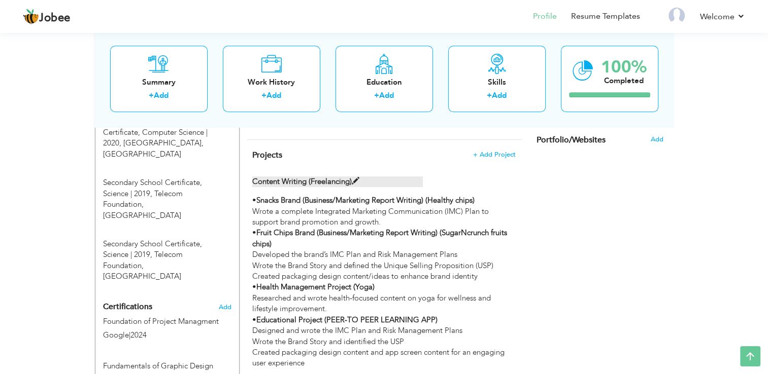
click at [354, 185] on span at bounding box center [356, 182] width 8 height 8
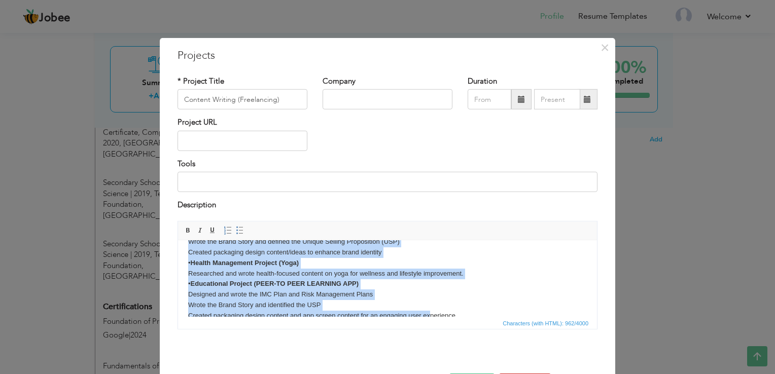
scroll to position [71, 0]
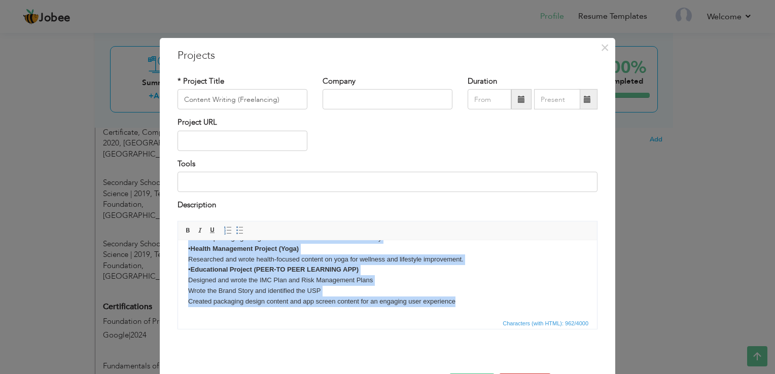
drag, startPoint x: 190, startPoint y: 252, endPoint x: 473, endPoint y: 323, distance: 291.9
click at [473, 317] on html "• Snacks Brand (Business/Marketing Report Writing) (Healthy chips) Wrote a comp…" at bounding box center [387, 243] width 419 height 147
copy body "Snacks Brand (Business/Marketing Report Writing) (Healthy chips) Wrote a comple…"
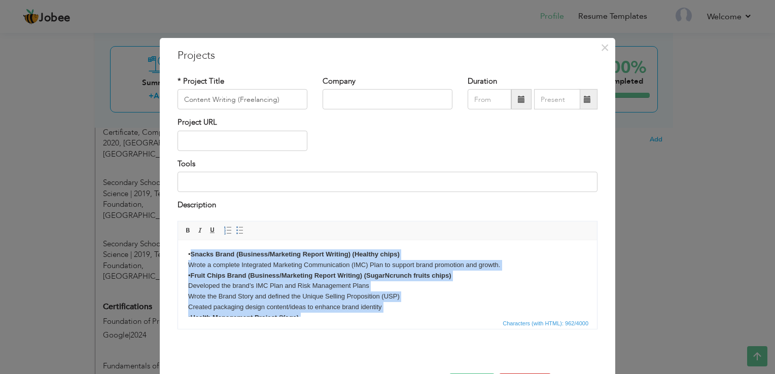
scroll to position [0, 0]
click at [191, 260] on body "• Snacks Brand (Business/Marketing Report Writing) (Healthy chips) Wrote a comp…" at bounding box center [387, 314] width 399 height 127
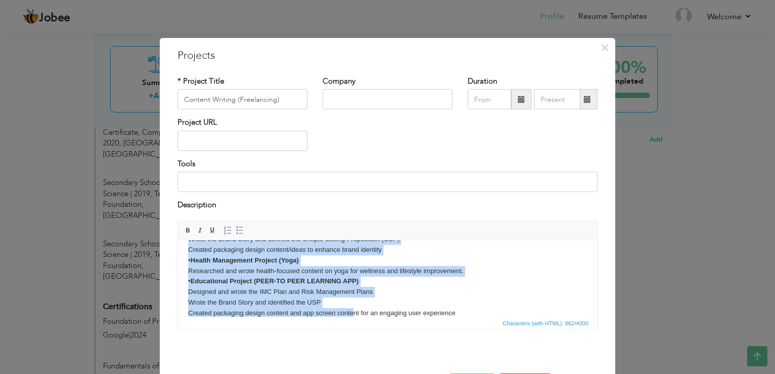
scroll to position [71, 0]
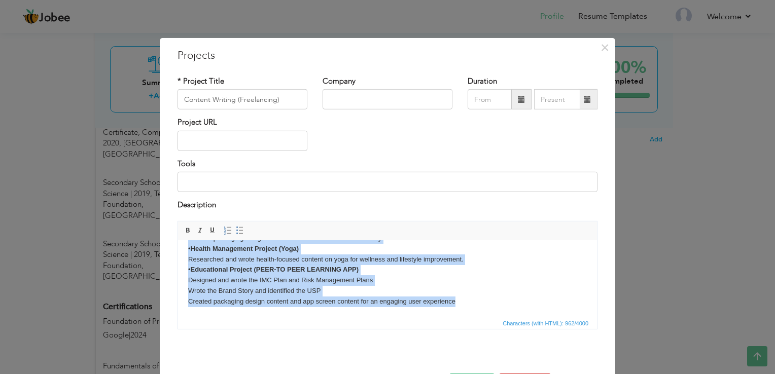
drag, startPoint x: 186, startPoint y: 257, endPoint x: 478, endPoint y: 316, distance: 298.1
click at [478, 316] on html "• Snacks Brand (Business/Marketing Report Writing) (Healthy chips) Wrote a comp…" at bounding box center [387, 243] width 419 height 147
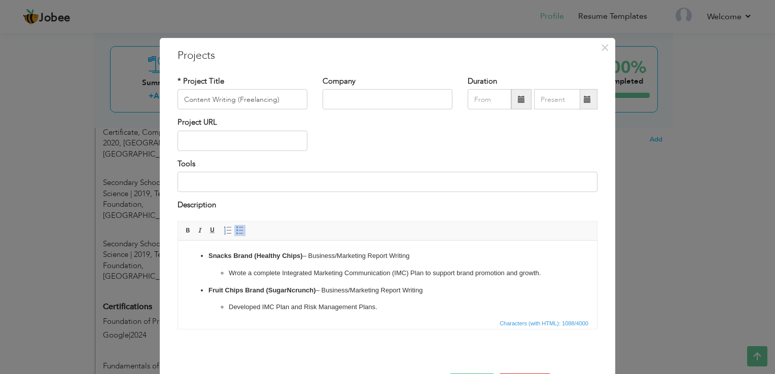
scroll to position [0, 0]
click at [207, 260] on ul "Snacks Brand (Healthy Chips) – Business/Marketing Report Writing Wrote a comple…" at bounding box center [387, 350] width 399 height 199
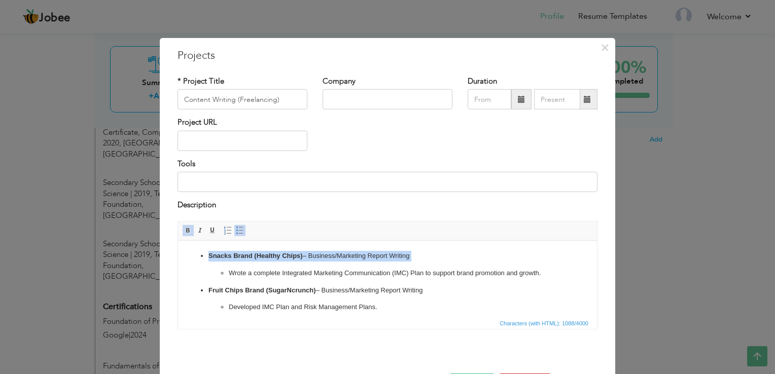
click at [207, 260] on ul "Snacks Brand (Healthy Chips) – Business/Marketing Report Writing Wrote a comple…" at bounding box center [387, 350] width 399 height 199
click at [210, 262] on li "Snacks Brand (Healthy Chips) – Business/Marketing Report Writing Wrote a comple…" at bounding box center [388, 265] width 358 height 28
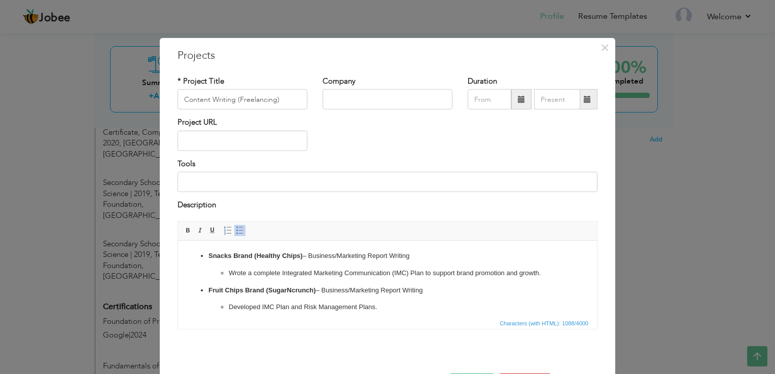
click at [207, 260] on ul "Snacks Brand (Healthy Chips) – Business/Marketing Report Writing Wrote a comple…" at bounding box center [387, 350] width 399 height 199
click at [206, 258] on ul "Snacks Brand (Healthy Chips) – Business/Marketing Report Writing Wrote a comple…" at bounding box center [387, 350] width 399 height 199
click at [207, 259] on ul "Snacks Brand (Healthy Chips) – Business/Marketing Report Writing Wrote a comple…" at bounding box center [387, 350] width 399 height 199
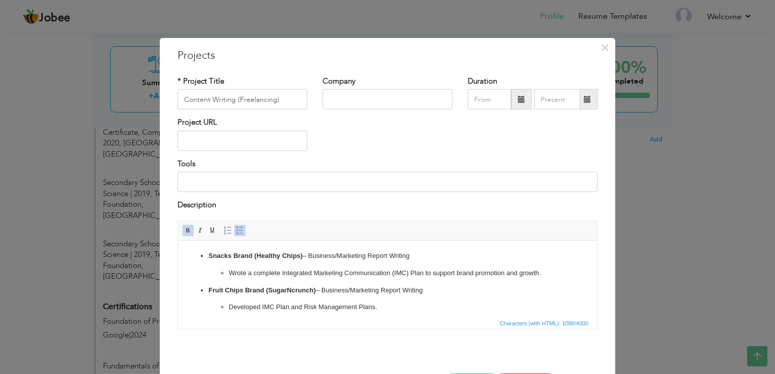
click at [206, 254] on ul "Snacks Brand (Healthy Chips) – Business/Marketing Report Writing Wrote a comple…" at bounding box center [387, 350] width 399 height 199
click at [234, 231] on link "Insert/Remove Bulleted List" at bounding box center [239, 230] width 11 height 11
click at [205, 288] on ul "Wrote a complete Integrated Marketing Communication (IMC) Plan to support brand…" at bounding box center [387, 359] width 399 height 182
click at [236, 232] on span at bounding box center [240, 230] width 8 height 8
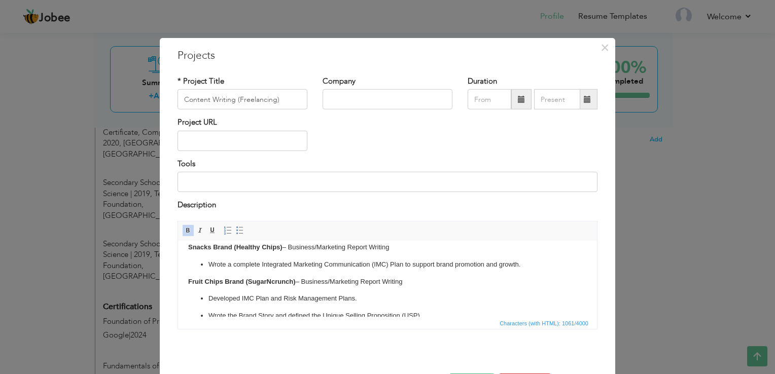
scroll to position [101, 0]
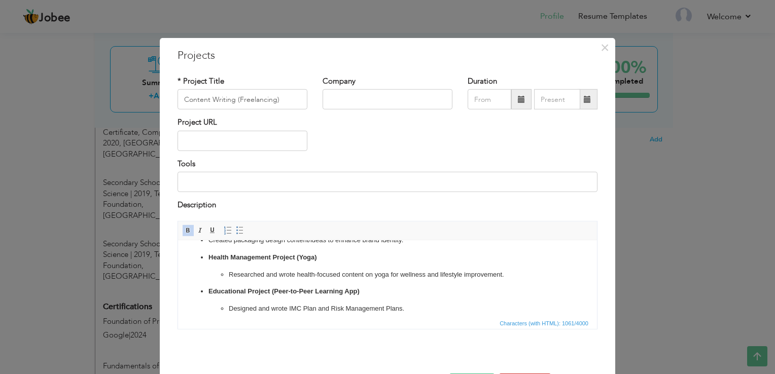
click at [206, 255] on ul "Developed IMC Plan and Risk Management Plans. Wrote the Brand Story and defined…" at bounding box center [387, 274] width 399 height 148
click at [234, 232] on link "Insert/Remove Bulleted List" at bounding box center [239, 230] width 11 height 11
click at [209, 290] on strong "Educational Project (Peer-to-Peer Learning App)" at bounding box center [284, 291] width 151 height 8
click at [234, 228] on link "Insert/Remove Bulleted List" at bounding box center [239, 230] width 11 height 11
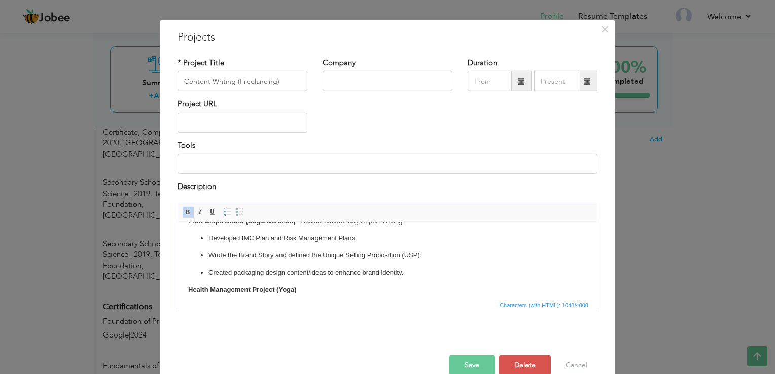
scroll to position [37, 0]
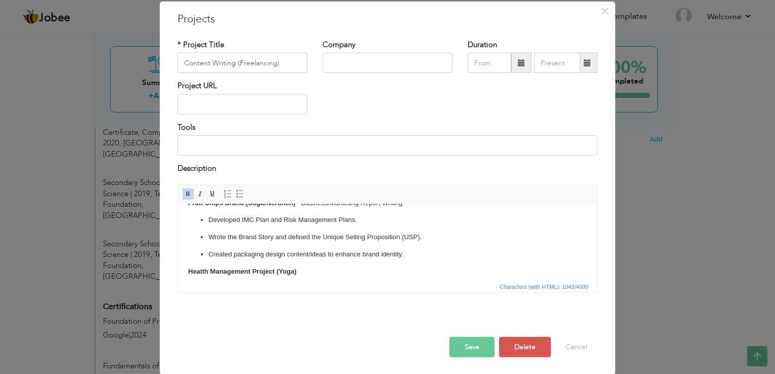
click at [474, 340] on button "Save" at bounding box center [472, 347] width 45 height 20
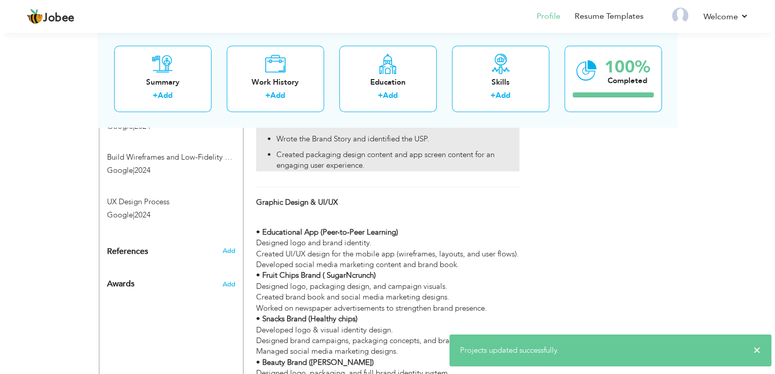
scroll to position [854, 0]
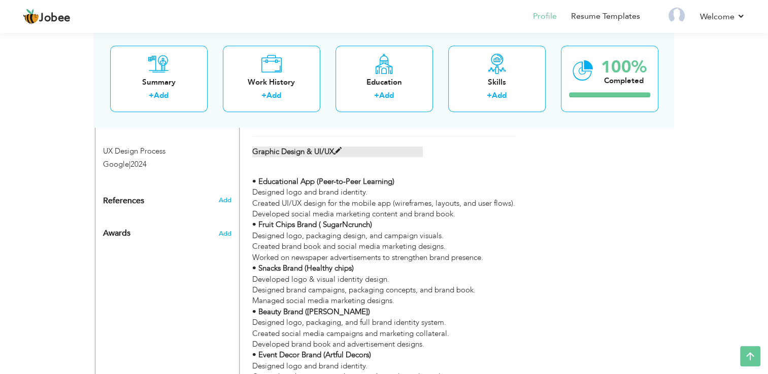
click at [337, 155] on span at bounding box center [338, 152] width 8 height 8
type input "Graphic Design & UI/UX"
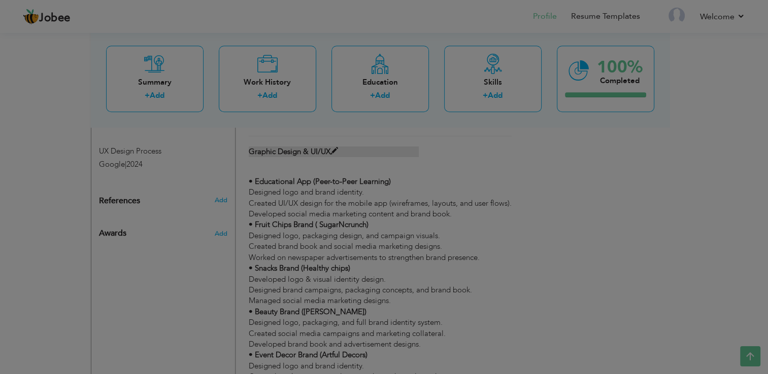
click at [337, 160] on div at bounding box center [384, 187] width 768 height 374
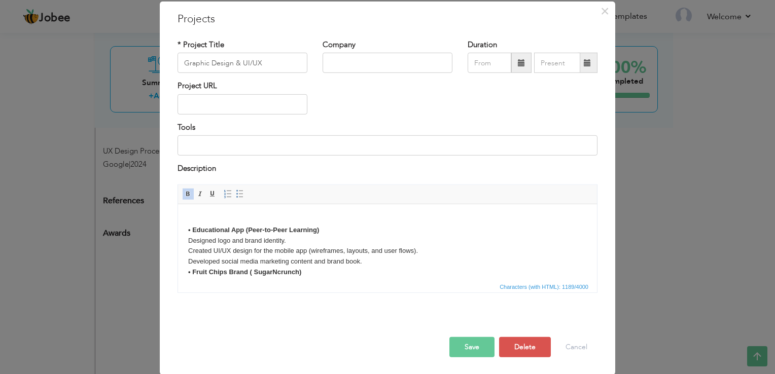
scroll to position [0, 0]
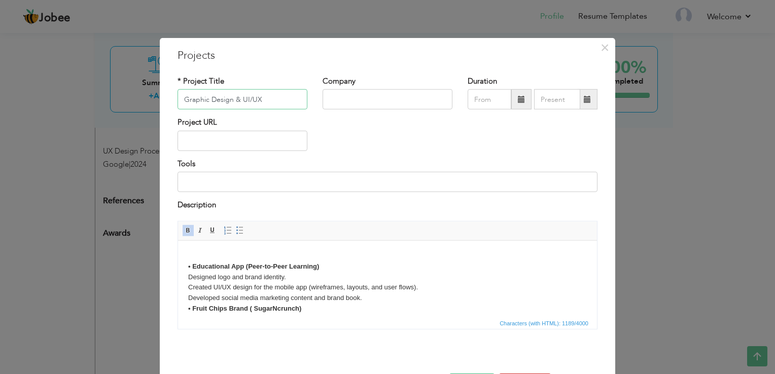
drag, startPoint x: 270, startPoint y: 94, endPoint x: 160, endPoint y: 92, distance: 110.1
click at [160, 92] on div "× Projects * Project Title Graphic Design & UI/UX Company Duration Project URL …" at bounding box center [388, 225] width 456 height 374
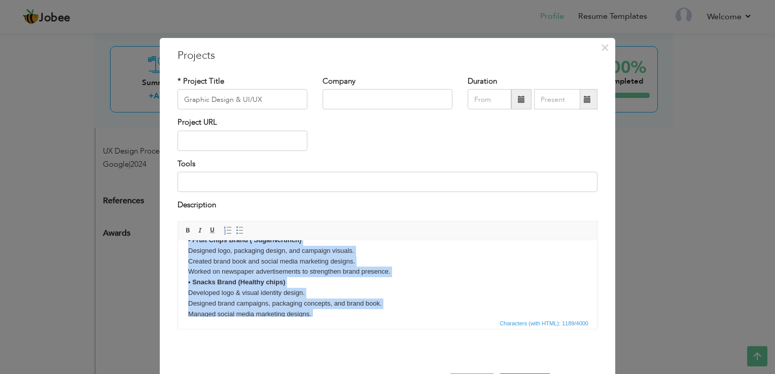
scroll to position [165, 0]
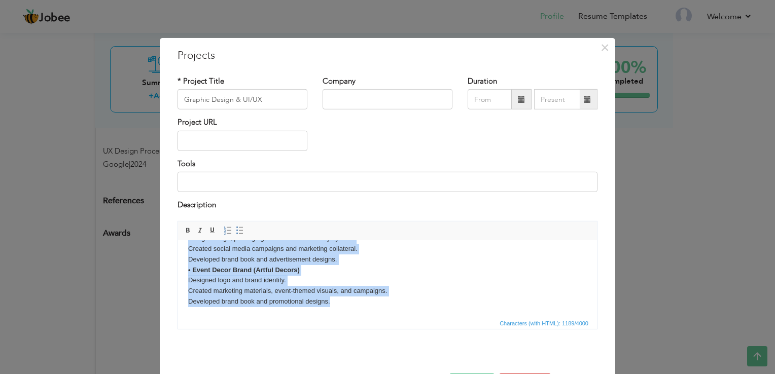
drag, startPoint x: 192, startPoint y: 268, endPoint x: 505, endPoint y: 573, distance: 437.0
click at [331, 317] on html "• Educational App (Peer-to-Peer Learning) Designed logo and brand identity. Cre…" at bounding box center [387, 196] width 419 height 242
copy body "Educational App (Peer-to-Peer Learning) Designed logo and brand identity. Creat…"
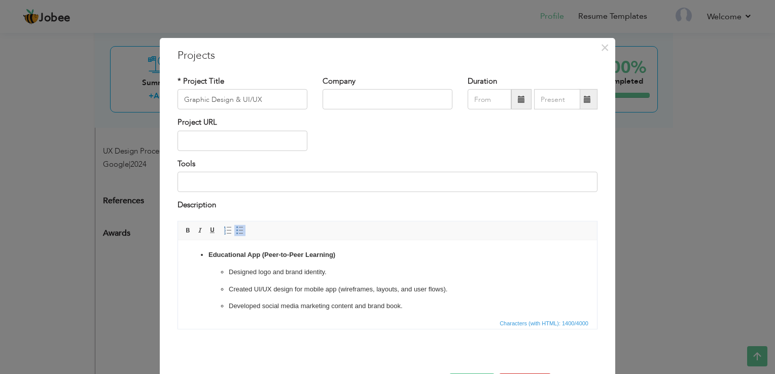
scroll to position [0, 0]
click at [209, 258] on strong "Educational App (Peer-to-Peer Learning)" at bounding box center [272, 256] width 127 height 8
click at [236, 232] on span at bounding box center [240, 230] width 8 height 8
click at [209, 305] on strong "Fruit Chips Brand (SugarNcrunch)" at bounding box center [263, 306] width 108 height 8
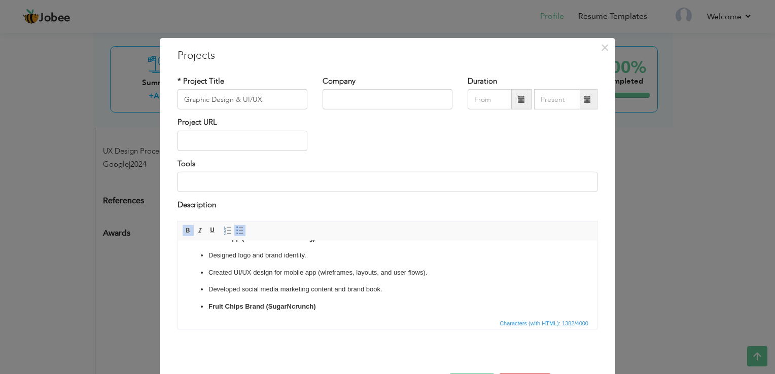
click at [234, 226] on link "Insert/Remove Bulleted List" at bounding box center [239, 230] width 11 height 11
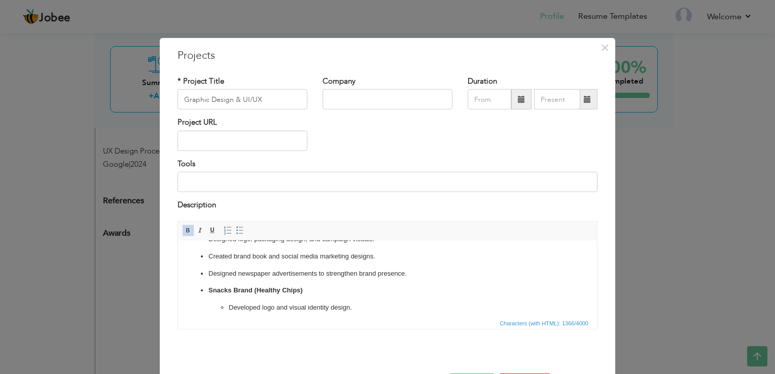
scroll to position [119, 0]
click at [210, 279] on p "Snacks Brand (Healthy Chips)" at bounding box center [388, 273] width 358 height 11
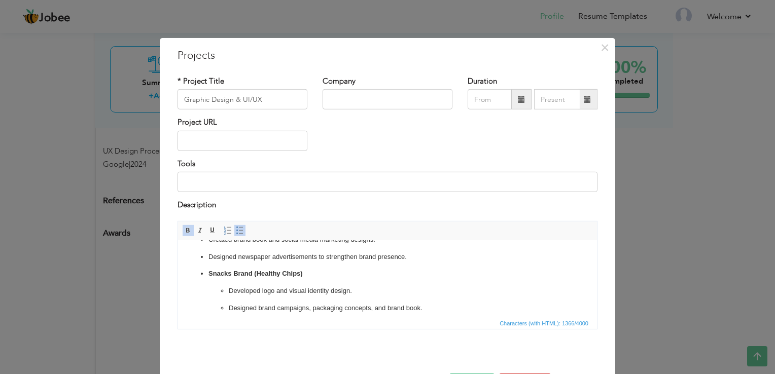
click at [234, 230] on link "Insert/Remove Bulleted List" at bounding box center [239, 230] width 11 height 11
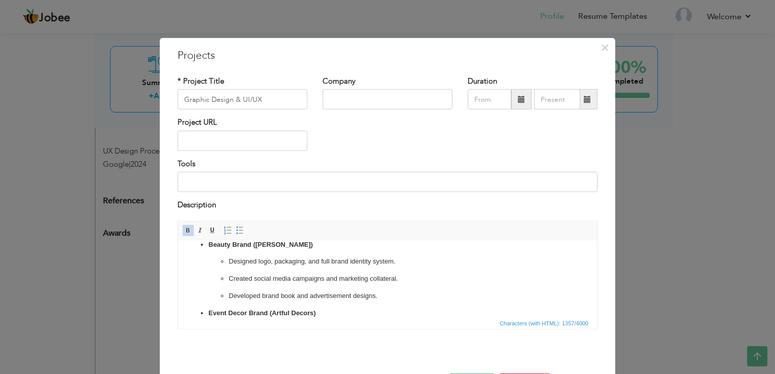
scroll to position [221, 0]
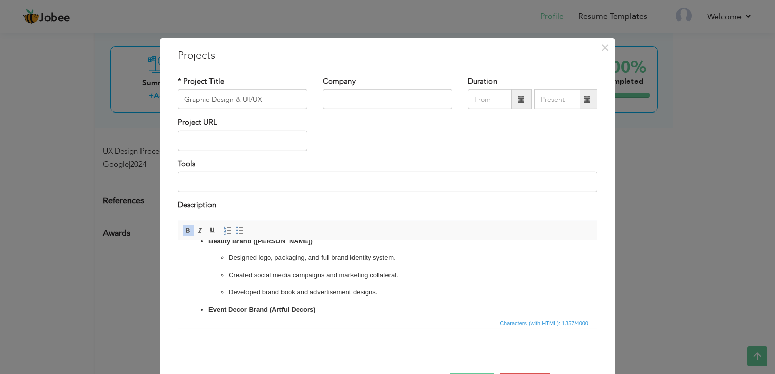
click at [209, 308] on strong "Event Decor Brand (Artful Decors)" at bounding box center [263, 309] width 108 height 8
click at [236, 231] on span at bounding box center [240, 230] width 8 height 8
click at [208, 245] on ul "Developed logo and visual identity design. Designed brand campaigns, packaging …" at bounding box center [387, 241] width 399 height 114
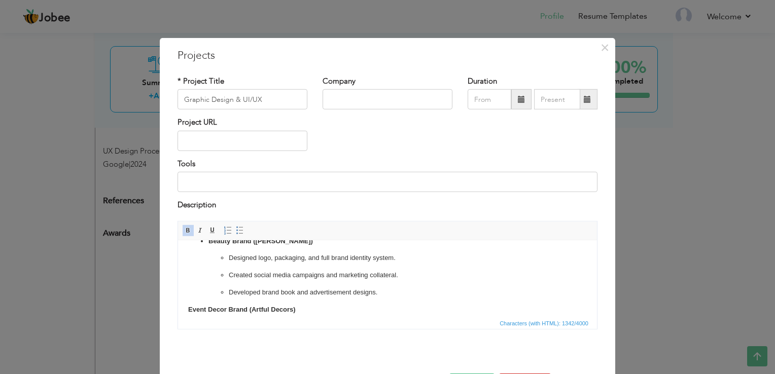
click at [208, 245] on ul "Developed logo and visual identity design. Designed brand campaigns, packaging …" at bounding box center [387, 241] width 399 height 114
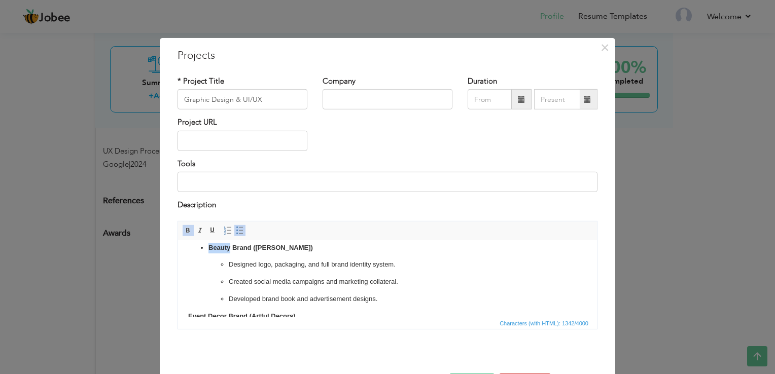
click at [209, 246] on strong "Beauty Brand ([PERSON_NAME])" at bounding box center [261, 248] width 105 height 8
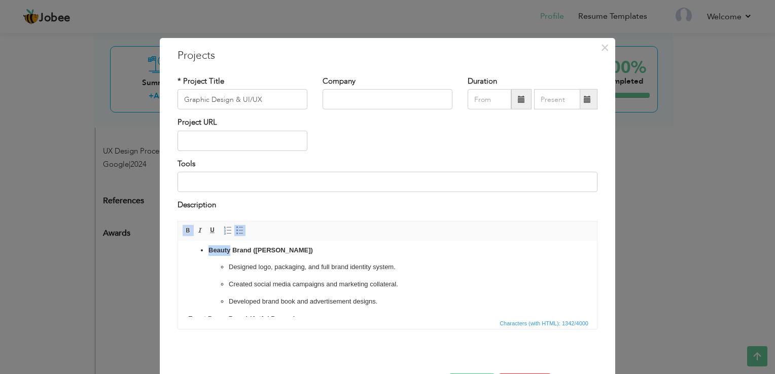
click at [209, 254] on p "Beauty Brand ([PERSON_NAME])" at bounding box center [388, 250] width 358 height 11
click at [209, 250] on strong "Beauty Brand ([PERSON_NAME])" at bounding box center [261, 250] width 105 height 8
click at [236, 230] on span at bounding box center [240, 230] width 8 height 8
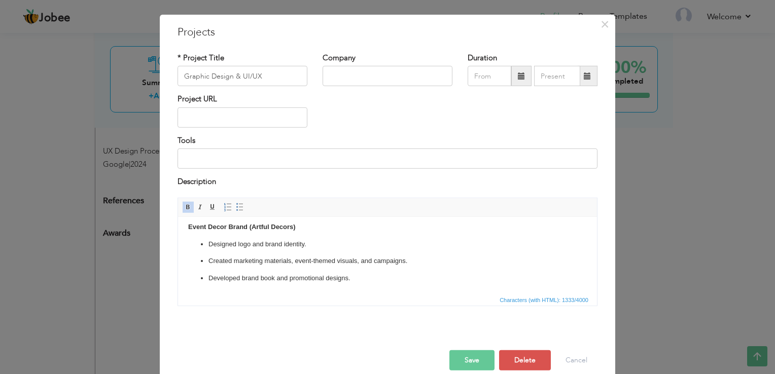
scroll to position [37, 0]
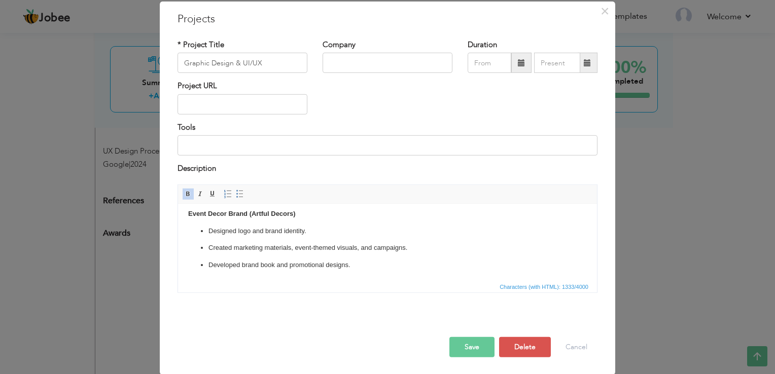
click at [469, 344] on button "Save" at bounding box center [472, 347] width 45 height 20
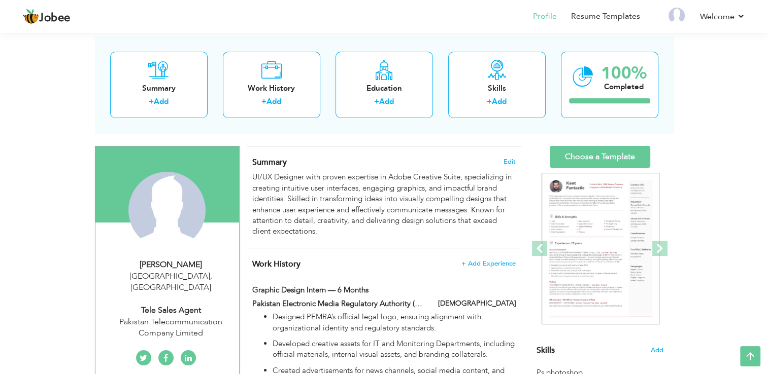
scroll to position [0, 0]
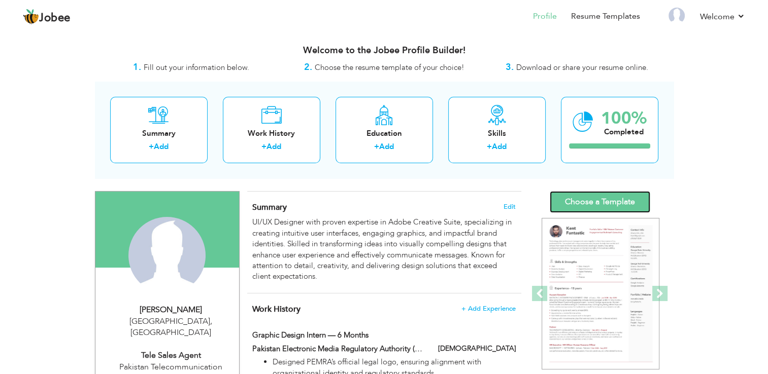
click at [583, 201] on link "Choose a Template" at bounding box center [599, 202] width 100 height 22
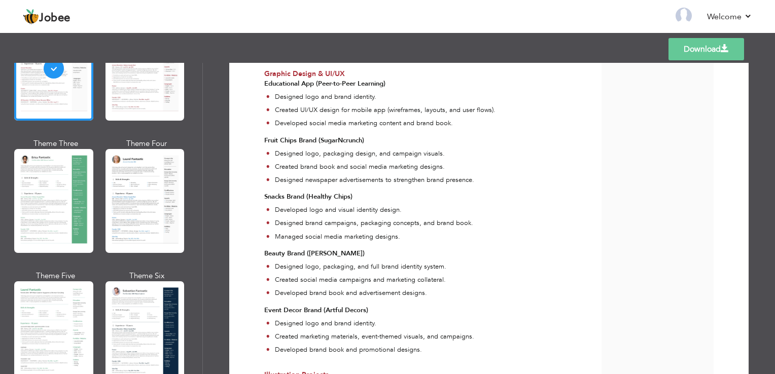
scroll to position [203, 0]
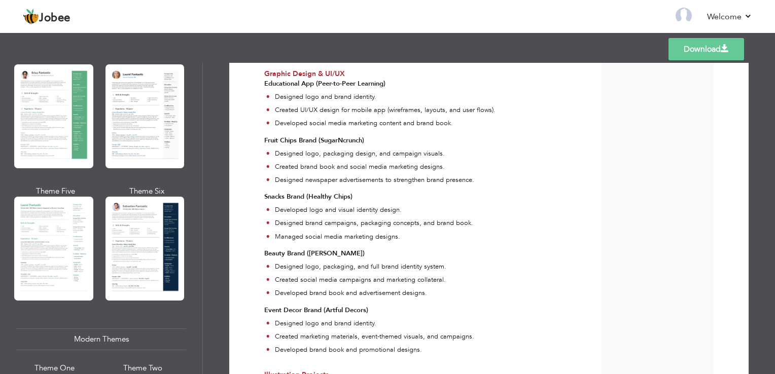
click at [132, 261] on div at bounding box center [145, 249] width 79 height 104
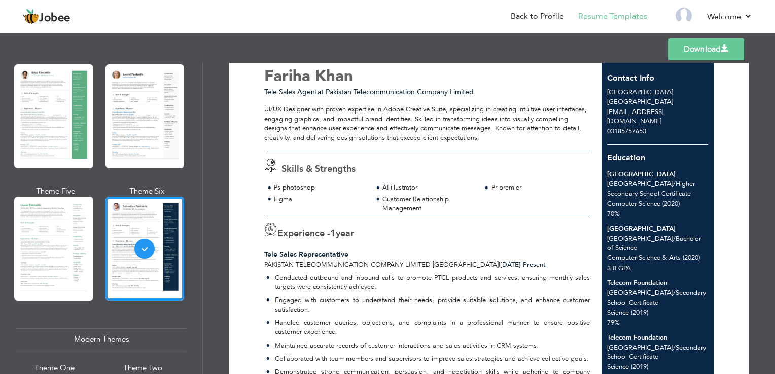
scroll to position [7, 0]
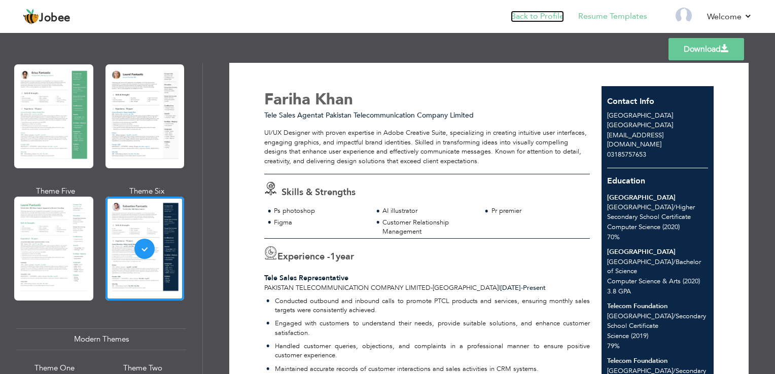
click at [530, 13] on link "Back to Profile" at bounding box center [537, 17] width 53 height 12
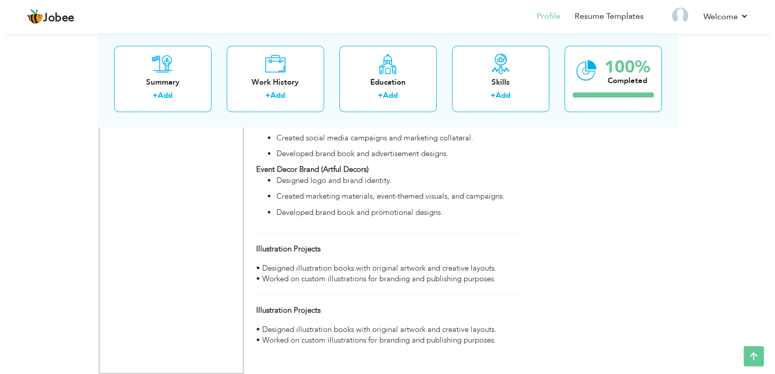
scroll to position [1143, 0]
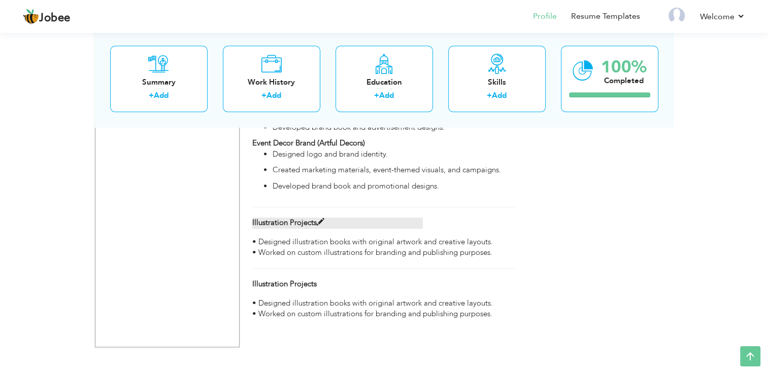
click at [319, 226] on span at bounding box center [321, 223] width 8 height 8
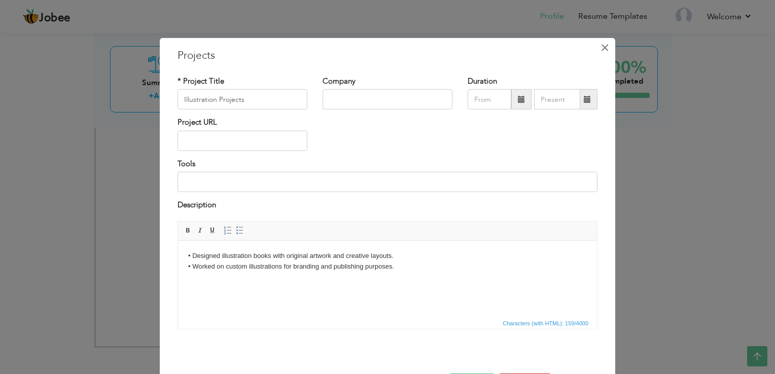
click at [601, 48] on span "×" at bounding box center [605, 48] width 9 height 18
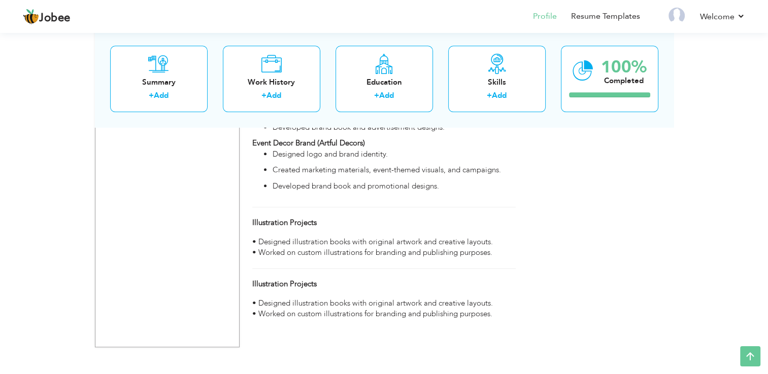
click at [321, 226] on span at bounding box center [321, 223] width 8 height 8
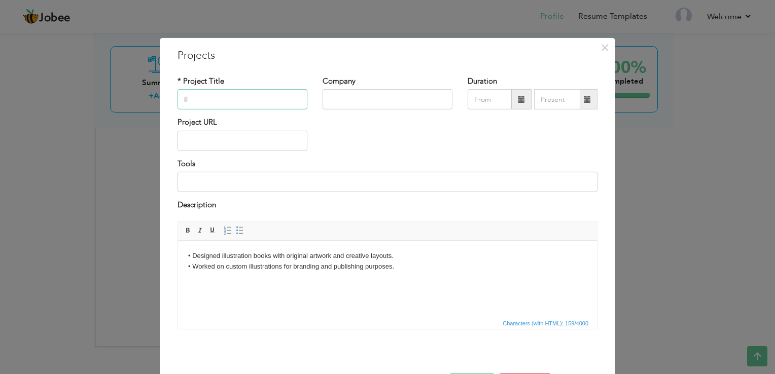
type input "I"
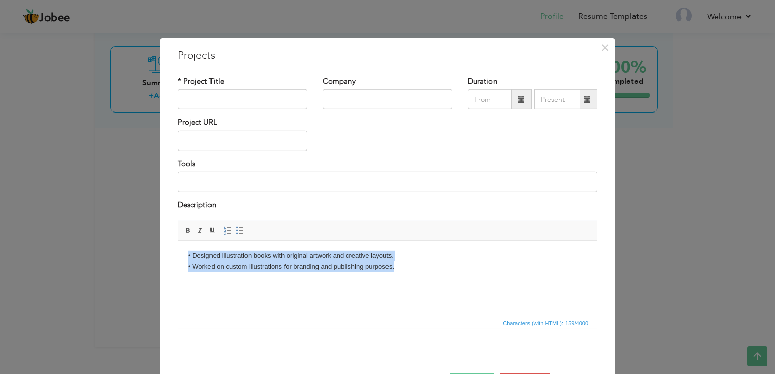
drag, startPoint x: 400, startPoint y: 267, endPoint x: 333, endPoint y: 472, distance: 215.5
click at [178, 240] on html "• Designed illustration books with original artwork and creative layouts. • Wor…" at bounding box center [387, 261] width 419 height 42
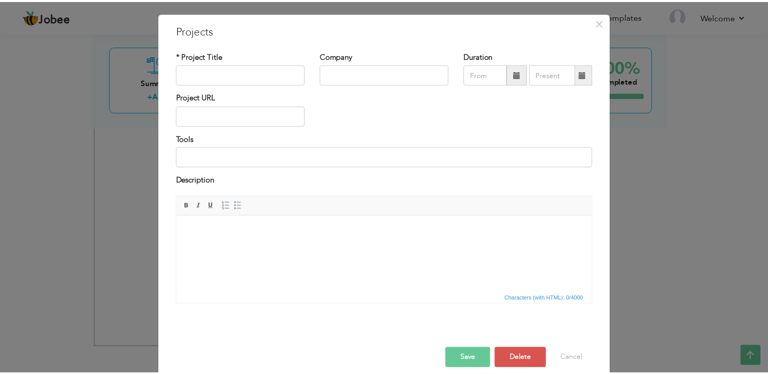
scroll to position [37, 0]
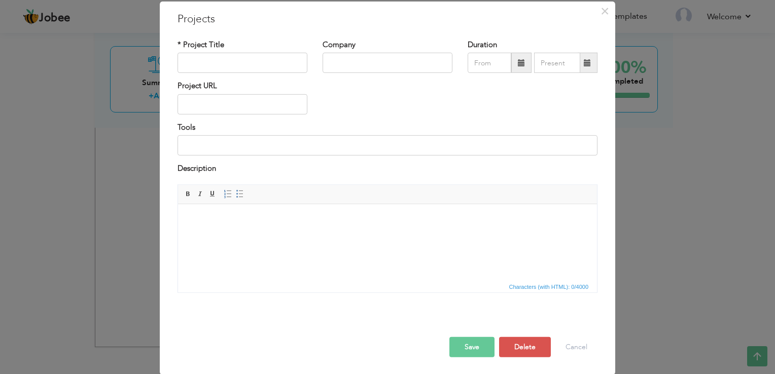
click at [475, 338] on button "Save" at bounding box center [472, 347] width 45 height 20
click at [473, 344] on button "Save" at bounding box center [472, 347] width 45 height 20
click at [601, 11] on span "×" at bounding box center [605, 11] width 9 height 18
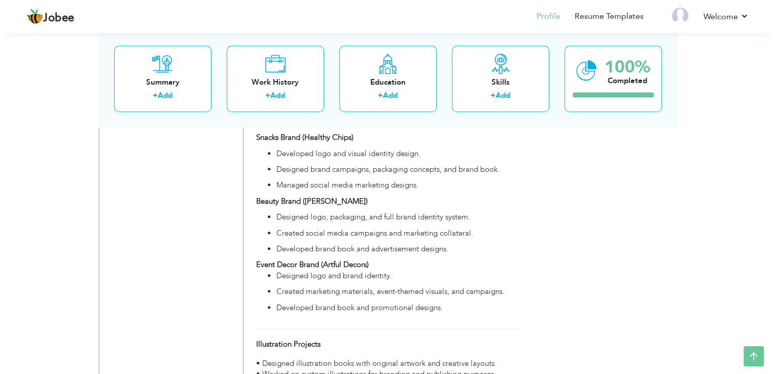
scroll to position [1143, 0]
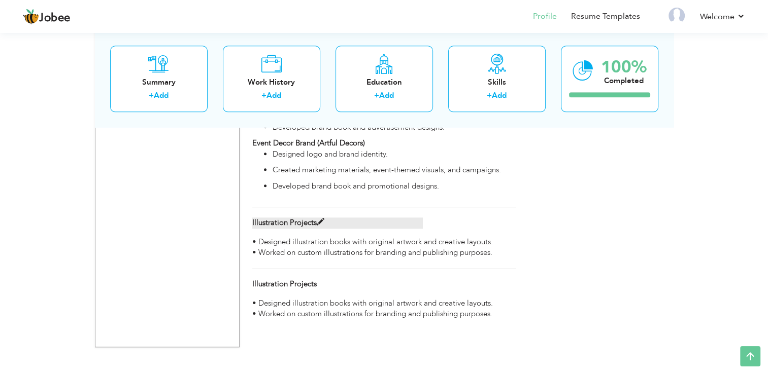
click at [321, 226] on span at bounding box center [321, 223] width 8 height 8
type input "Illustration Projects"
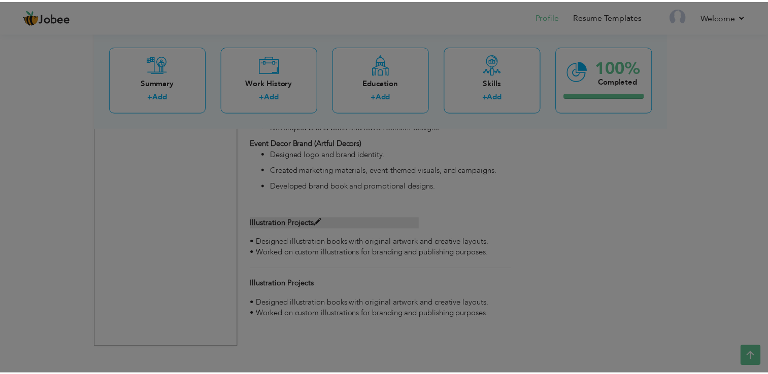
scroll to position [0, 0]
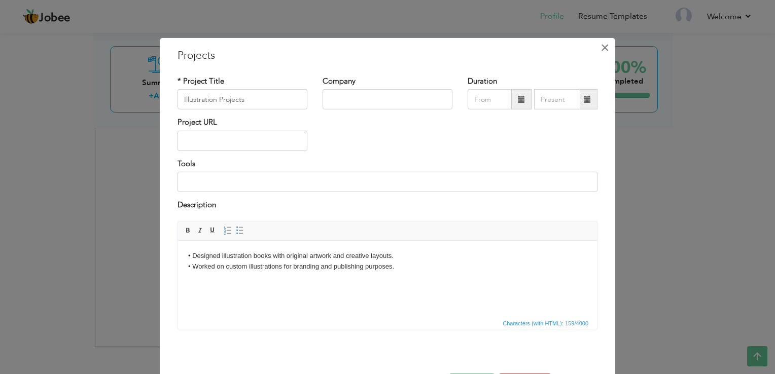
click at [603, 46] on span "×" at bounding box center [605, 48] width 9 height 18
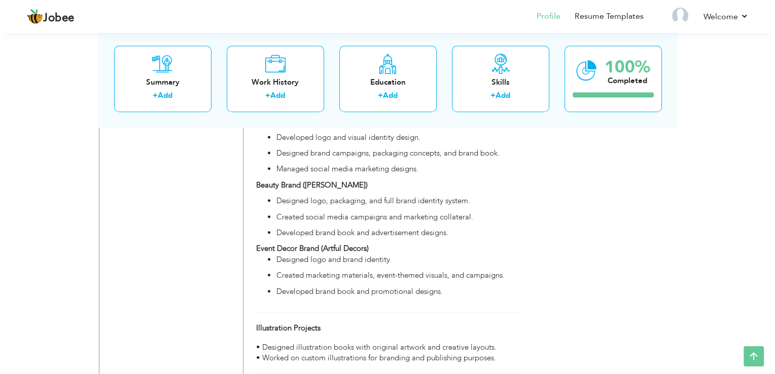
scroll to position [1143, 0]
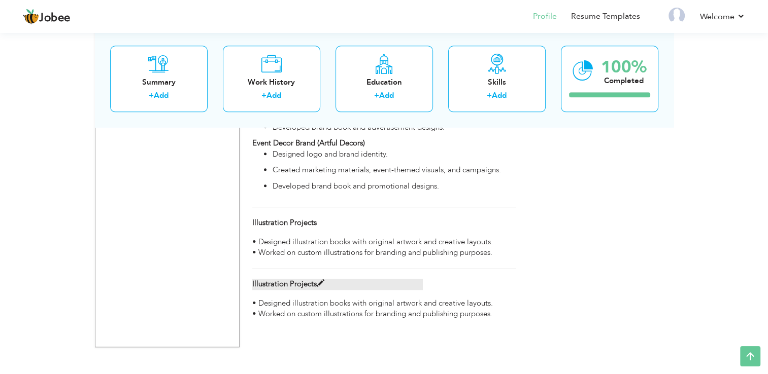
click at [315, 290] on label "Illustration Projects" at bounding box center [337, 284] width 170 height 11
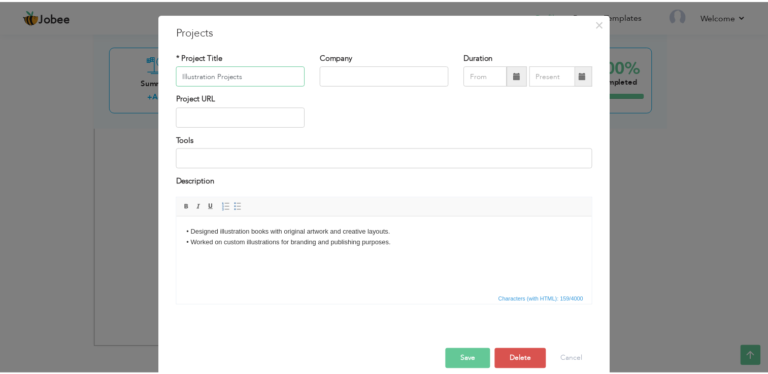
scroll to position [37, 0]
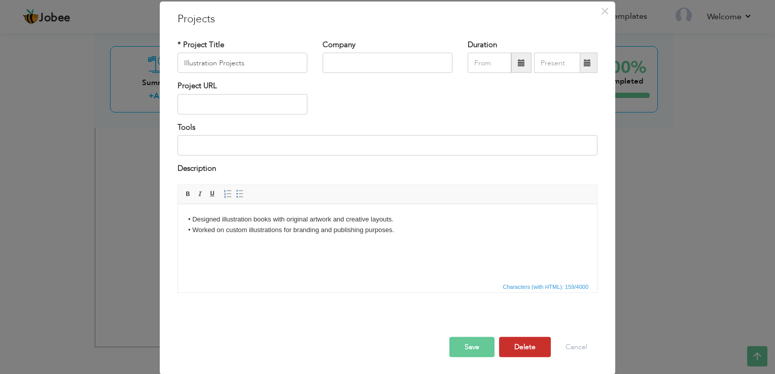
click at [531, 341] on button "Delete" at bounding box center [525, 347] width 52 height 20
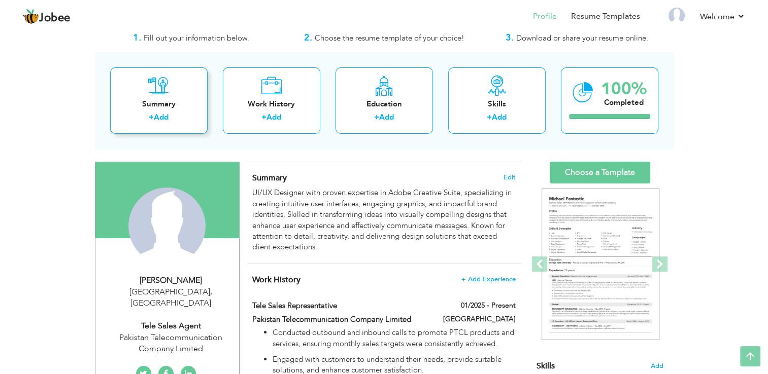
scroll to position [0, 0]
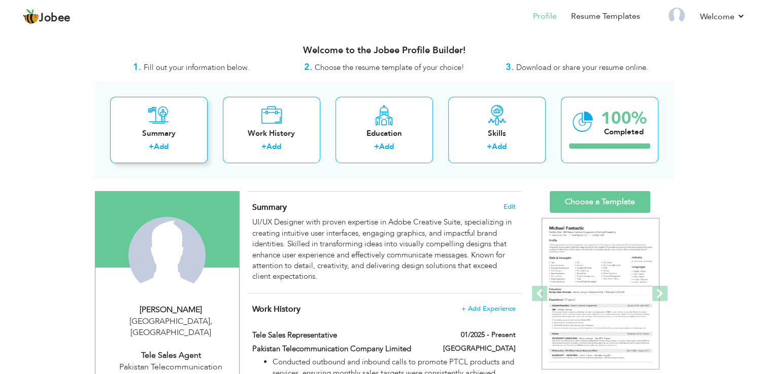
click at [177, 146] on div "+ Add" at bounding box center [158, 148] width 81 height 13
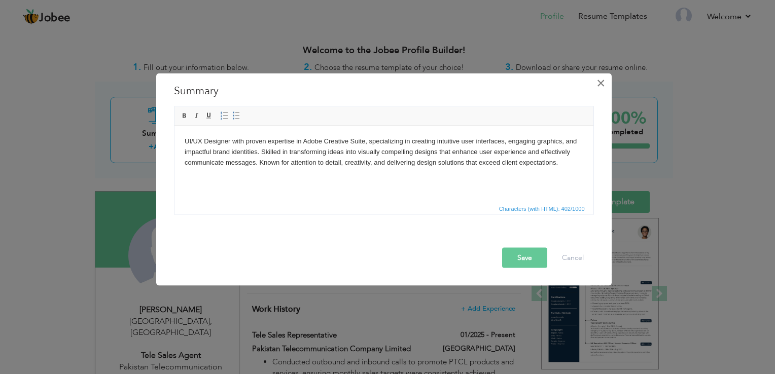
click at [607, 84] on button "×" at bounding box center [601, 83] width 16 height 16
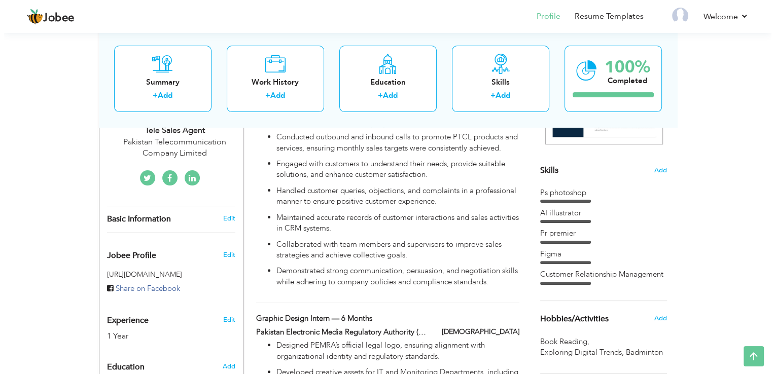
scroll to position [203, 0]
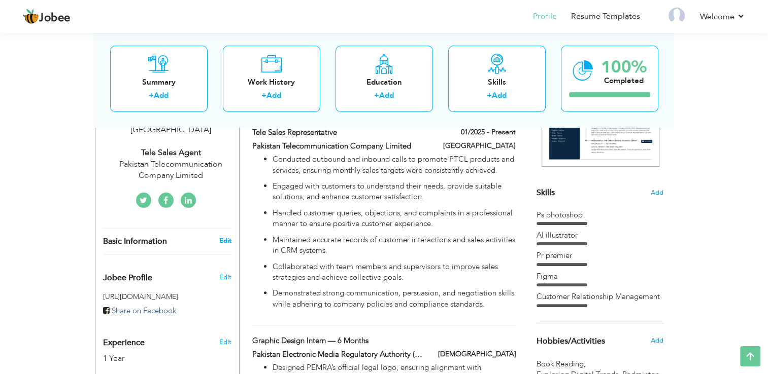
click at [224, 236] on link "Edit" at bounding box center [225, 240] width 12 height 9
type input "Fariha"
type input "Khan"
type input "03185757653"
select select "number:166"
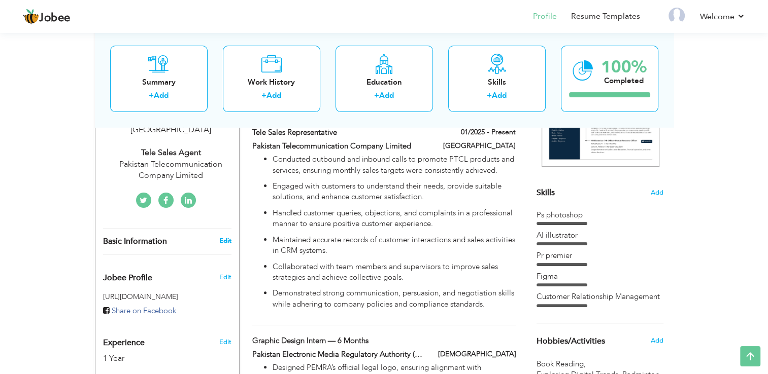
type input "[GEOGRAPHIC_DATA]"
select select "number:3"
type input "Pakistan Telecommunication Company Limited"
type input "Tele Sales Agent"
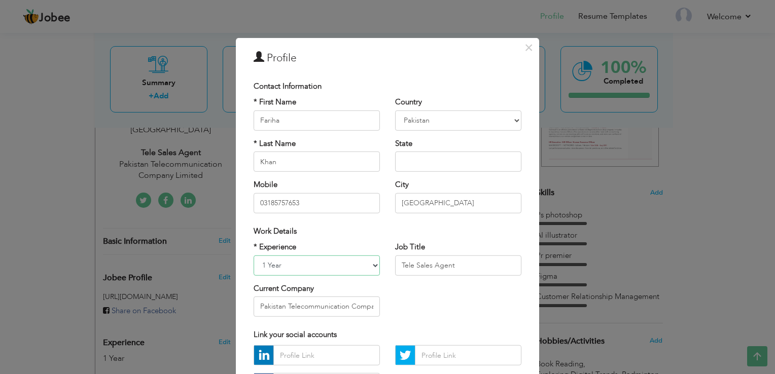
click at [284, 263] on select "Entry Level Less than 1 Year 1 Year 2 Years 3 Years 4 Years 5 Years 6 Years 7 Y…" at bounding box center [317, 265] width 126 height 20
select select "number:4"
click at [254, 255] on select "Entry Level Less than 1 Year 1 Year 2 Years 3 Years 4 Years 5 Years 6 Years 7 Y…" at bounding box center [317, 265] width 126 height 20
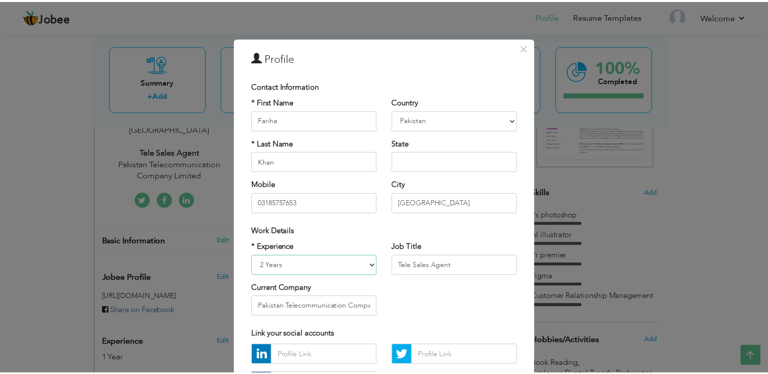
scroll to position [88, 0]
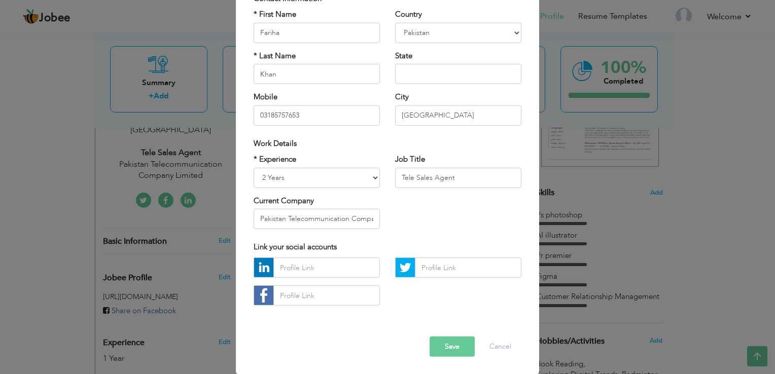
click at [442, 352] on button "Save" at bounding box center [452, 347] width 45 height 20
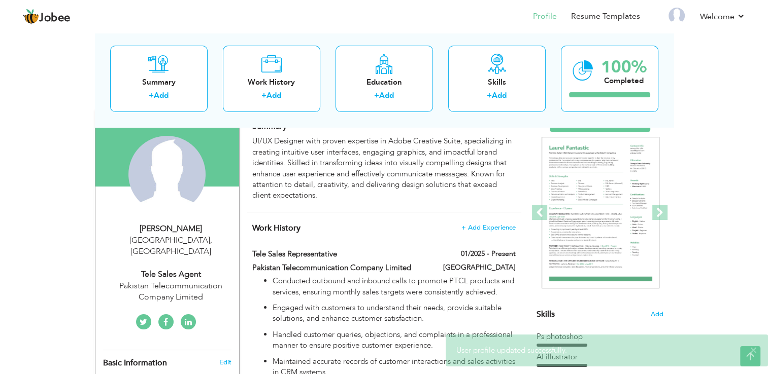
scroll to position [0, 0]
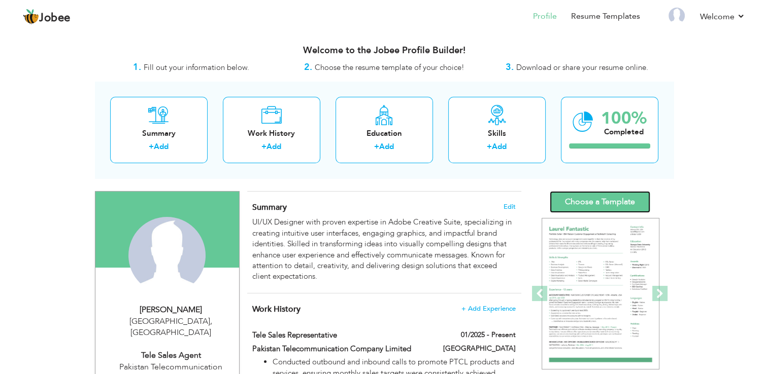
click at [599, 202] on link "Choose a Template" at bounding box center [599, 202] width 100 height 22
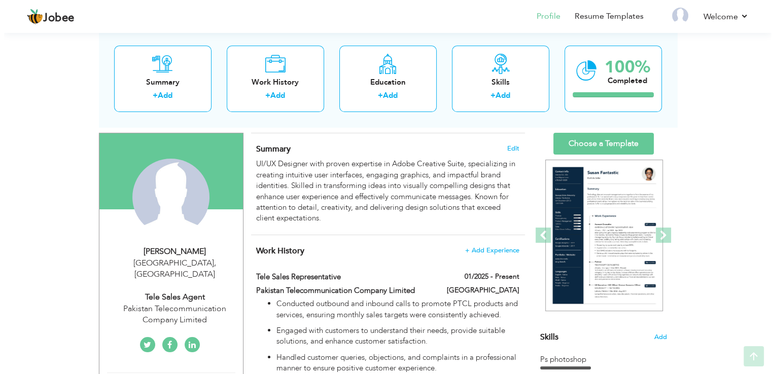
scroll to position [101, 0]
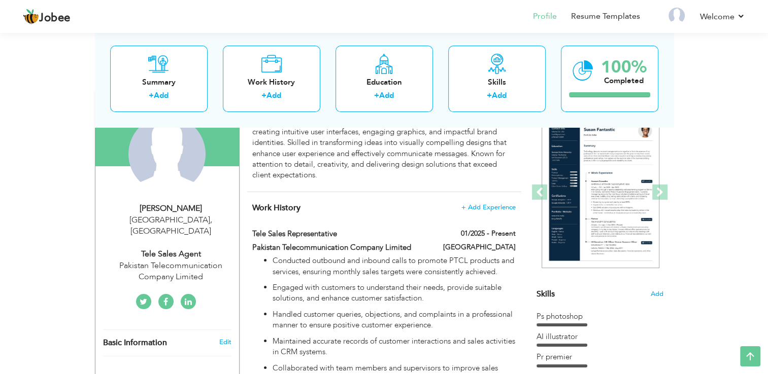
click at [195, 249] on div "Tele Sales Agent" at bounding box center [171, 255] width 136 height 12
select select "number:166"
select select "number:4"
type input "Pakistan Telecommunication Company Limited"
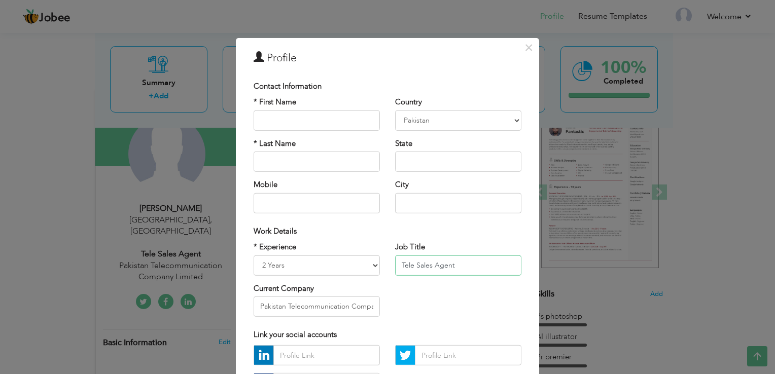
click at [449, 272] on input "Tele Sales Agent" at bounding box center [458, 265] width 126 height 20
click at [448, 272] on input "Tele Sales Agent" at bounding box center [458, 265] width 126 height 20
click at [444, 271] on input "Tele Sales Agent" at bounding box center [458, 265] width 126 height 20
click at [503, 155] on input "text" at bounding box center [458, 162] width 126 height 20
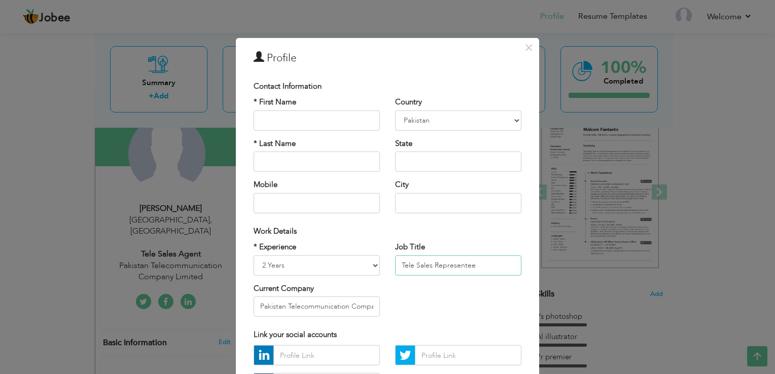
click at [483, 257] on input "Tele Sales Representee" at bounding box center [458, 265] width 126 height 20
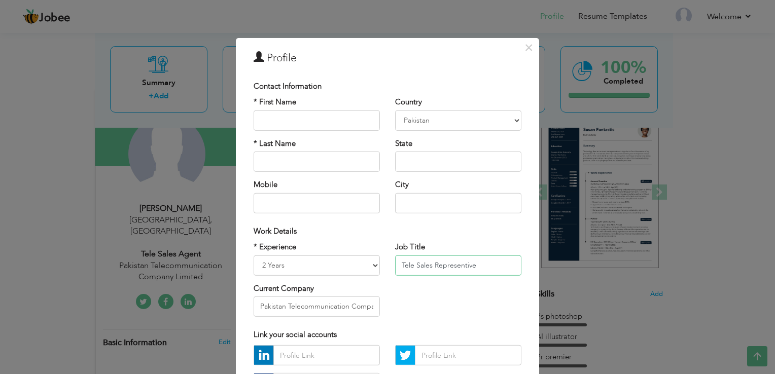
drag, startPoint x: 471, startPoint y: 263, endPoint x: 485, endPoint y: 268, distance: 15.1
click at [485, 268] on input "Tele Sales Representive" at bounding box center [458, 265] width 126 height 20
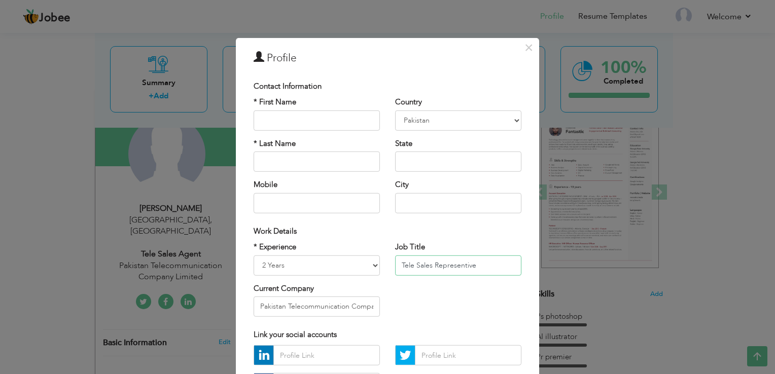
drag, startPoint x: 456, startPoint y: 269, endPoint x: 482, endPoint y: 269, distance: 25.9
click at [482, 269] on input "Tele Sales Representive" at bounding box center [458, 265] width 126 height 20
click at [477, 269] on input "Tele Sales Representive" at bounding box center [458, 265] width 126 height 20
click at [482, 263] on input "Tele Sales Representive" at bounding box center [458, 265] width 126 height 20
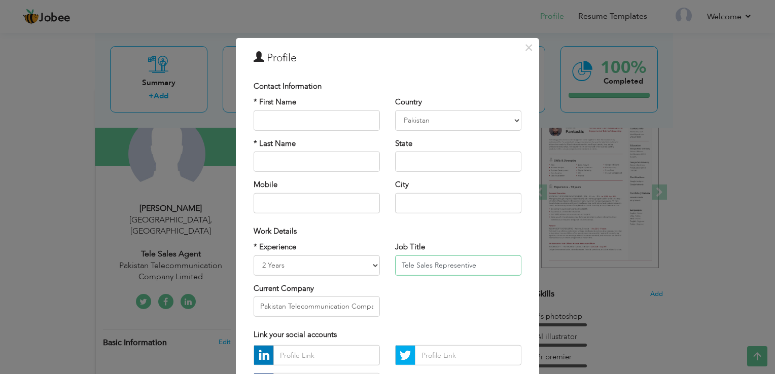
click at [482, 263] on input "Tele Sales Representive" at bounding box center [458, 265] width 126 height 20
click at [414, 268] on input "Tele Sales Representive" at bounding box center [458, 265] width 126 height 20
click at [479, 267] on input "Tele Sales Representive" at bounding box center [458, 265] width 126 height 20
type input "Tele Sales Representative"
click at [453, 285] on div "* Experience Entry Level Less than 1 Year 1 Year 2 Years 3 Years 4 Years 5 Year…" at bounding box center [387, 283] width 283 height 83
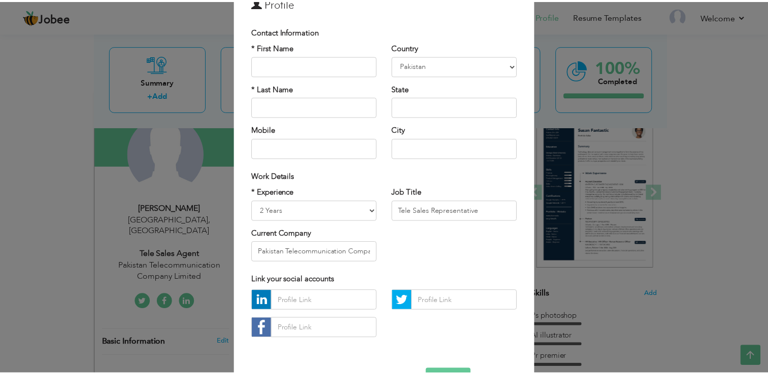
scroll to position [88, 0]
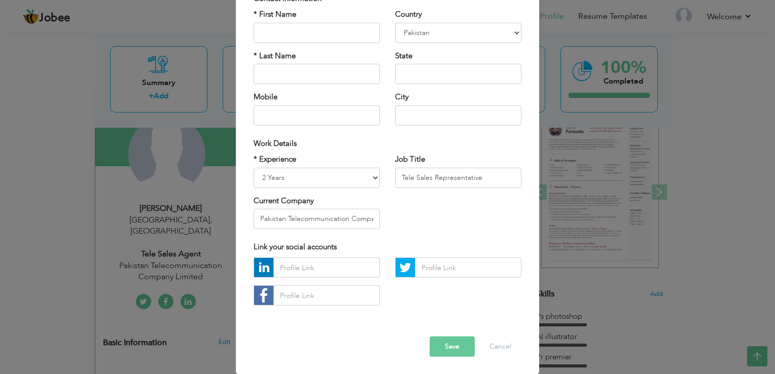
click at [452, 346] on button "Save" at bounding box center [452, 347] width 45 height 20
click at [0, 0] on span "button" at bounding box center [0, 0] width 0 height 0
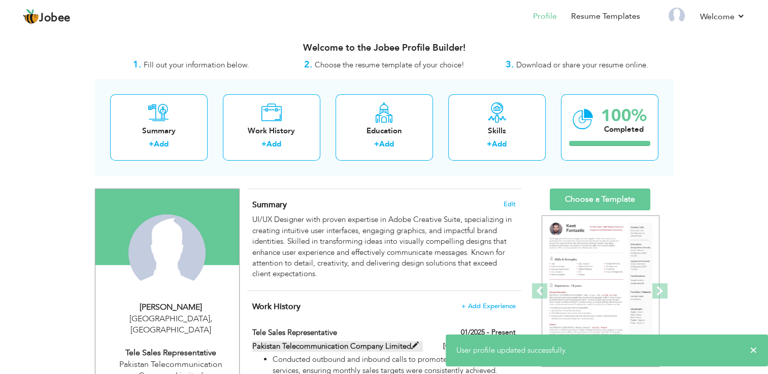
scroll to position [0, 0]
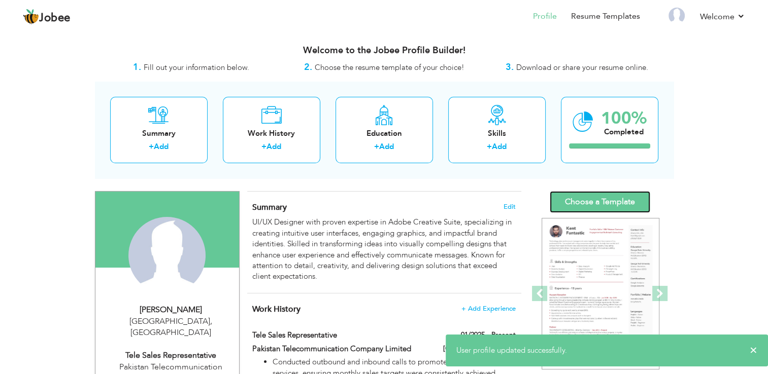
click at [574, 198] on link "Choose a Template" at bounding box center [599, 202] width 100 height 22
click at [574, 199] on link "Choose a Template" at bounding box center [599, 202] width 100 height 22
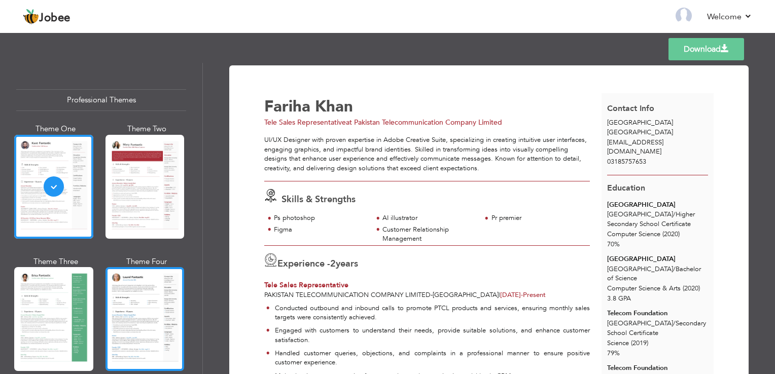
scroll to position [152, 0]
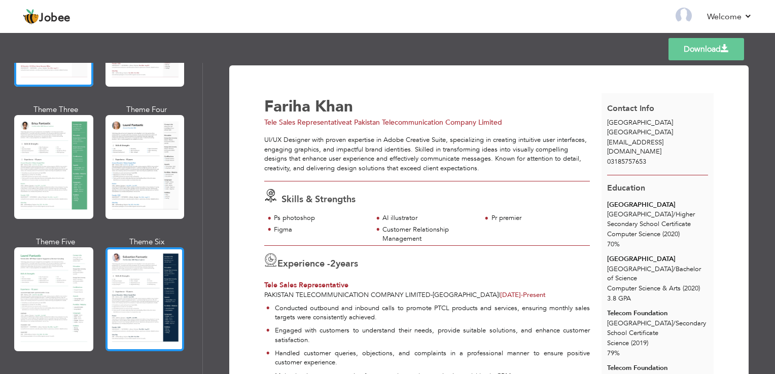
click at [136, 277] on div at bounding box center [145, 300] width 79 height 104
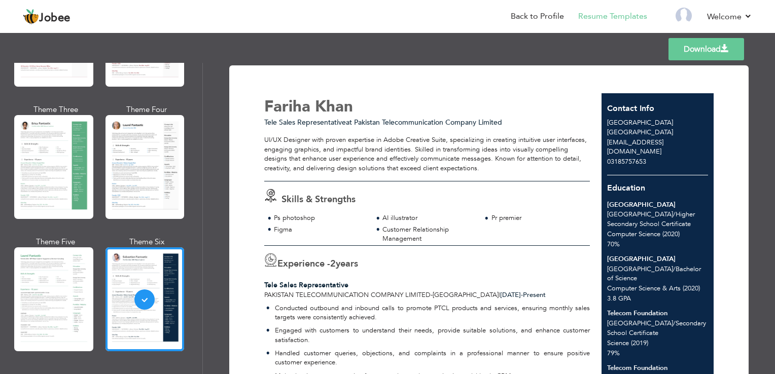
scroll to position [0, 0]
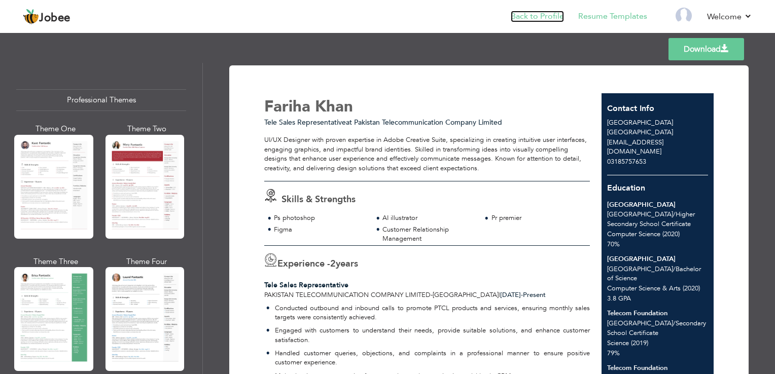
drag, startPoint x: 520, startPoint y: 15, endPoint x: 508, endPoint y: 15, distance: 11.2
click at [520, 16] on link "Back to Profile" at bounding box center [537, 17] width 53 height 12
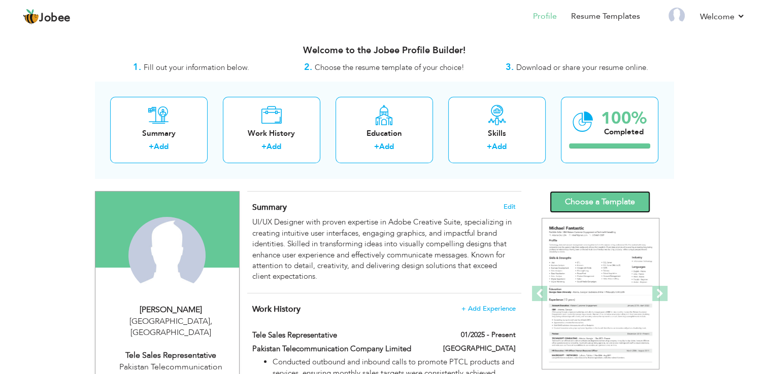
click at [582, 195] on link "Choose a Template" at bounding box center [599, 202] width 100 height 22
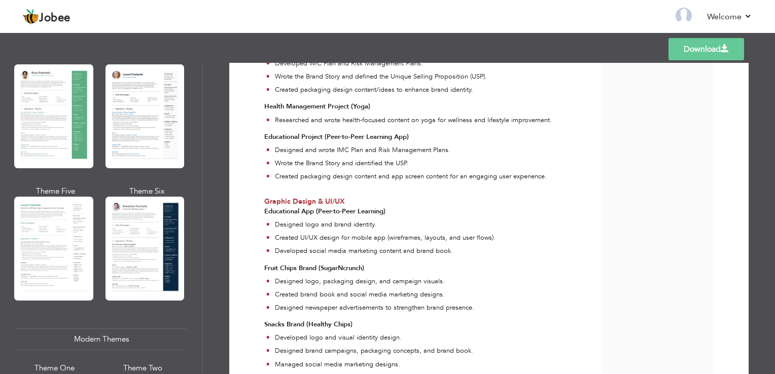
scroll to position [477, 0]
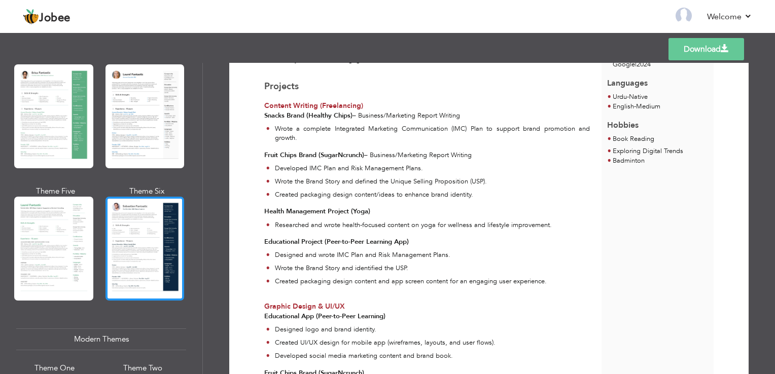
click at [167, 227] on div at bounding box center [145, 249] width 79 height 104
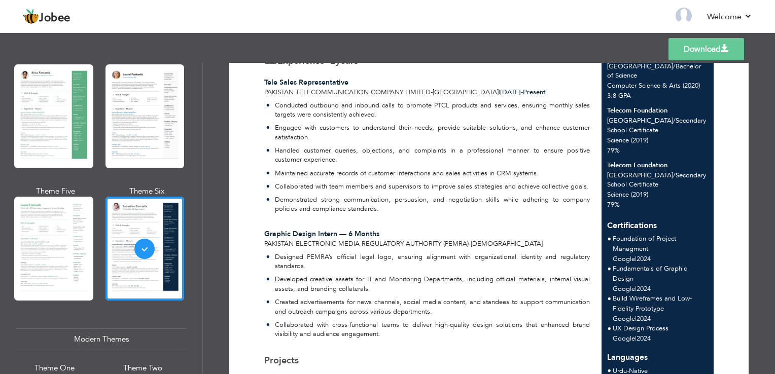
scroll to position [0, 0]
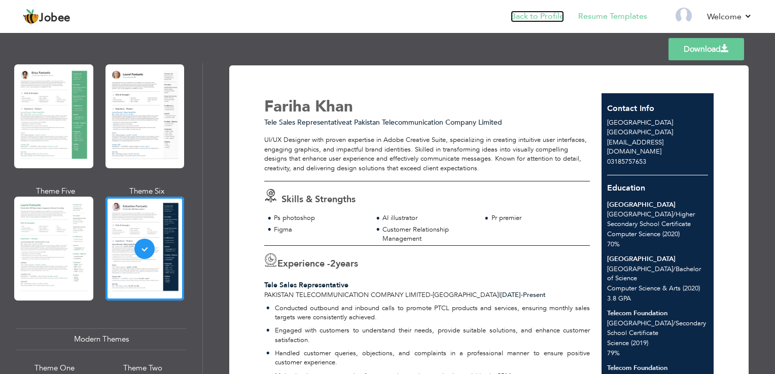
click at [543, 17] on link "Back to Profile" at bounding box center [537, 17] width 53 height 12
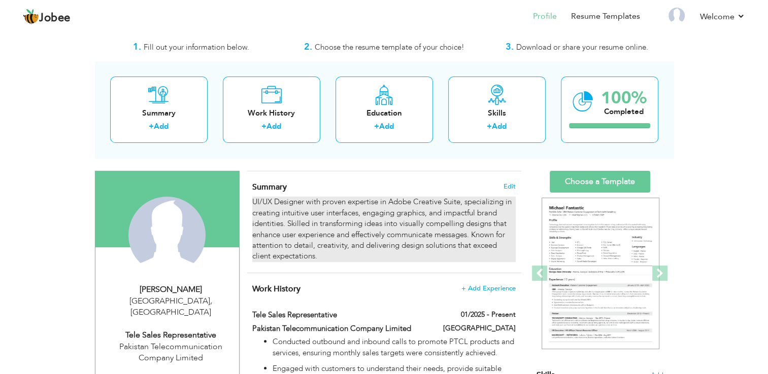
scroll to position [51, 0]
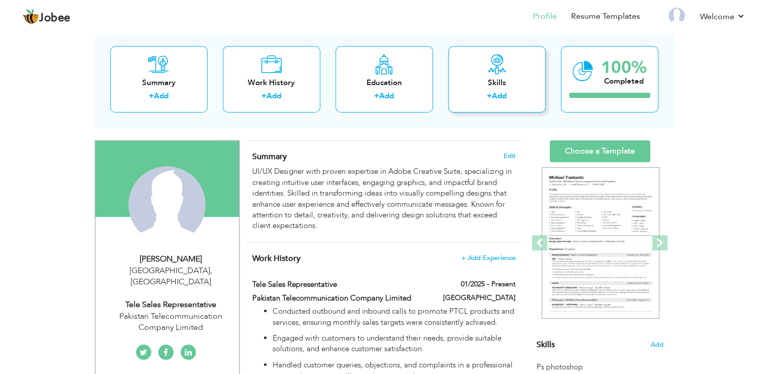
click at [500, 102] on div "+ Add" at bounding box center [496, 97] width 81 height 13
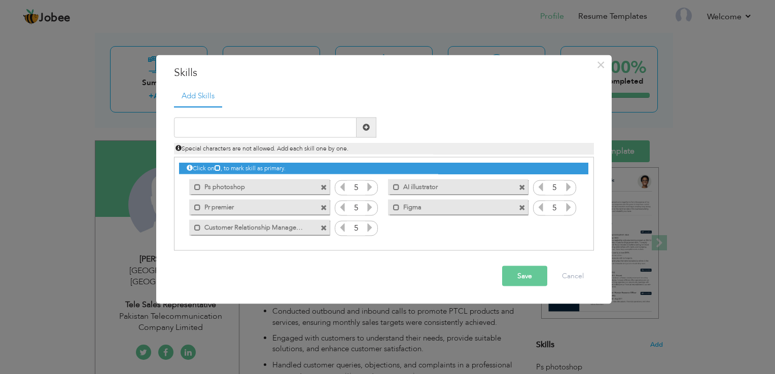
drag, startPoint x: 284, startPoint y: 145, endPoint x: 282, endPoint y: 140, distance: 5.7
click at [282, 142] on div "Special characters are not allowed. Add each skill one by one." at bounding box center [383, 146] width 435 height 17
click at [278, 130] on input "text" at bounding box center [265, 127] width 183 height 20
type input "Problem Solving"
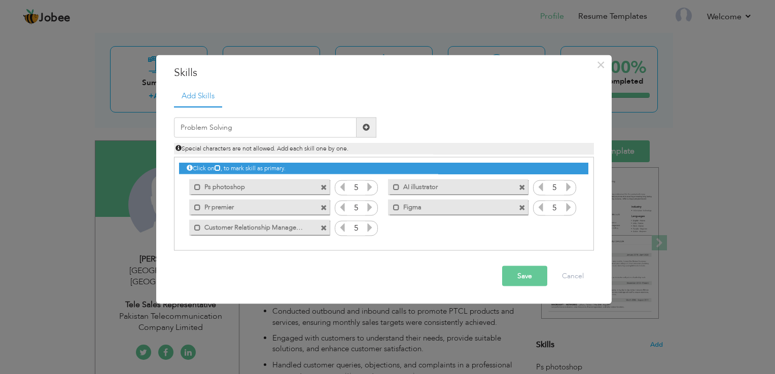
click at [514, 282] on button "Save" at bounding box center [524, 276] width 45 height 20
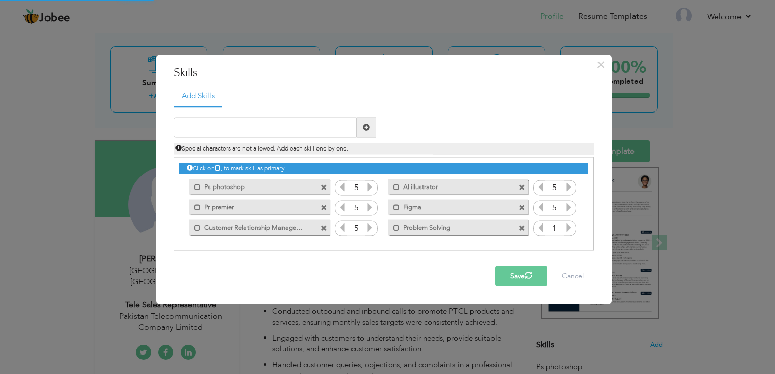
click at [566, 229] on icon at bounding box center [568, 227] width 9 height 9
click at [566, 226] on icon at bounding box center [568, 227] width 9 height 9
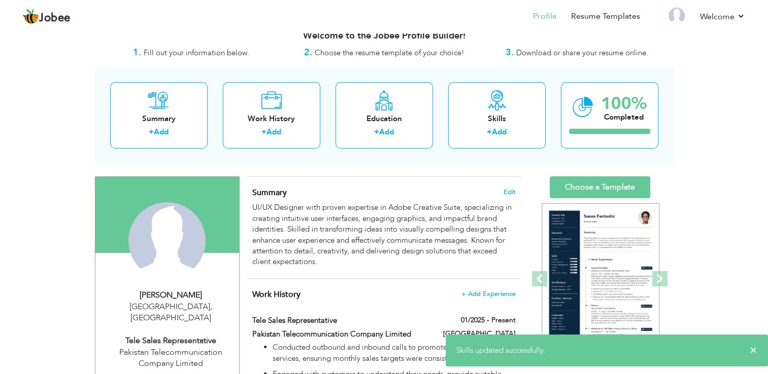
scroll to position [0, 0]
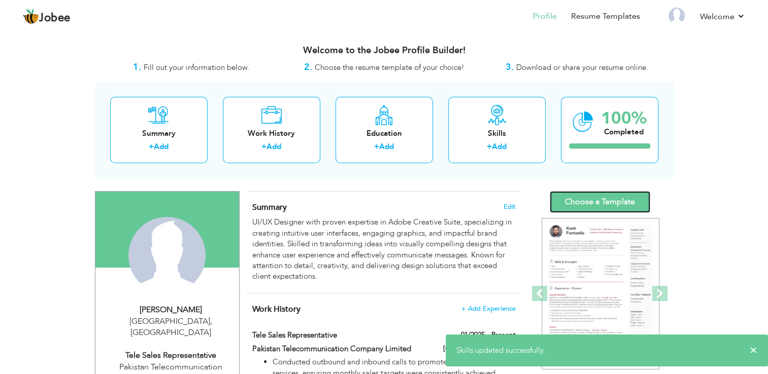
click at [613, 206] on link "Choose a Template" at bounding box center [599, 202] width 100 height 22
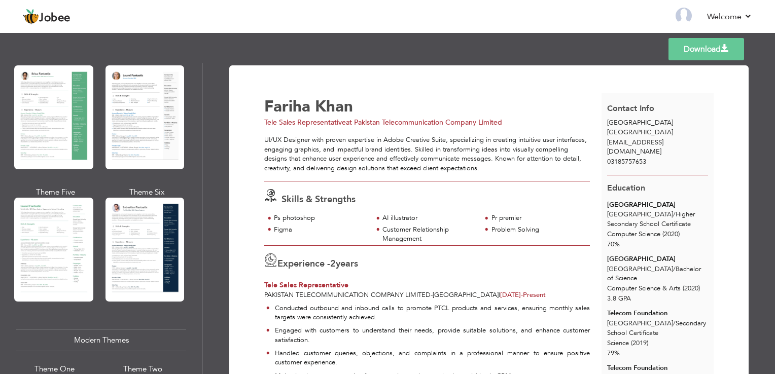
scroll to position [224, 0]
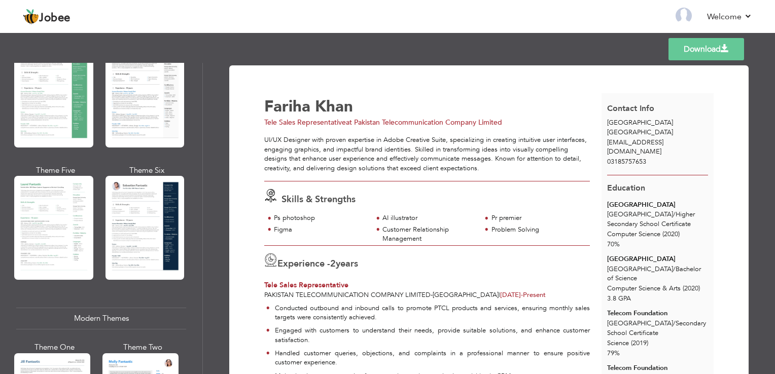
click at [145, 194] on div at bounding box center [145, 228] width 79 height 104
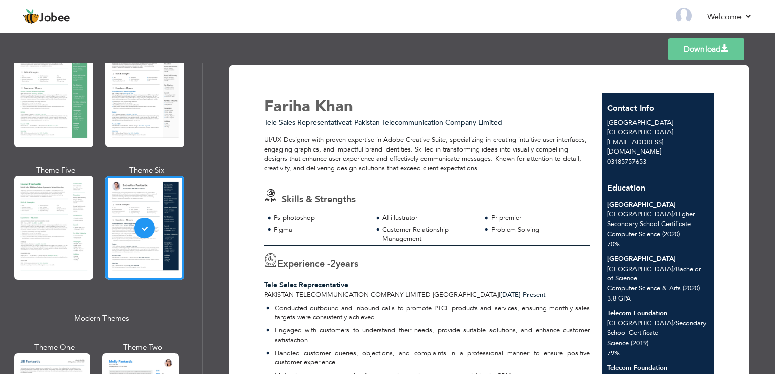
scroll to position [0, 0]
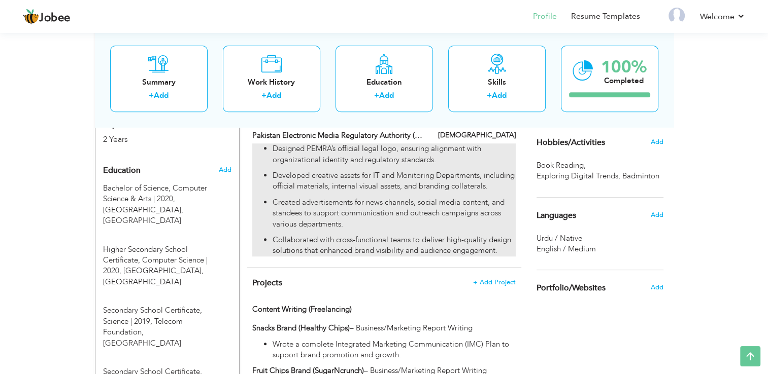
scroll to position [422, 0]
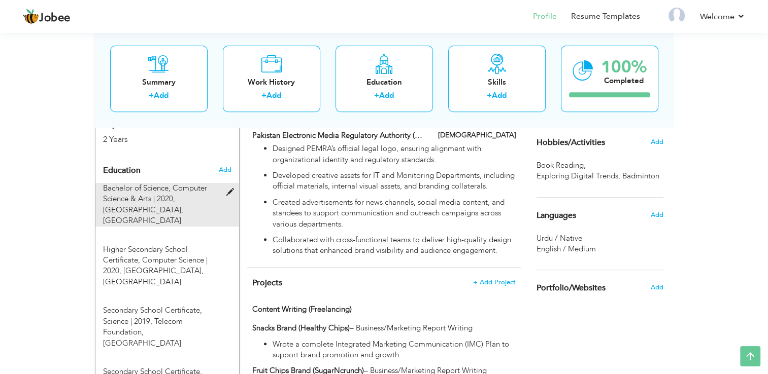
click at [226, 183] on div "Bachelor of Science, Computer Science & Arts | 2020, Riphah International Unive…" at bounding box center [167, 205] width 144 height 44
type input "Bachelor of Science"
type input "Computer Science & Arts"
type input "2020"
type input "[GEOGRAPHIC_DATA]"
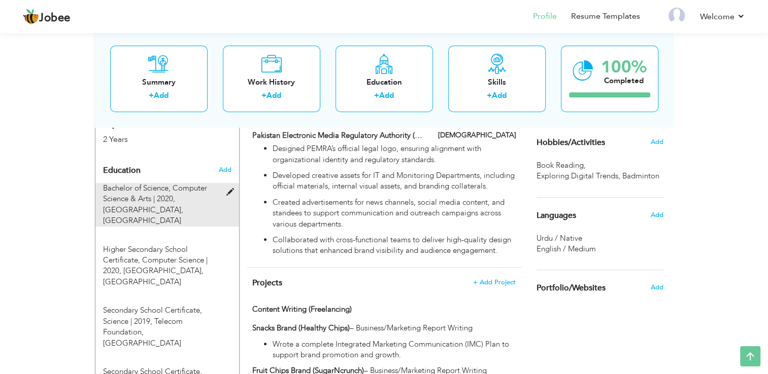
type input "3.79"
radio input "true"
type input "[GEOGRAPHIC_DATA]"
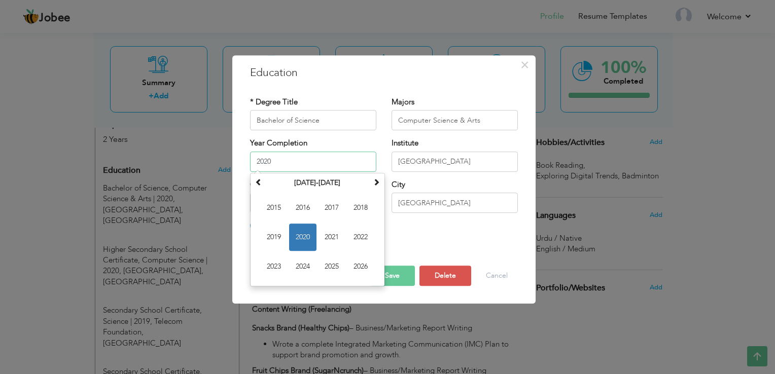
click at [299, 163] on input "2020" at bounding box center [313, 162] width 126 height 20
type input "2024"
click at [408, 277] on button "Save" at bounding box center [392, 276] width 45 height 20
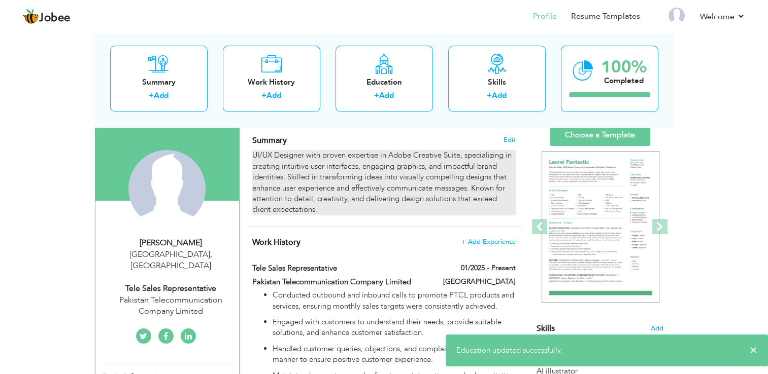
scroll to position [0, 0]
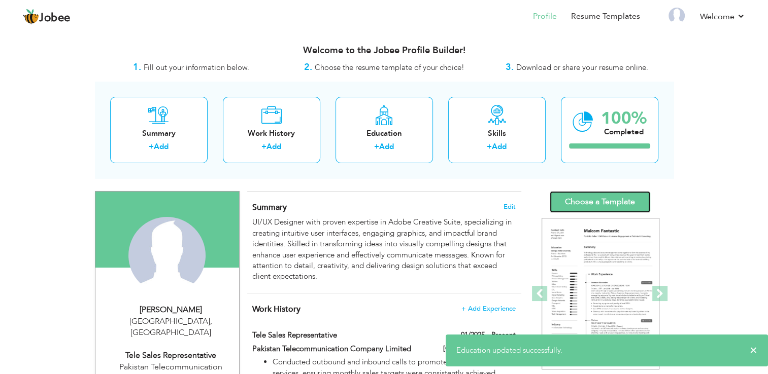
click at [589, 196] on link "Choose a Template" at bounding box center [599, 202] width 100 height 22
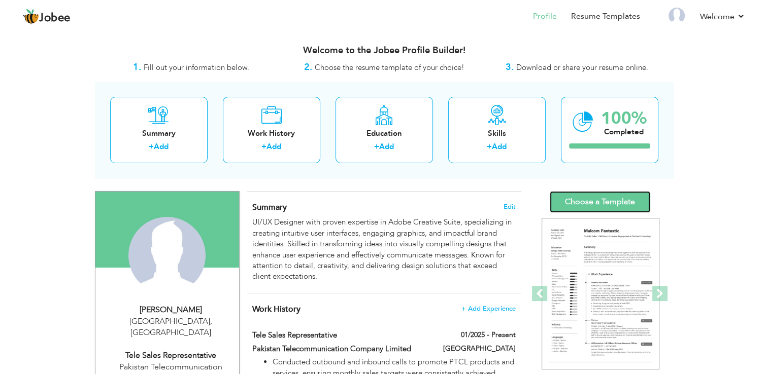
click at [585, 199] on link "Choose a Template" at bounding box center [599, 202] width 100 height 22
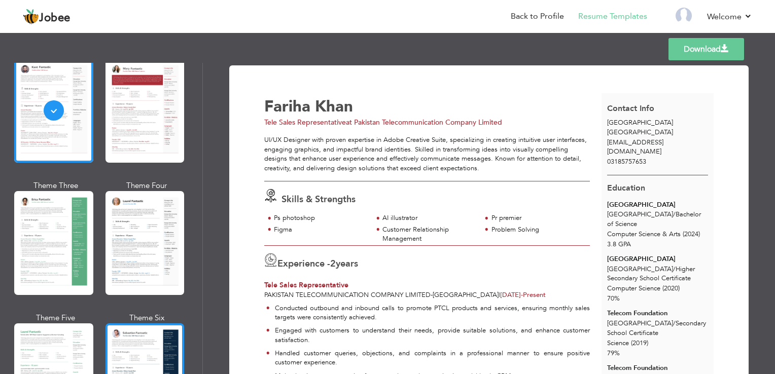
scroll to position [152, 0]
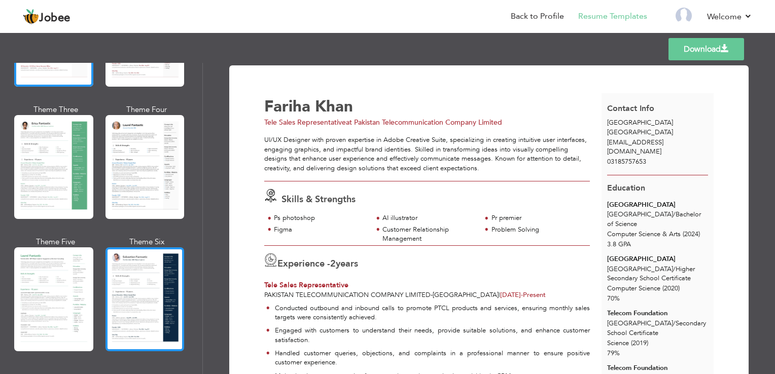
click at [165, 256] on div at bounding box center [145, 300] width 79 height 104
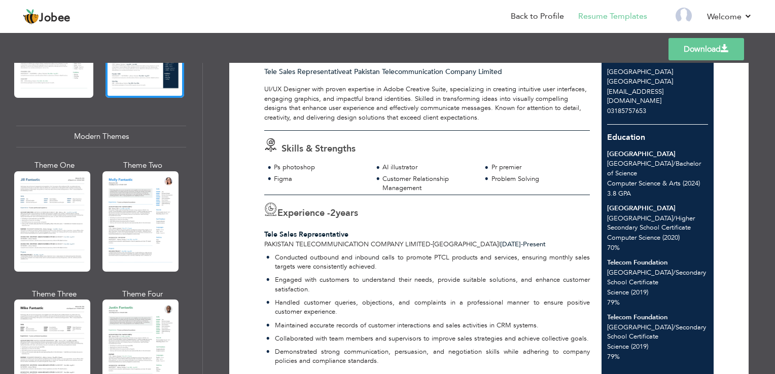
scroll to position [0, 0]
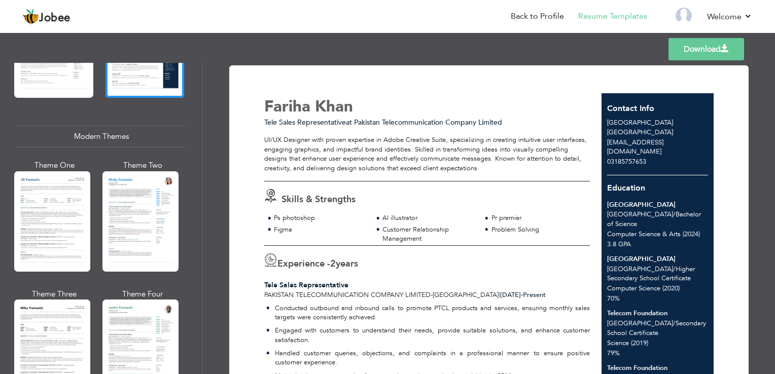
click at [734, 48] on link "Download" at bounding box center [707, 49] width 76 height 22
